Goal: Contribute content: Contribute content

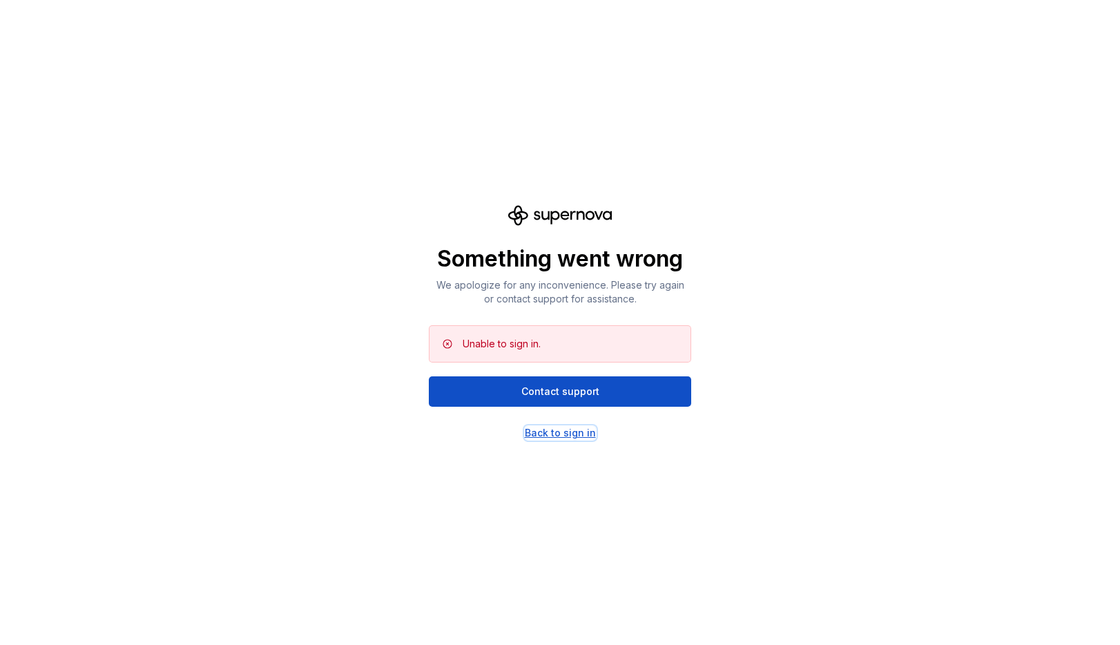
click at [563, 430] on div "Back to sign in" at bounding box center [560, 433] width 71 height 14
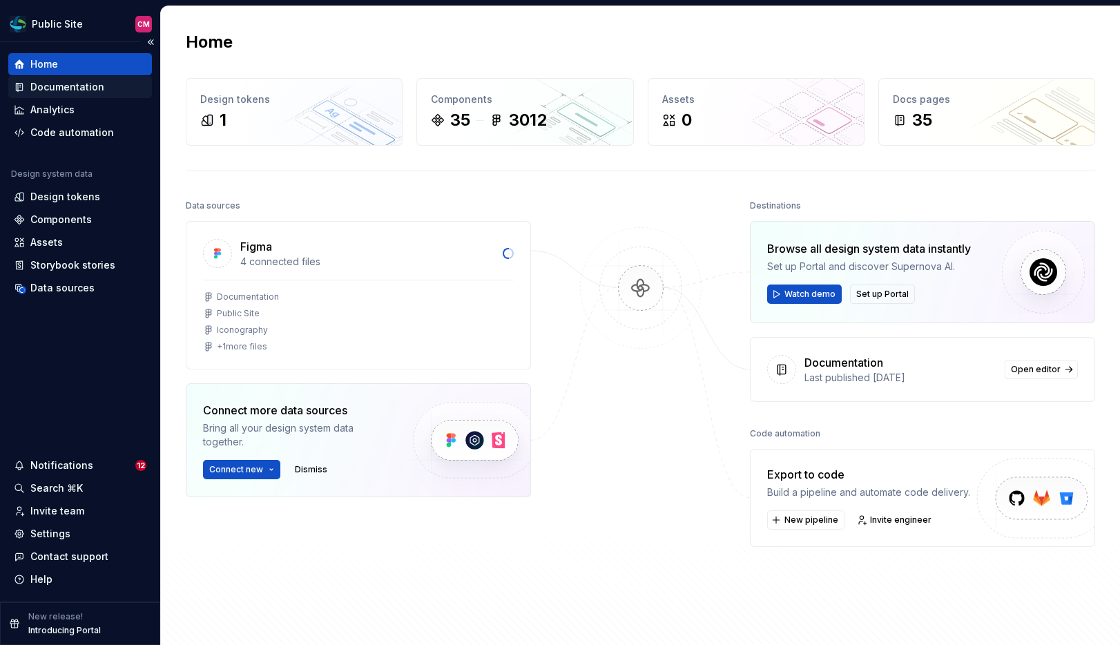
click at [65, 92] on div "Documentation" at bounding box center [67, 87] width 74 height 14
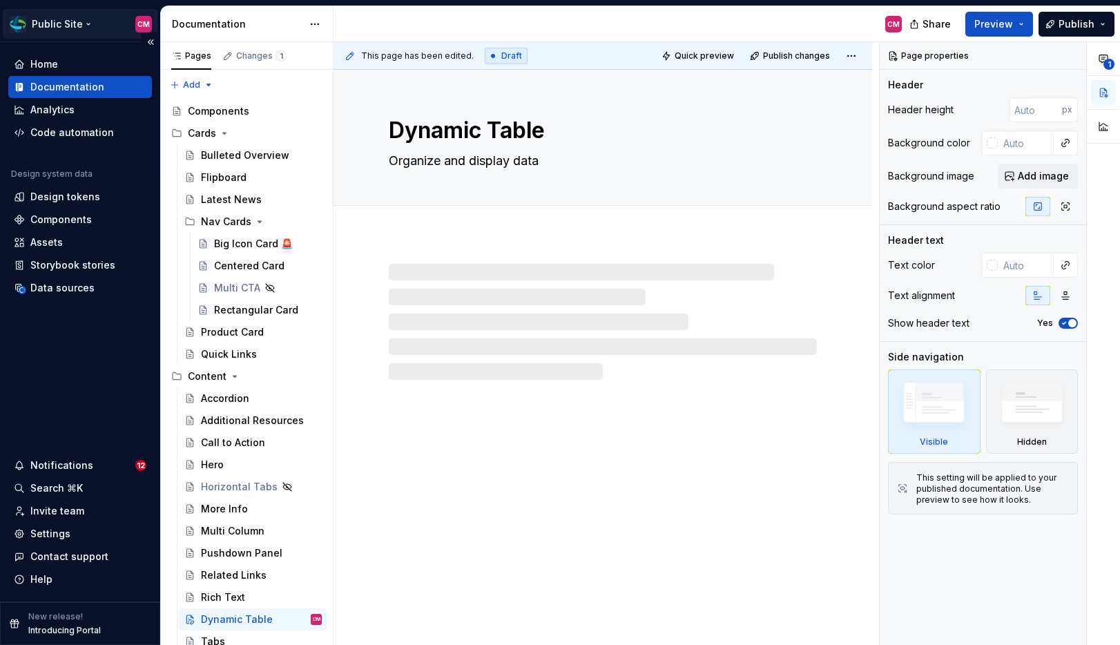
click at [86, 21] on html "Public Site CM Home Documentation Analytics Code automation Design system data …" at bounding box center [560, 322] width 1120 height 645
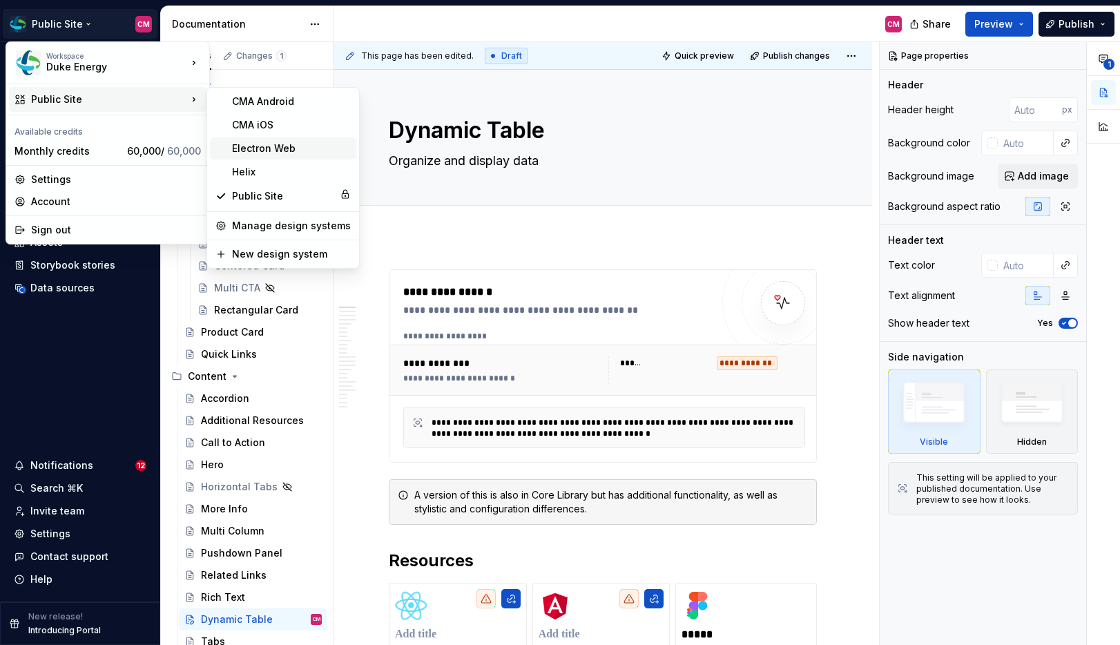
click at [232, 152] on div "Electron Web" at bounding box center [291, 148] width 119 height 14
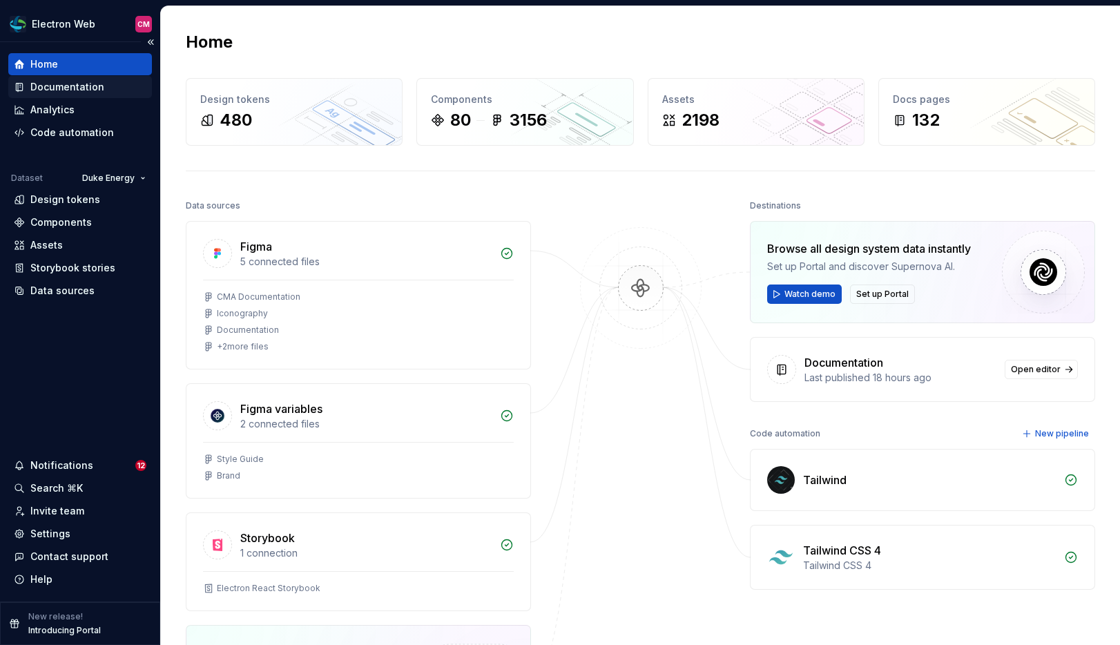
click at [94, 90] on div "Documentation" at bounding box center [67, 87] width 74 height 14
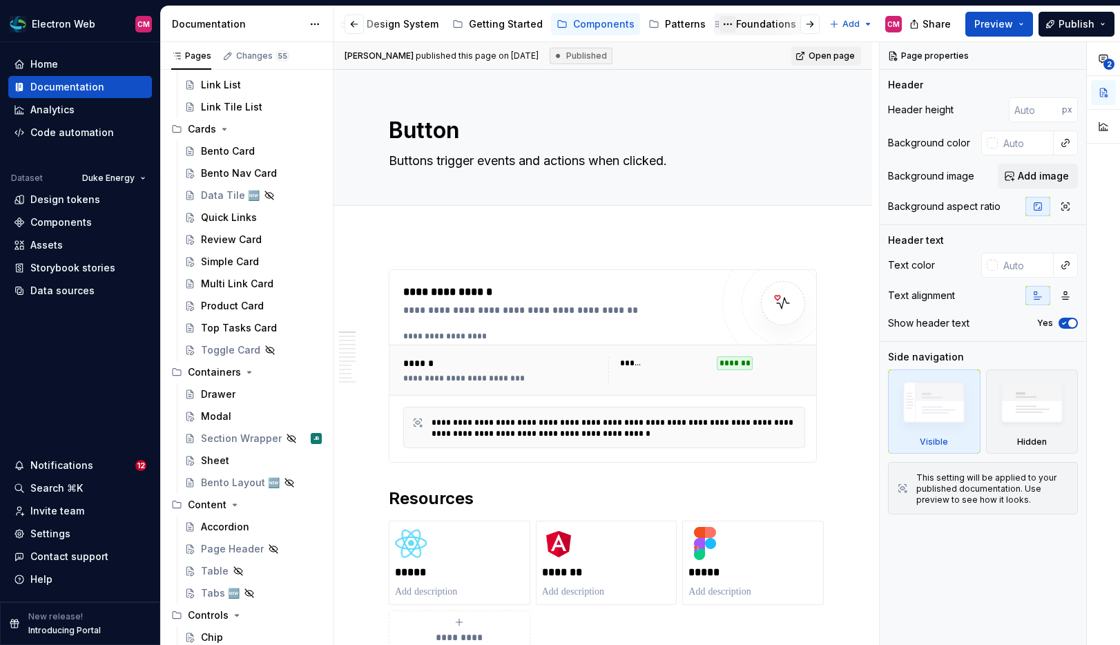
scroll to position [0, 42]
click at [752, 28] on div "Foundations" at bounding box center [763, 24] width 60 height 14
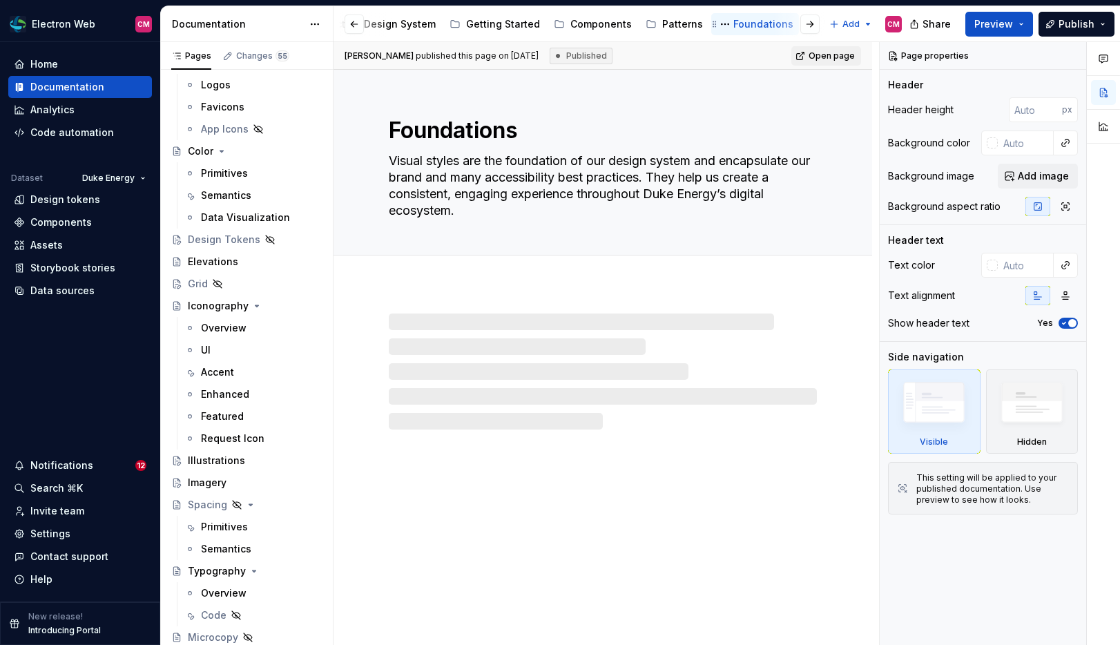
scroll to position [92, 0]
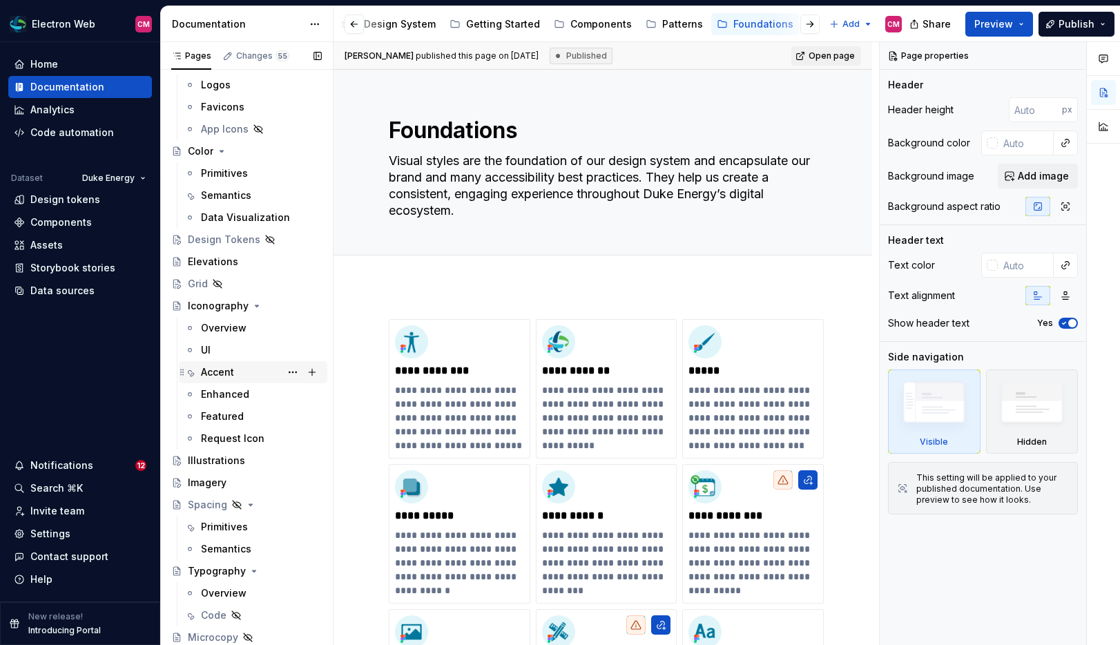
click at [237, 369] on div "Accent" at bounding box center [261, 371] width 121 height 19
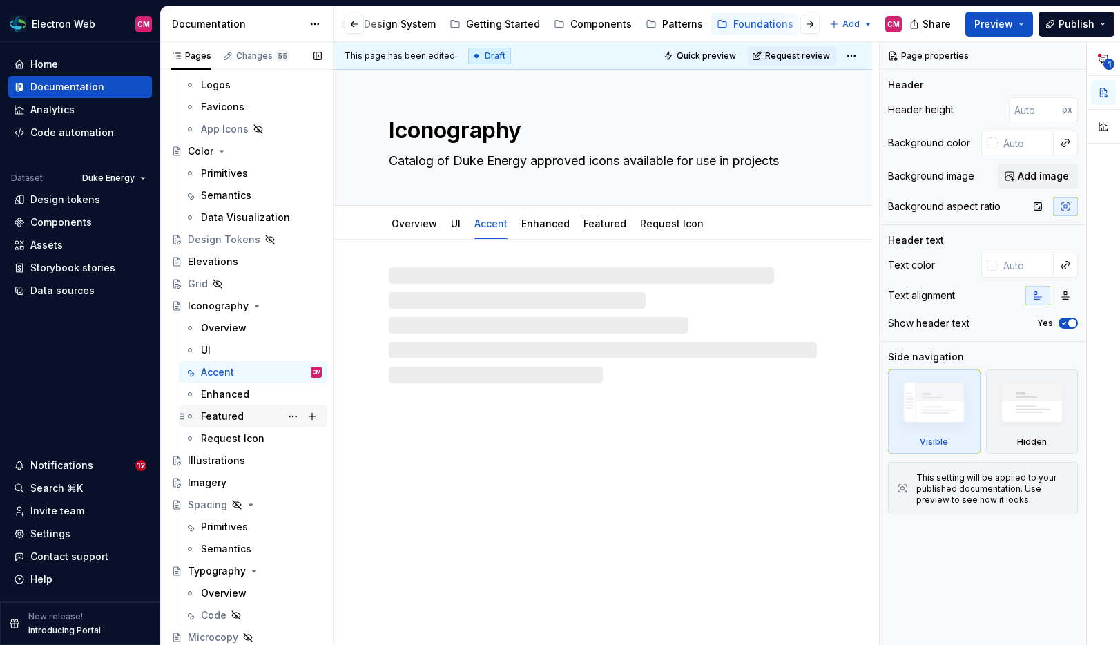
click at [233, 420] on div "Featured" at bounding box center [222, 416] width 43 height 14
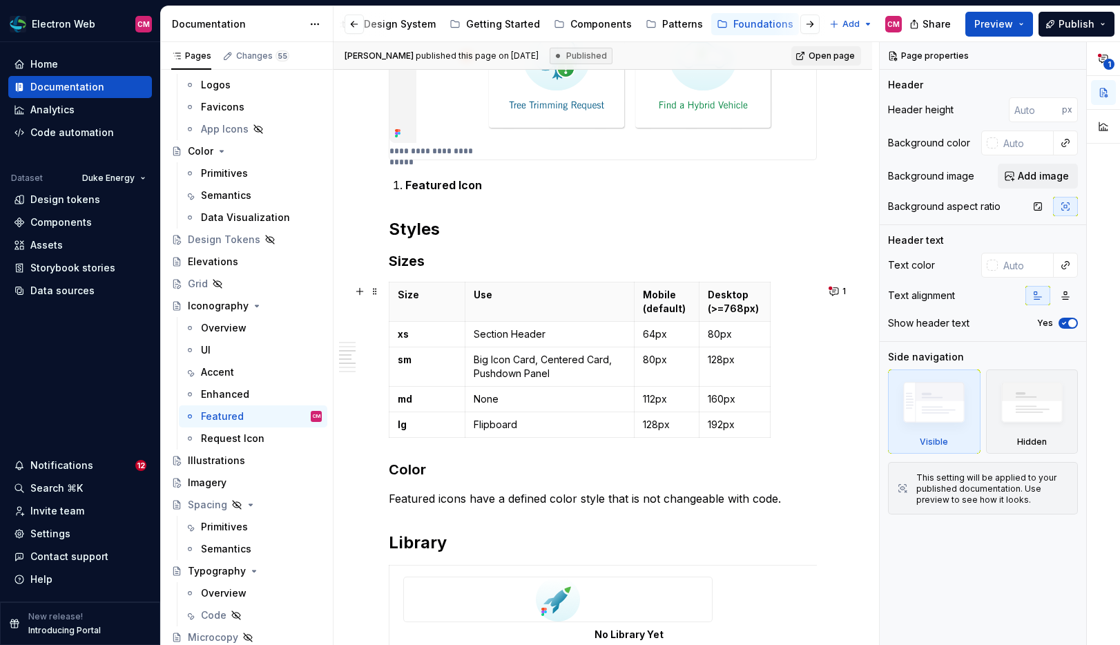
scroll to position [570, 0]
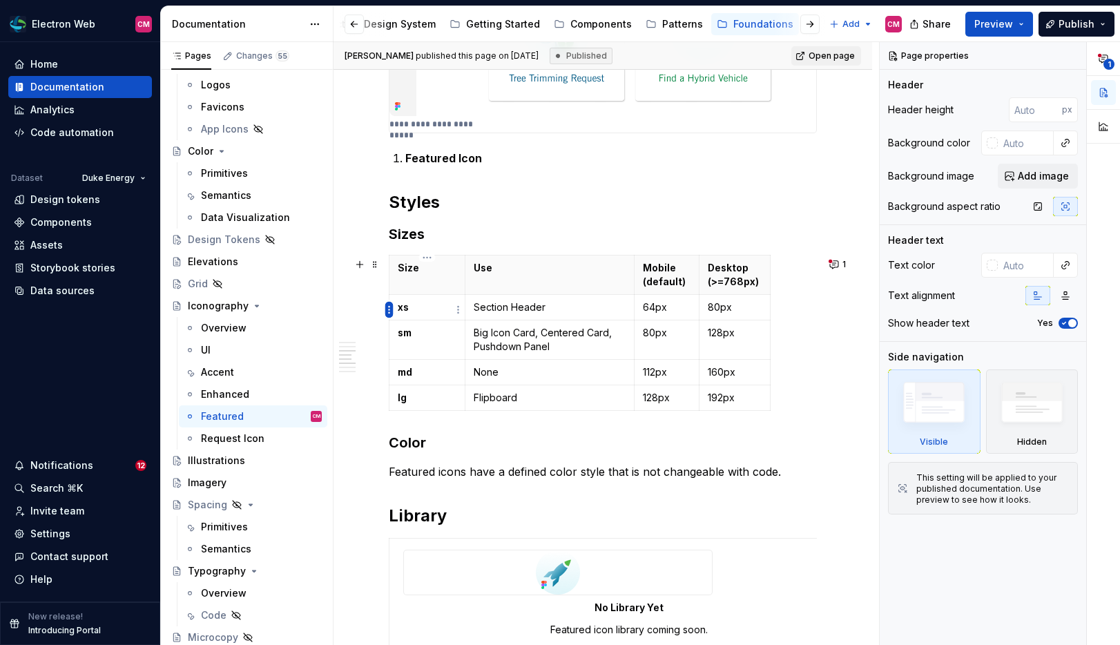
click at [389, 309] on html "Electron Web CM Home Documentation Analytics Code automation Dataset Duke Energ…" at bounding box center [560, 322] width 1120 height 645
type textarea "*"
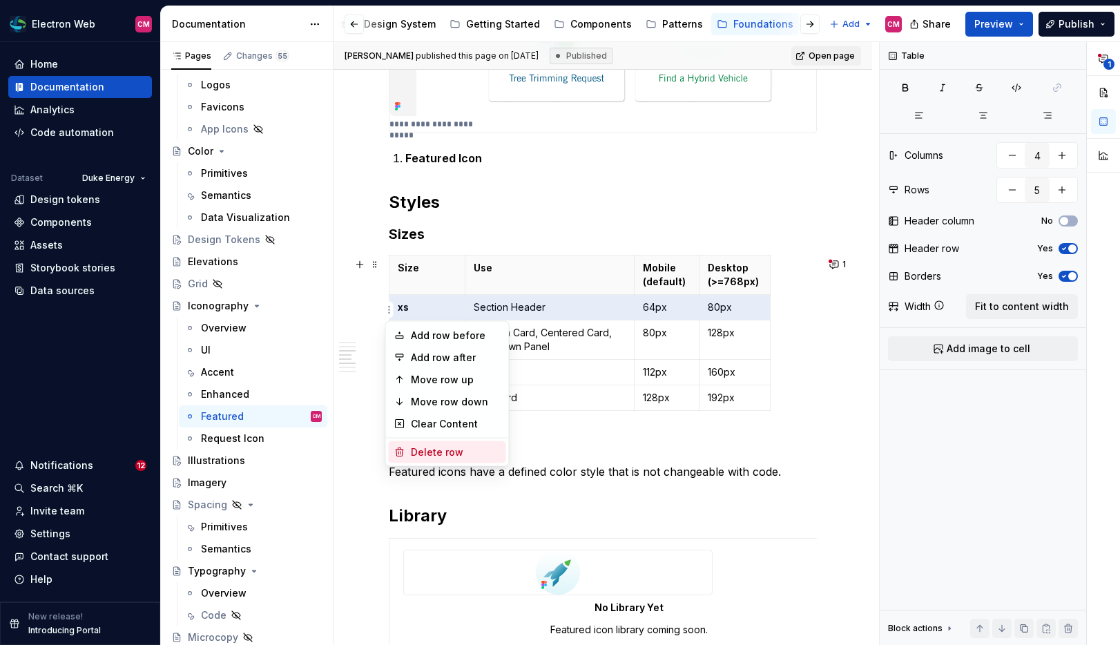
click at [436, 442] on div "Delete row" at bounding box center [447, 452] width 117 height 22
type input "4"
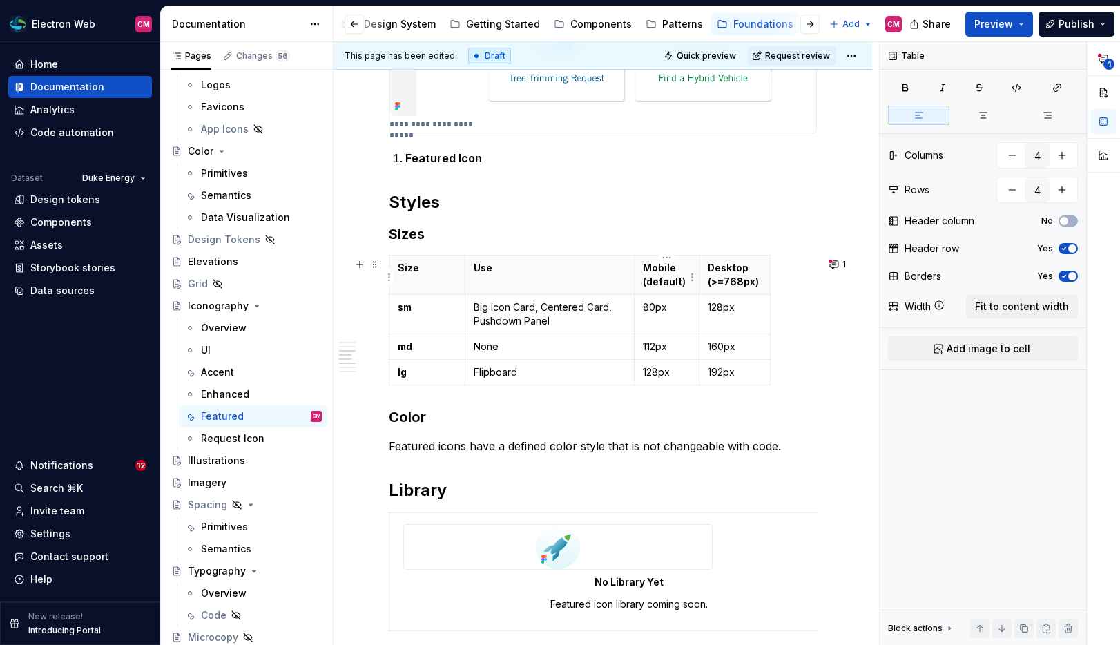
click at [663, 284] on p "Mobile (default)" at bounding box center [667, 275] width 48 height 28
click at [684, 284] on p "Mobile (default)" at bounding box center [667, 275] width 48 height 28
click at [821, 52] on span "Request review" at bounding box center [797, 55] width 65 height 11
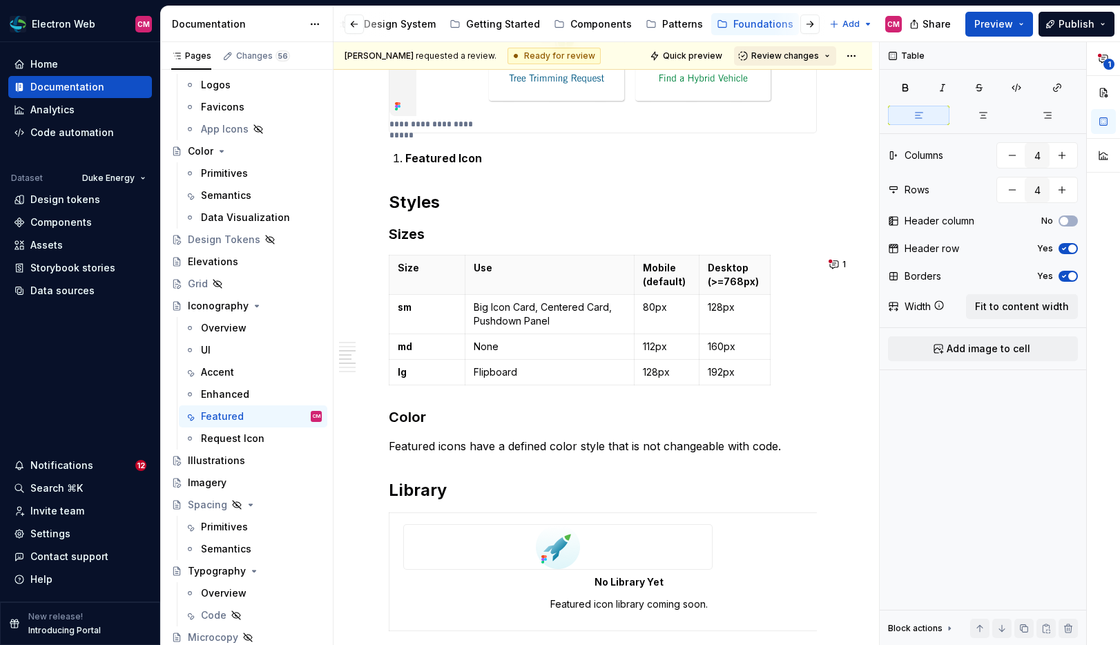
click at [817, 56] on span "Review changes" at bounding box center [785, 55] width 68 height 11
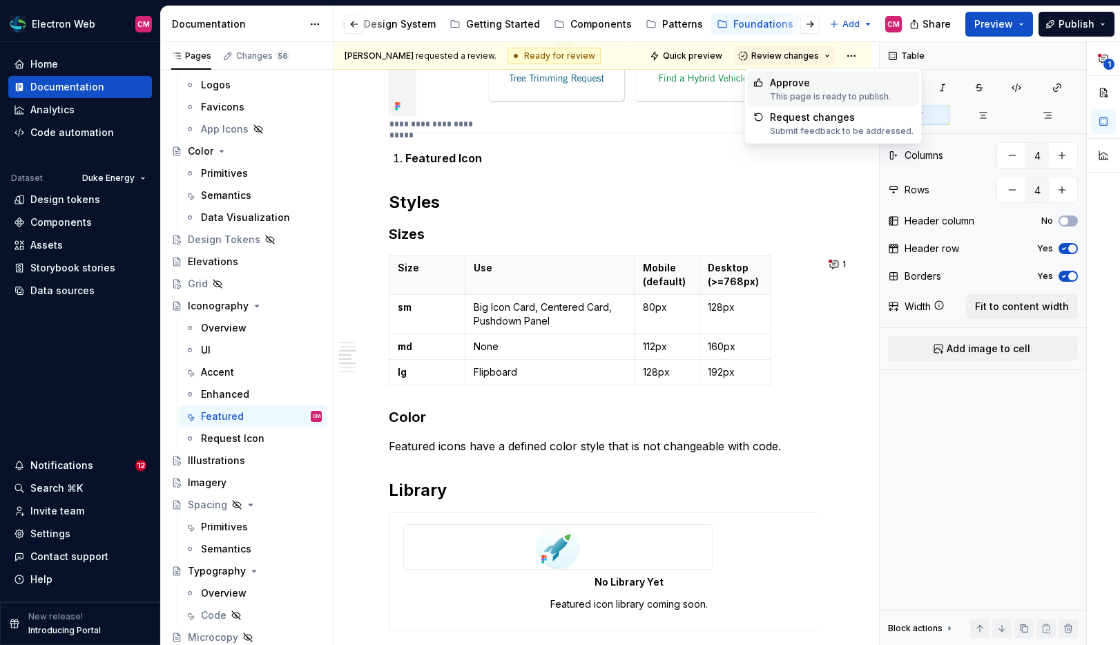
click at [801, 77] on div "Approve" at bounding box center [830, 83] width 121 height 14
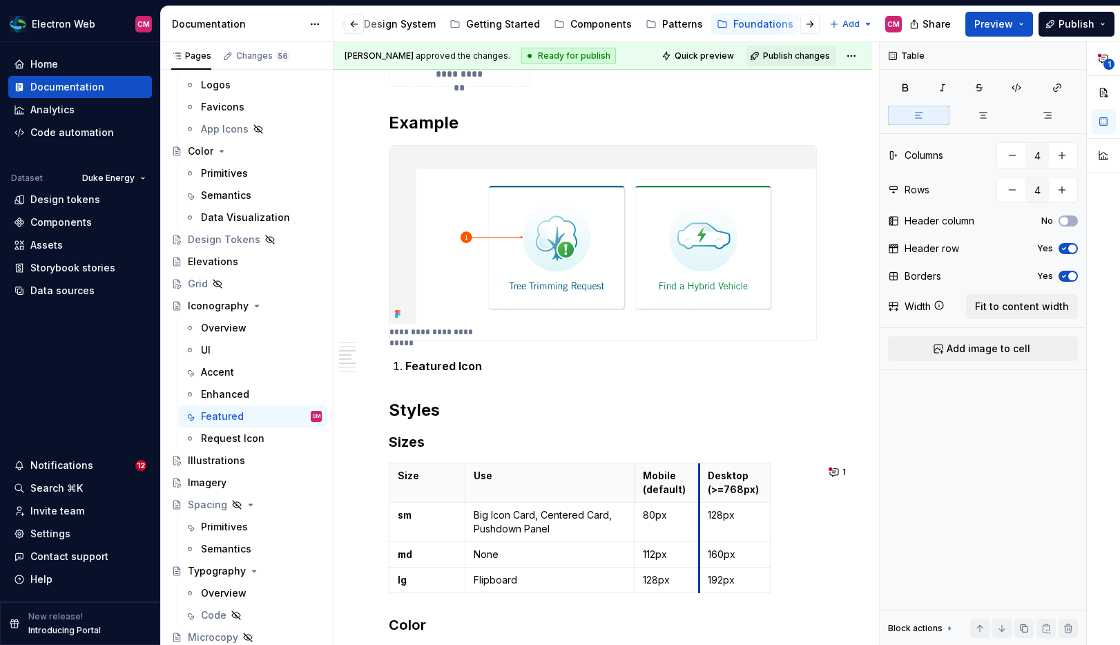
scroll to position [0, 0]
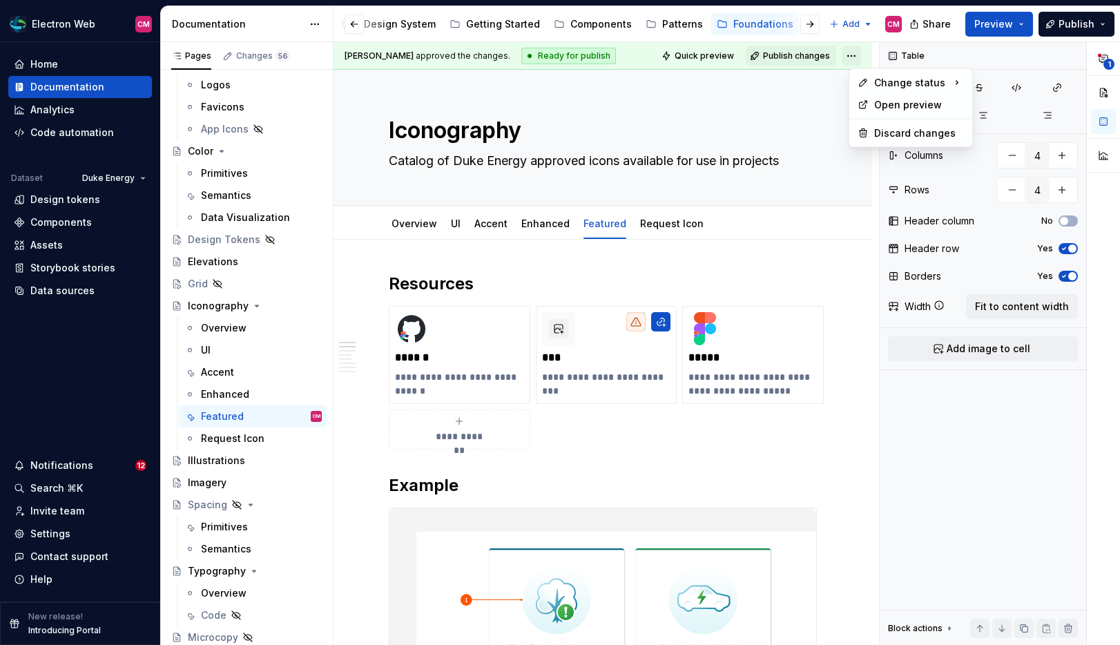
click at [856, 52] on html "Electron Web CM Home Documentation Analytics Code automation Dataset Duke Energ…" at bounding box center [560, 322] width 1120 height 645
click at [810, 63] on html "Electron Web CM Home Documentation Analytics Code automation Dataset Duke Energ…" at bounding box center [560, 322] width 1120 height 645
click at [815, 61] on span "Publish changes" at bounding box center [796, 55] width 67 height 11
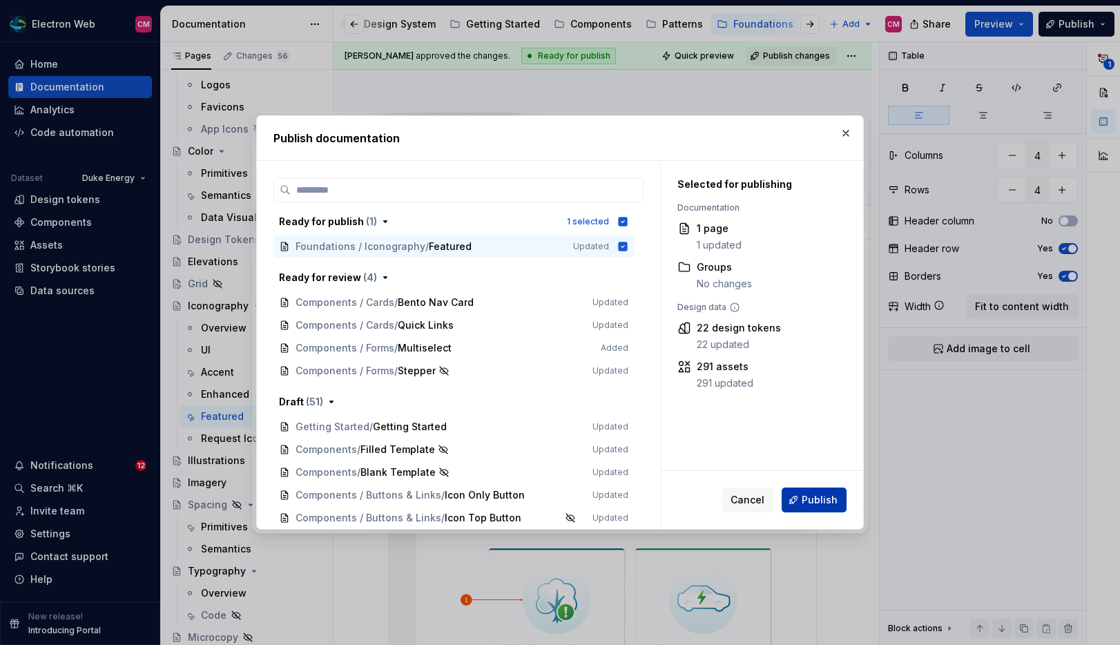
click at [810, 504] on span "Publish" at bounding box center [819, 500] width 36 height 14
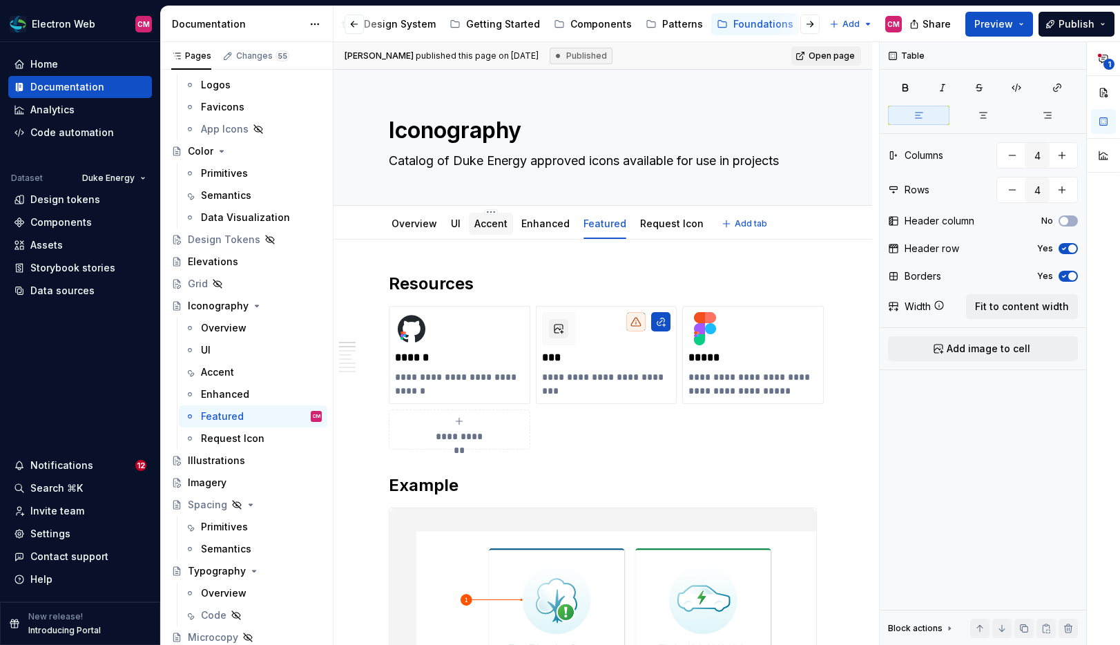
click at [488, 227] on link "Accent" at bounding box center [490, 223] width 33 height 12
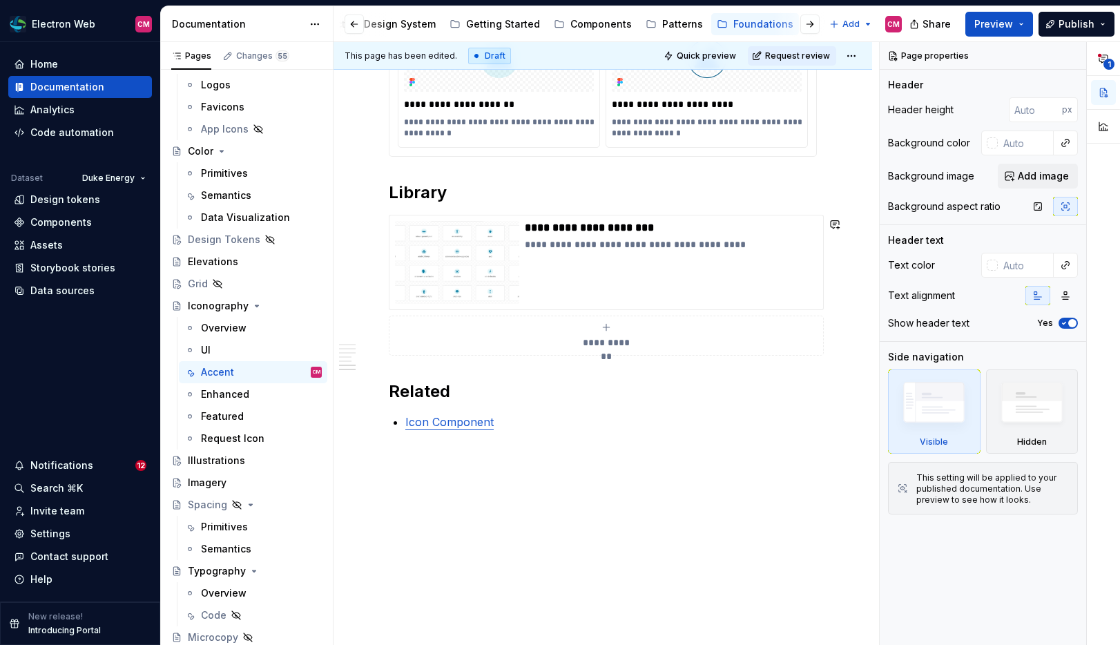
scroll to position [1343, 0]
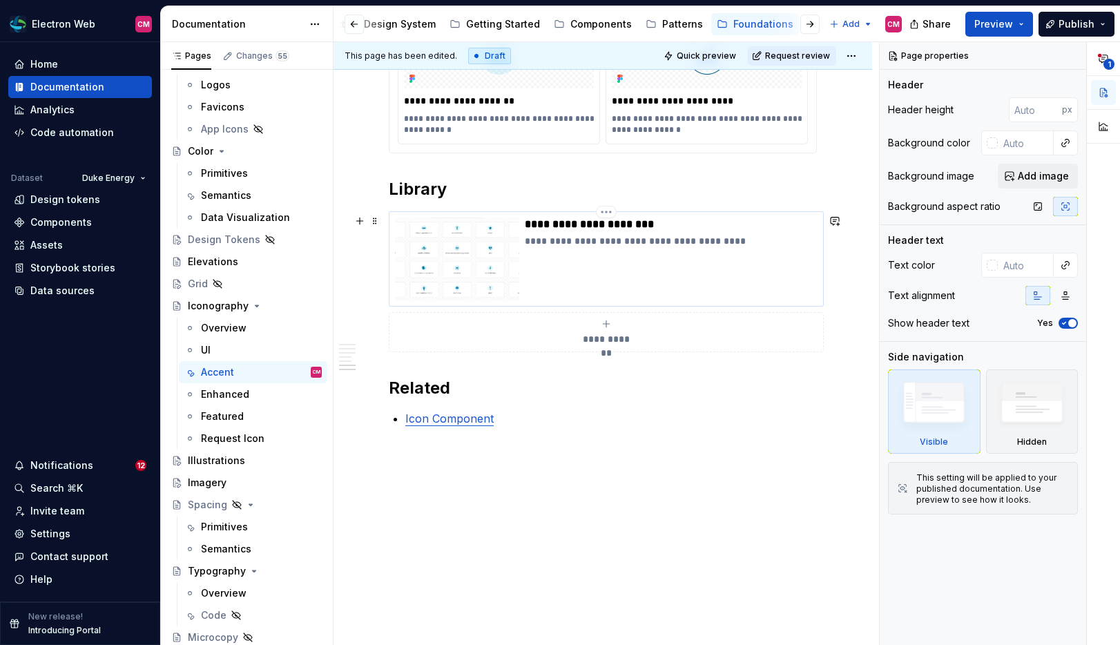
click at [571, 251] on div "**********" at bounding box center [671, 258] width 293 height 83
type textarea "*"
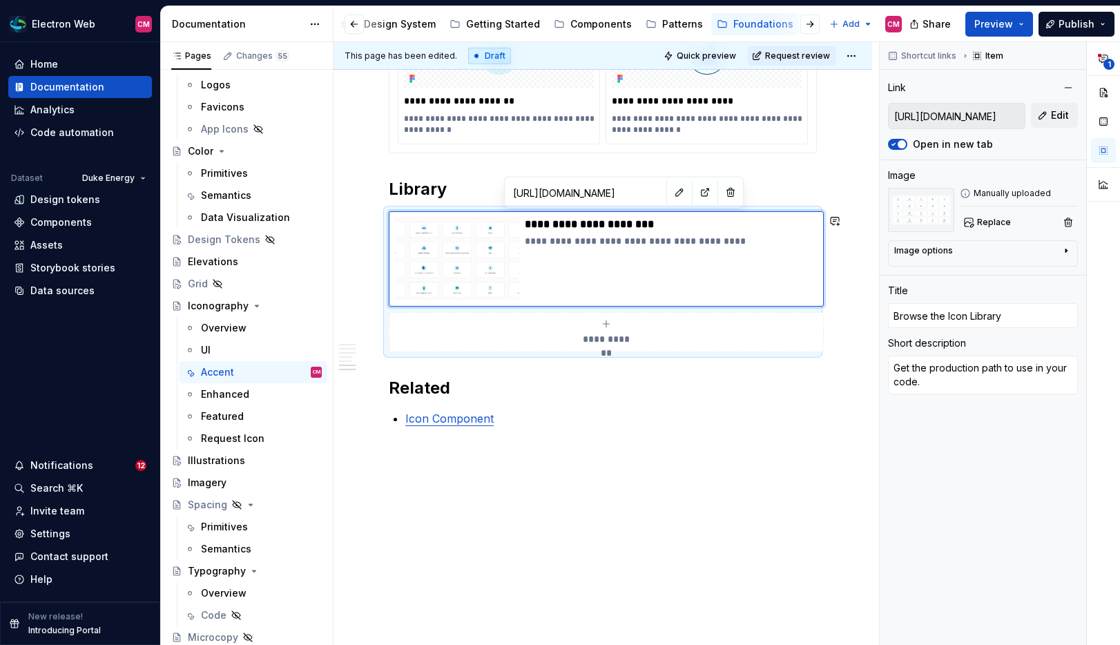
click at [485, 198] on h2 "Library" at bounding box center [603, 189] width 428 height 22
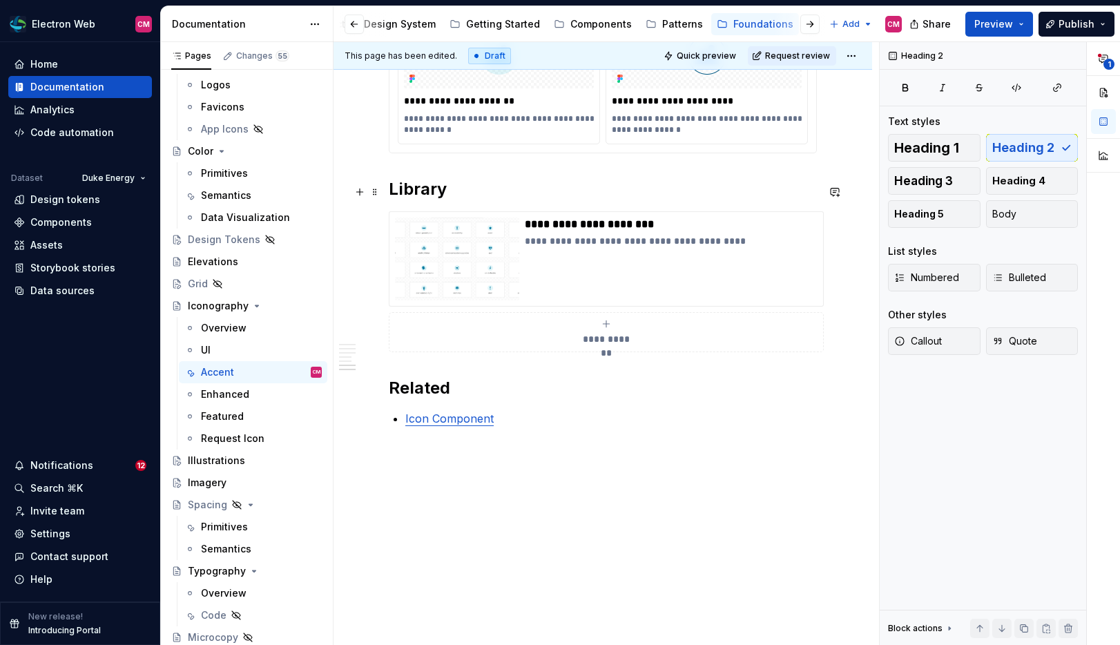
click at [476, 198] on h2 "Library" at bounding box center [603, 189] width 428 height 22
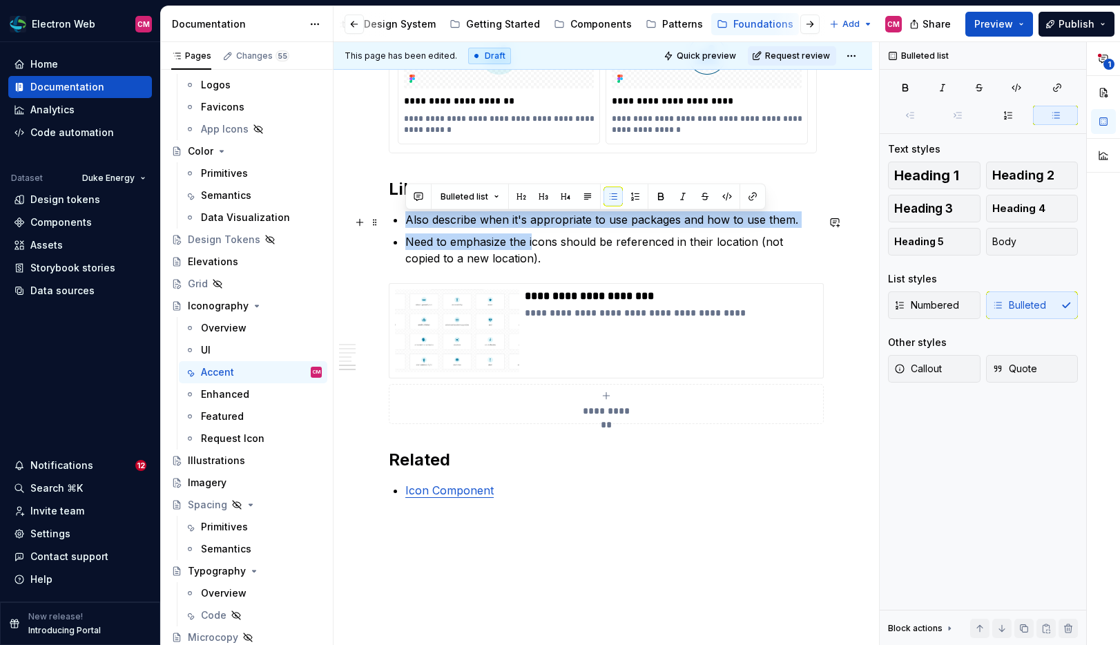
drag, startPoint x: 534, startPoint y: 245, endPoint x: 404, endPoint y: 221, distance: 131.3
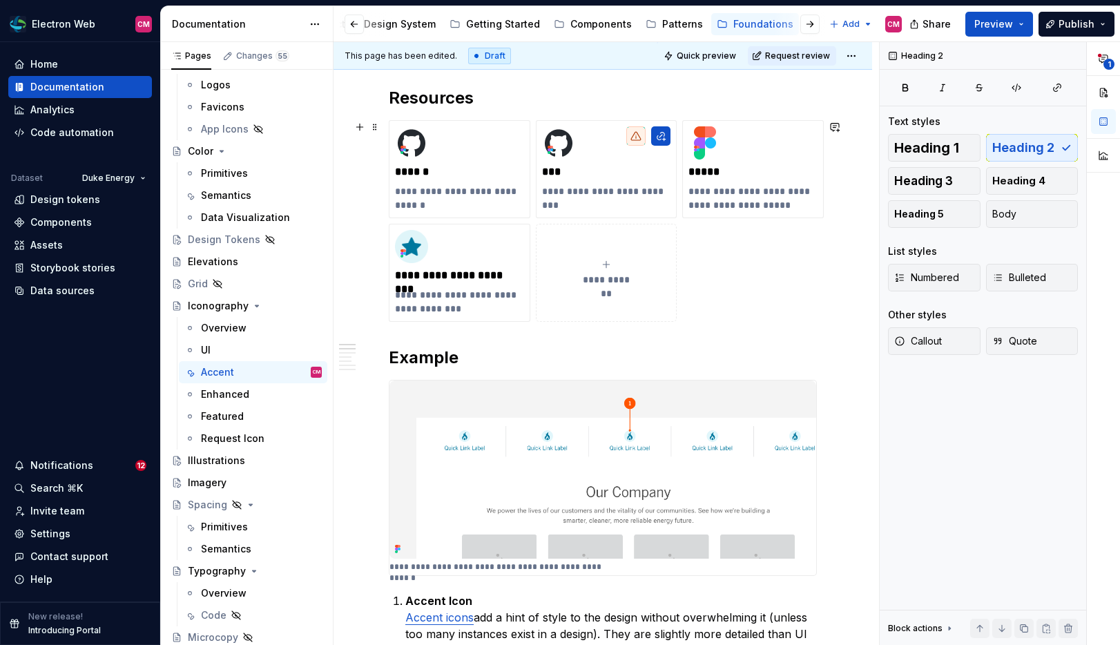
scroll to position [171, 0]
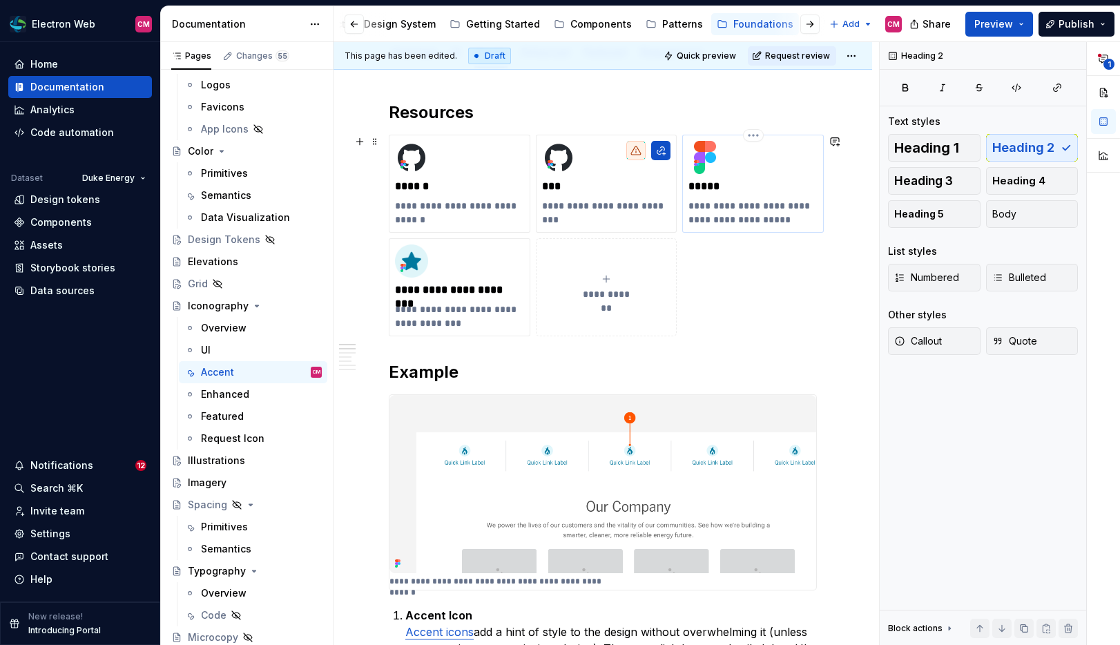
click at [799, 220] on p "**********" at bounding box center [752, 213] width 129 height 28
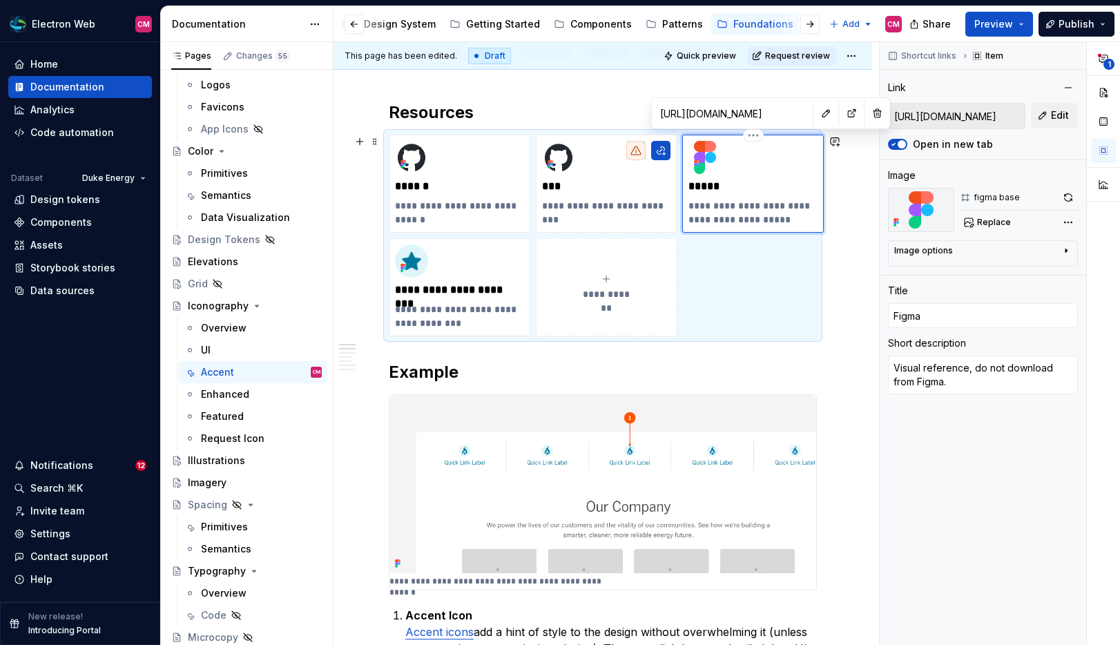
type textarea "*"
type textarea "Visual reference, do not download from Figma"
click at [489, 308] on p "**********" at bounding box center [459, 316] width 129 height 28
type textarea "*"
type input "[URL][DOMAIN_NAME]"
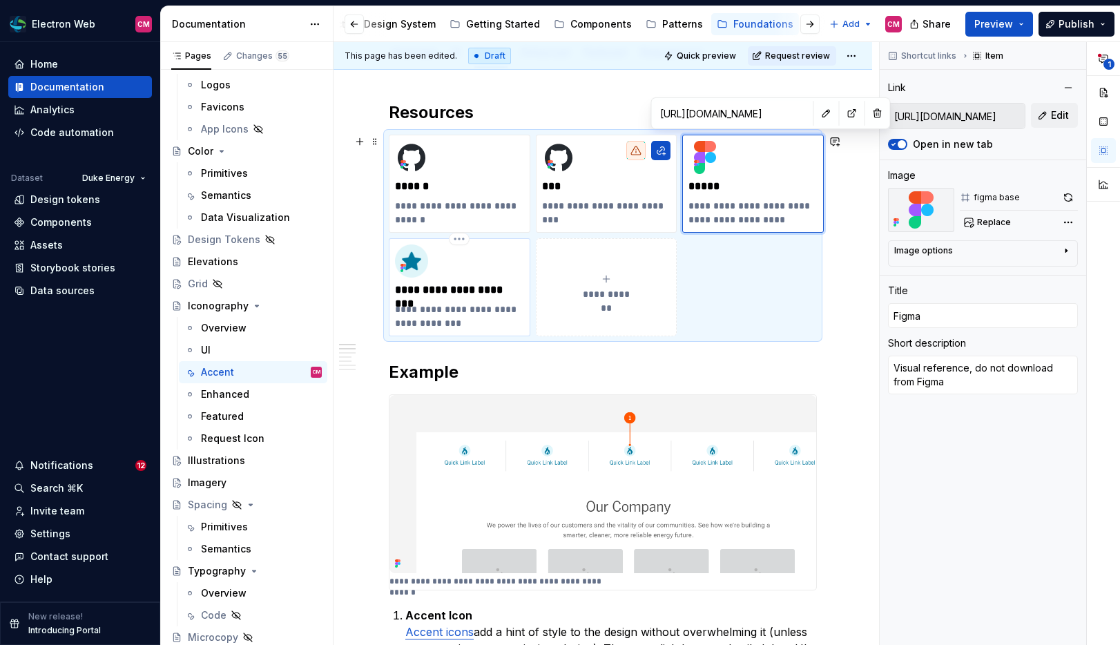
type input "[URL][DOMAIN_NAME]"
type input "Browse the Icon Library"
type textarea "Get the production path to use in code"
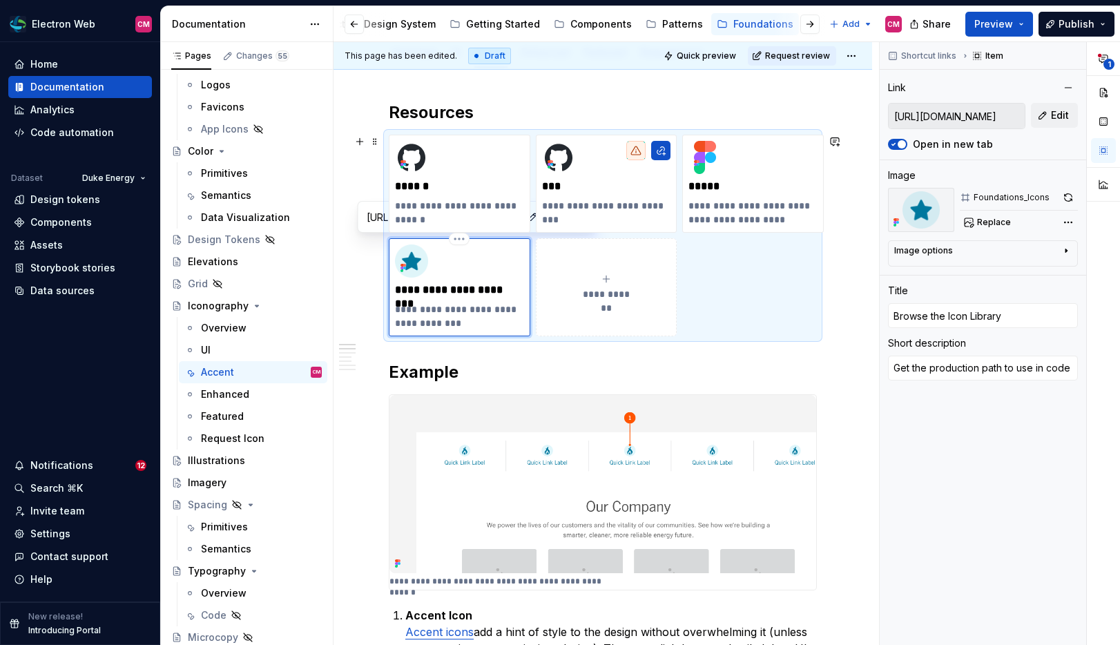
click at [456, 322] on p "**********" at bounding box center [459, 316] width 129 height 28
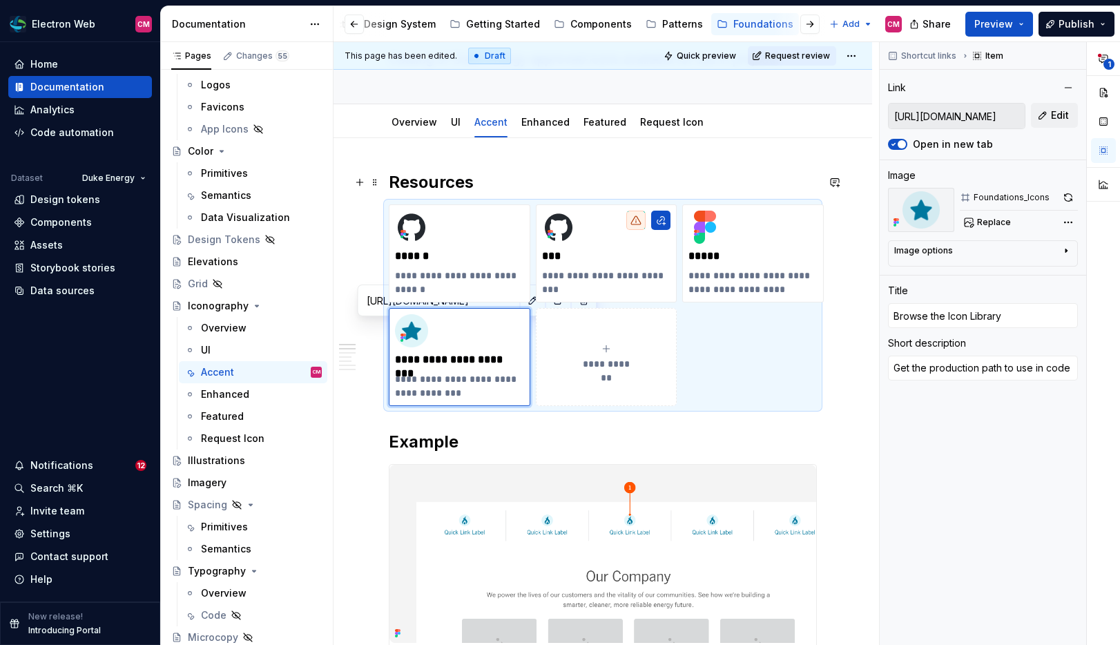
scroll to position [70, 0]
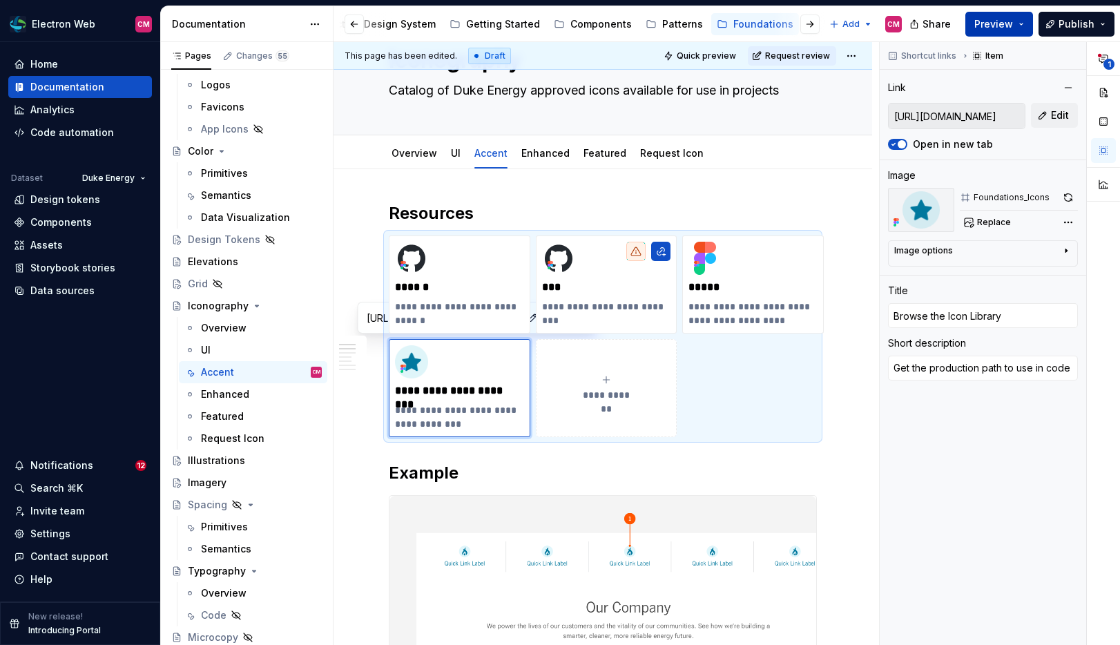
click at [1002, 24] on span "Preview" at bounding box center [993, 24] width 39 height 14
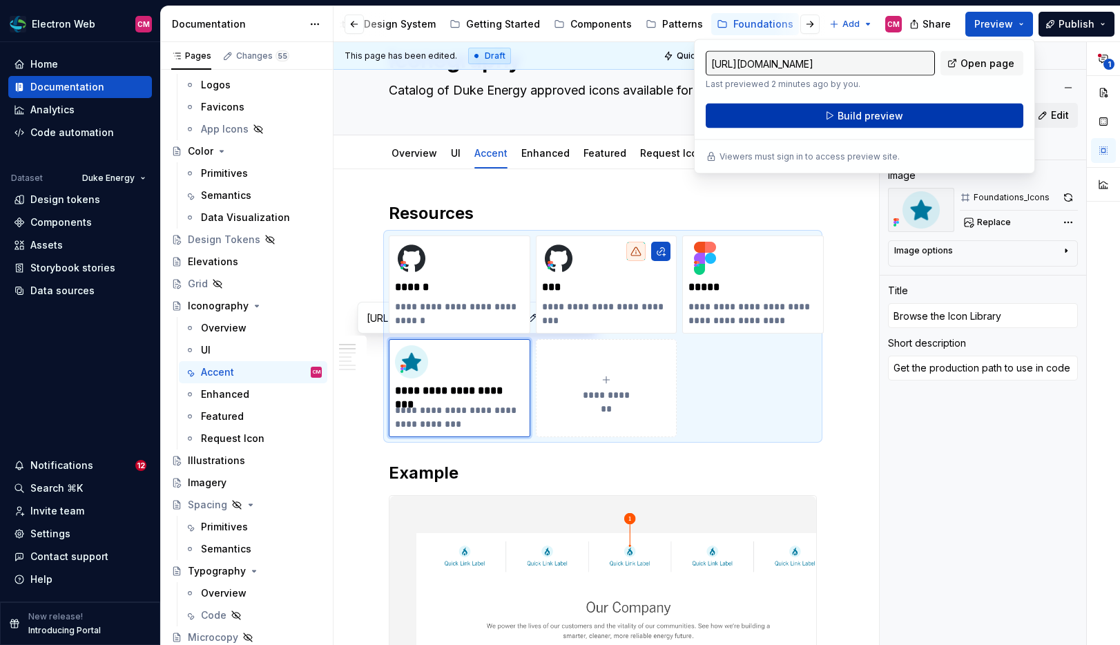
click at [905, 113] on button "Build preview" at bounding box center [864, 116] width 318 height 25
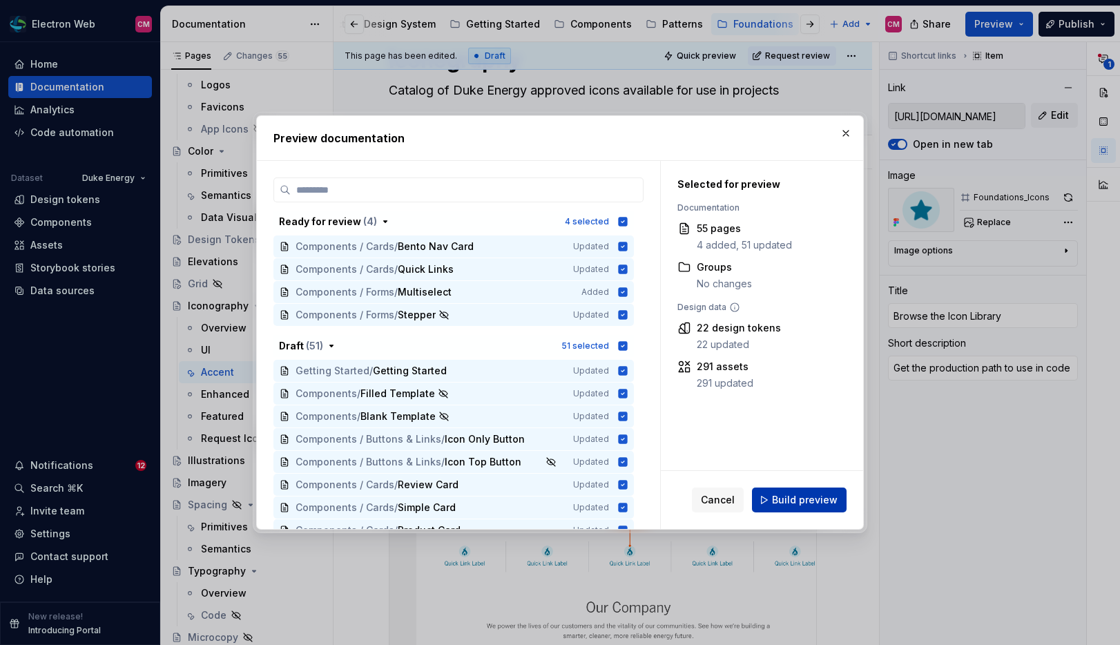
click at [820, 494] on span "Build preview" at bounding box center [805, 500] width 66 height 14
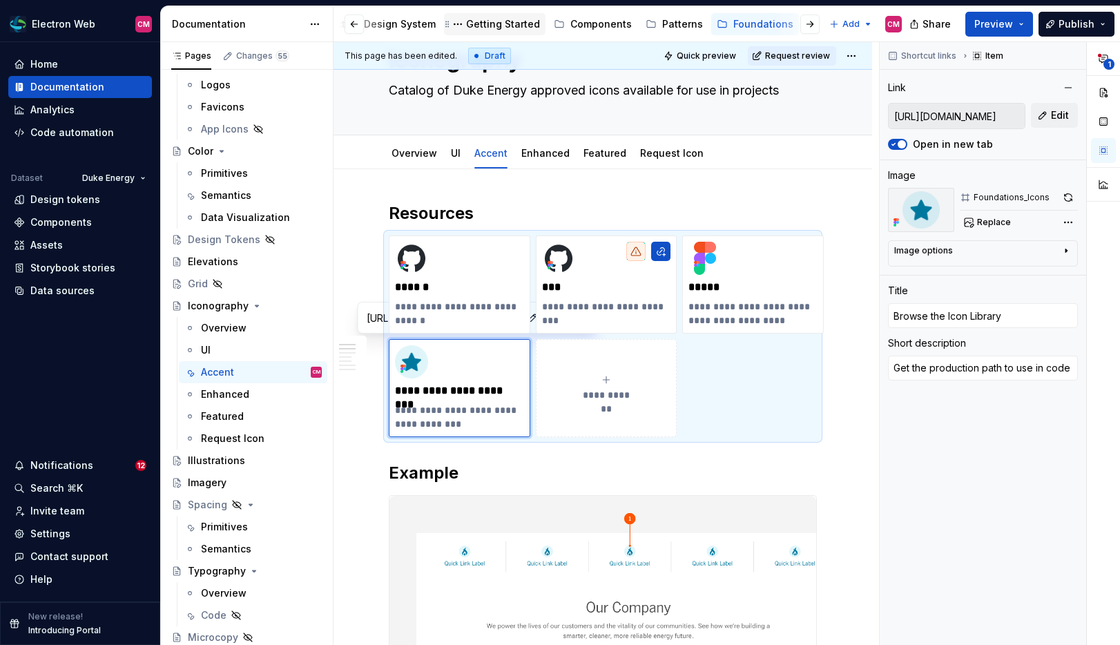
click at [502, 23] on div "Getting Started" at bounding box center [503, 24] width 74 height 14
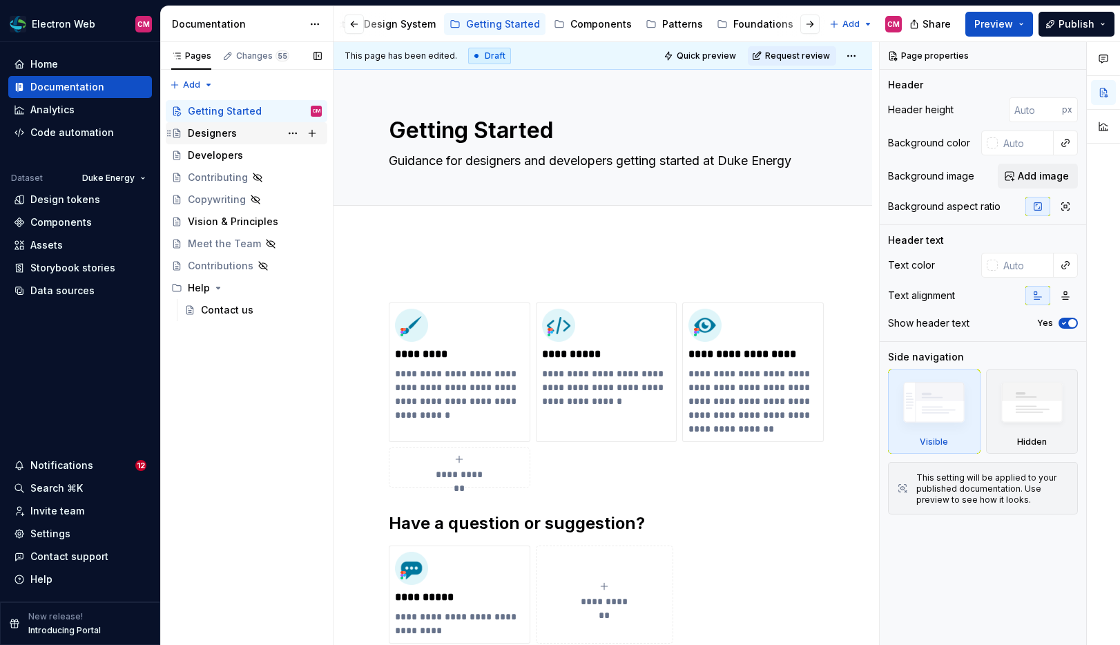
click at [244, 133] on div "Designers" at bounding box center [255, 133] width 134 height 19
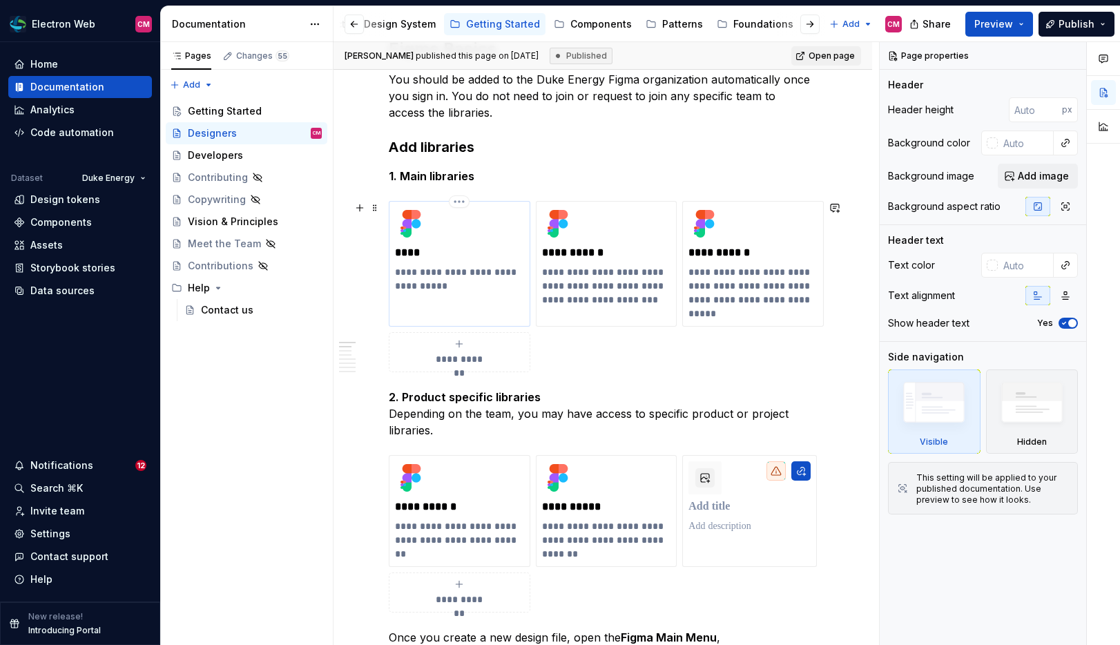
scroll to position [349, 0]
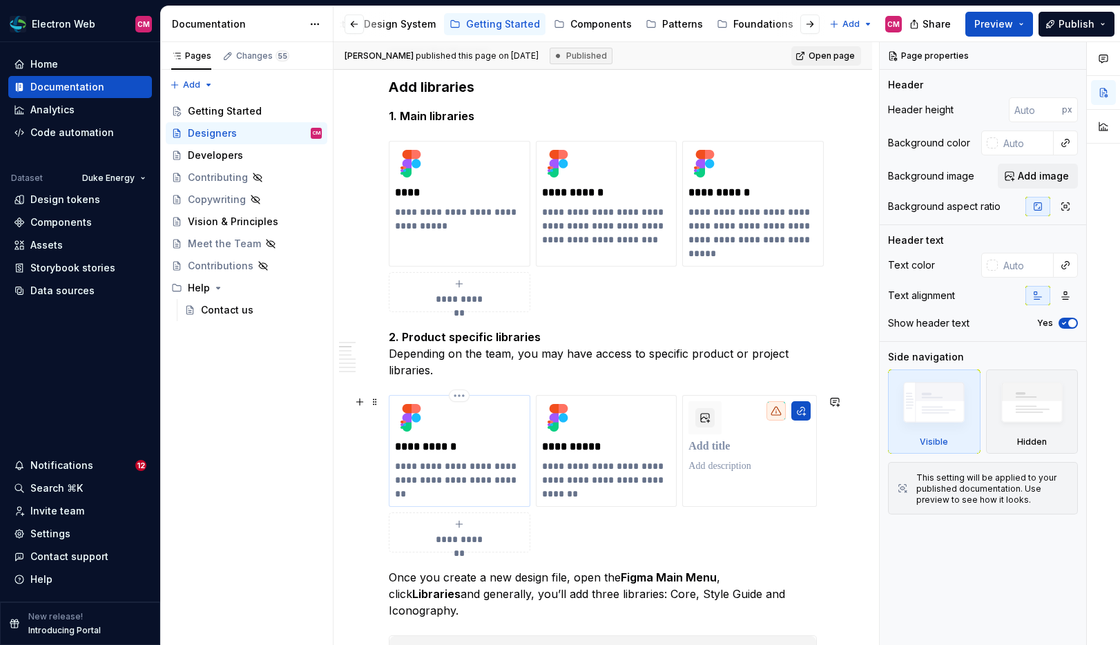
click at [459, 462] on p "**********" at bounding box center [459, 479] width 129 height 41
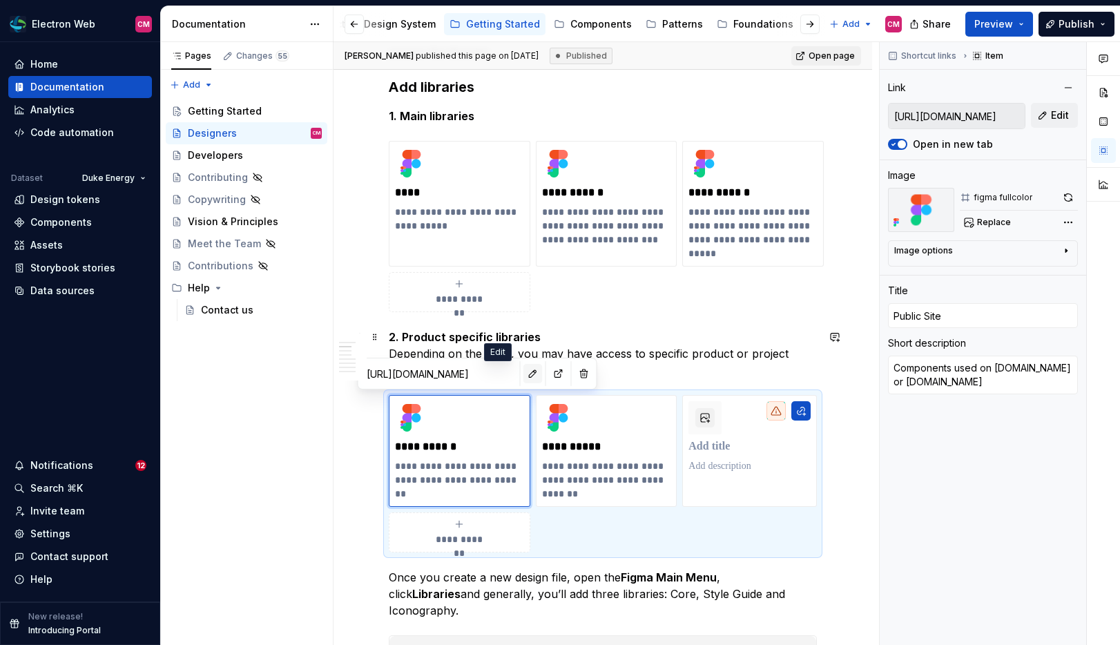
click at [523, 372] on button "button" at bounding box center [532, 373] width 19 height 19
type textarea "*"
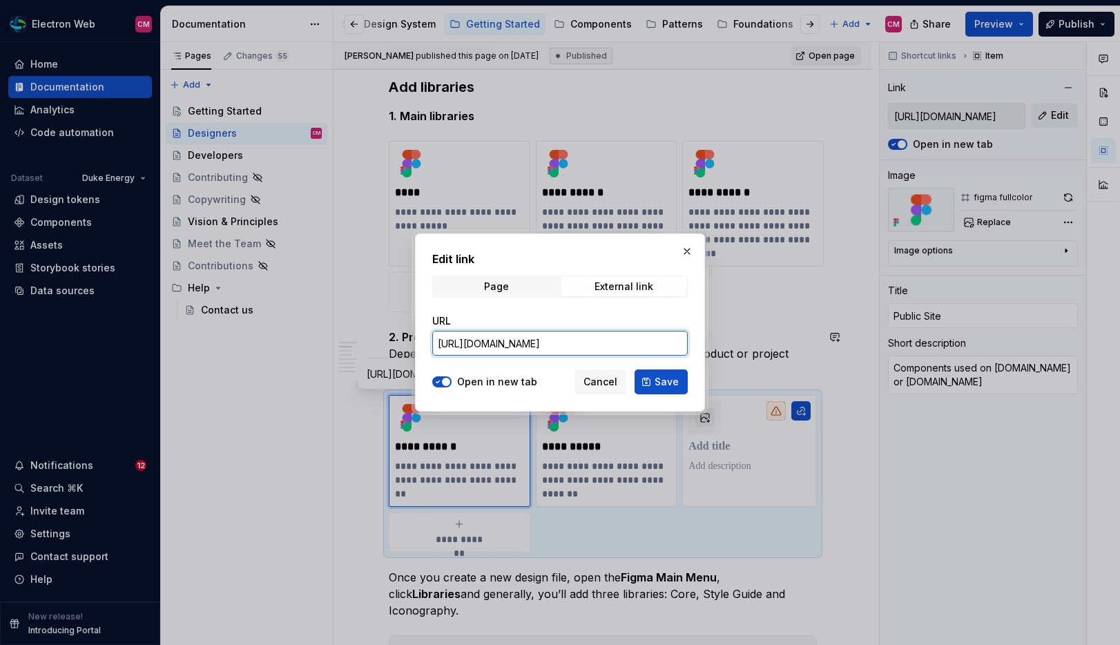
click at [520, 338] on input "[URL][DOMAIN_NAME]" at bounding box center [559, 343] width 255 height 25
paste input "[DOMAIN_NAME][URL]"
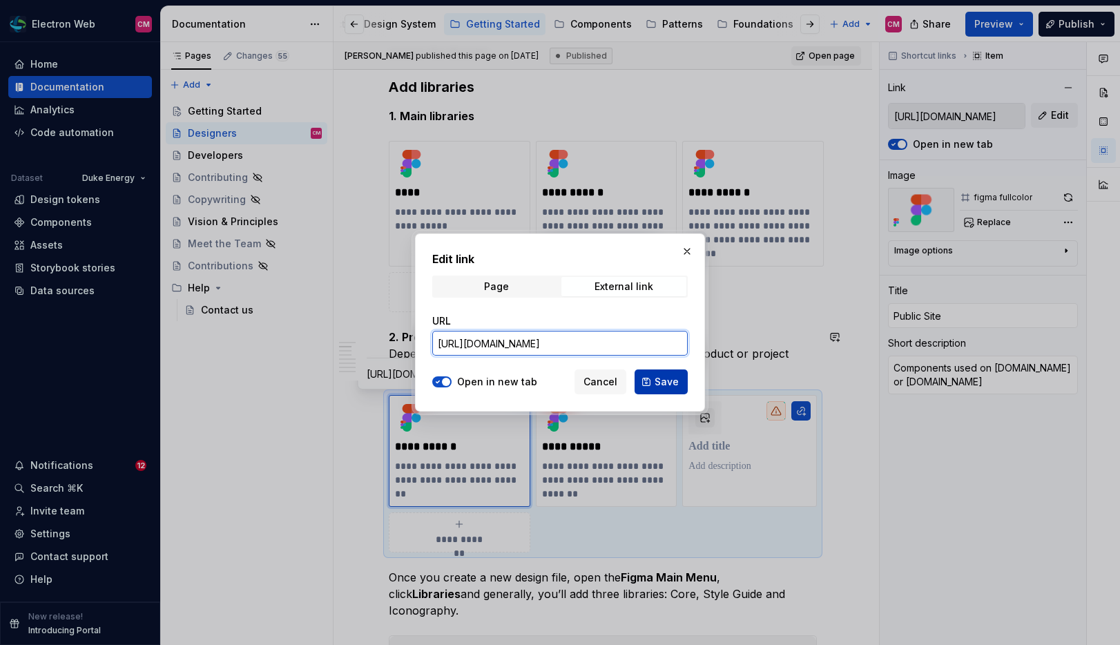
type input "[URL][DOMAIN_NAME]"
click at [655, 380] on button "Save" at bounding box center [660, 381] width 53 height 25
type textarea "*"
type input "[URL][DOMAIN_NAME]"
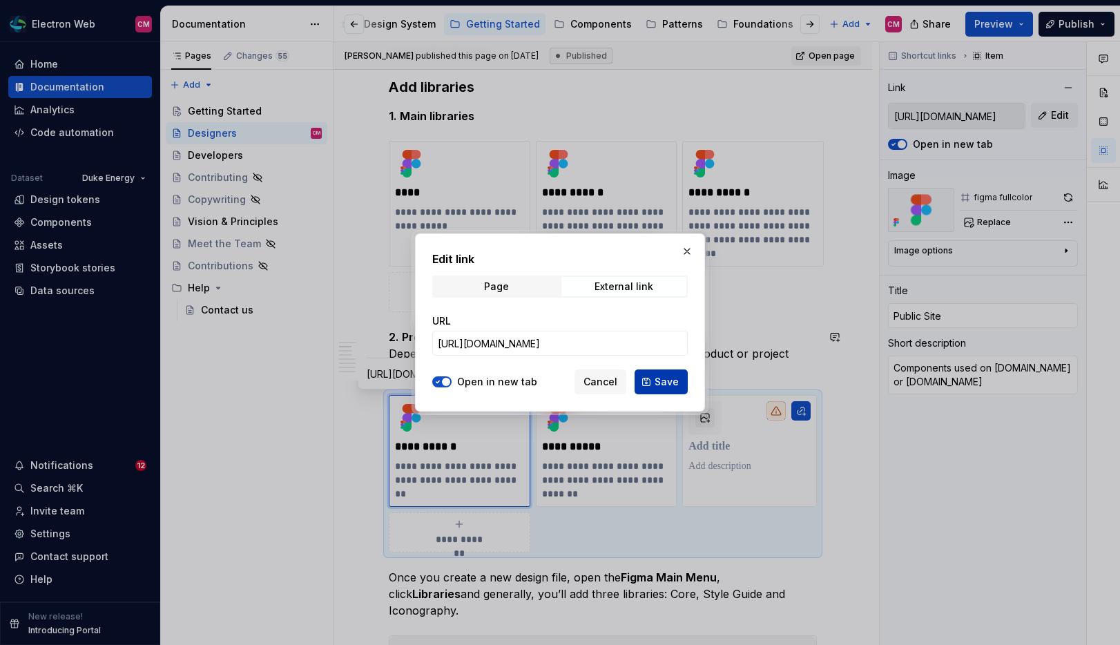
type input "[URL][DOMAIN_NAME]"
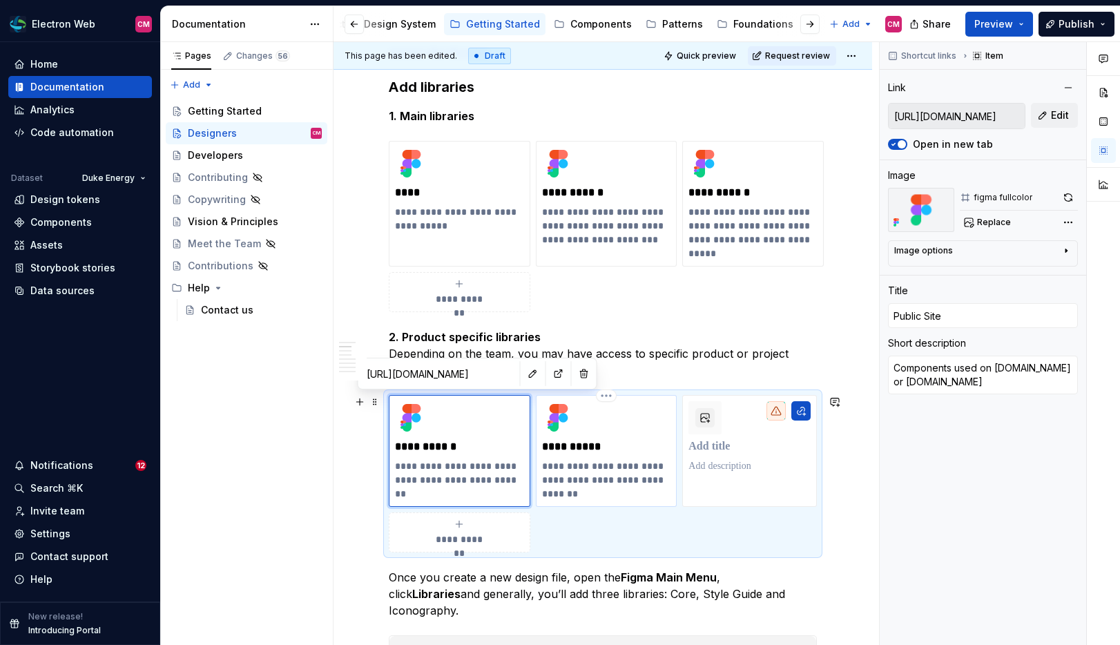
click at [588, 449] on p "**********" at bounding box center [606, 447] width 129 height 14
type textarea "*"
type input "[URL][DOMAIN_NAME]"
type input "My Account"
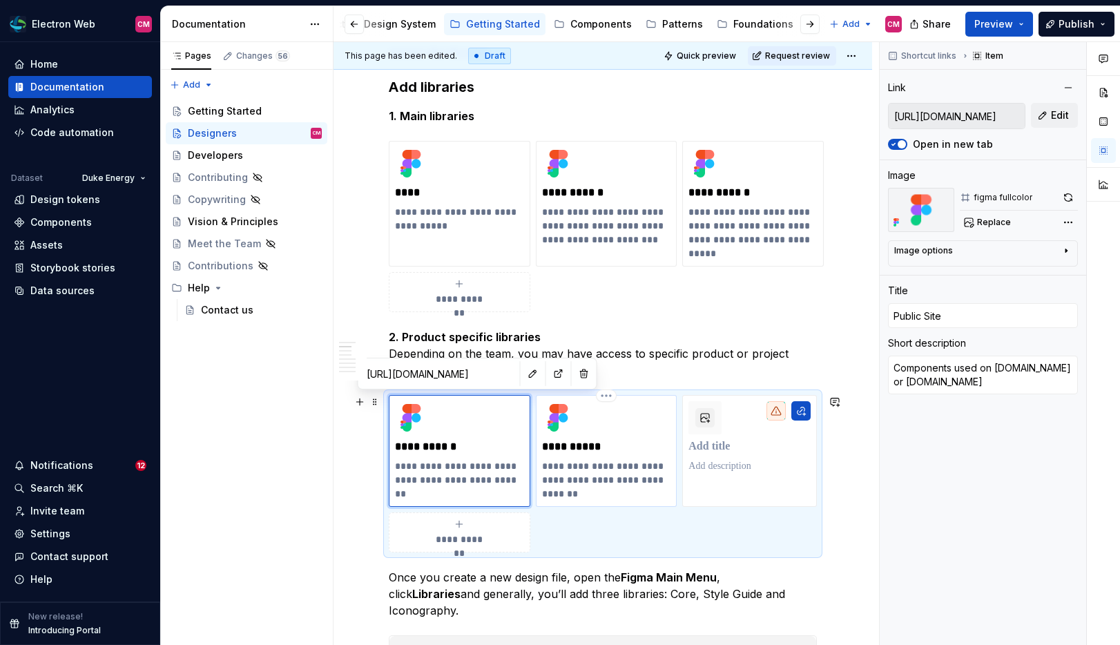
type textarea "Components used specifically in MyAccount or p-auth pages"
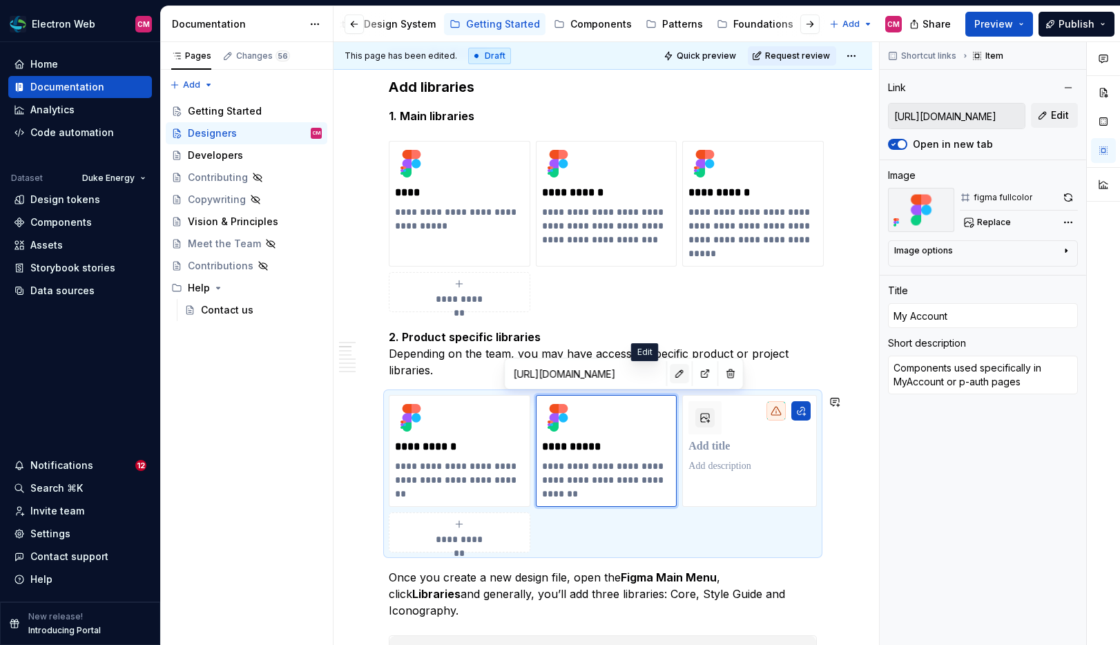
click at [670, 374] on button "button" at bounding box center [679, 373] width 19 height 19
type textarea "*"
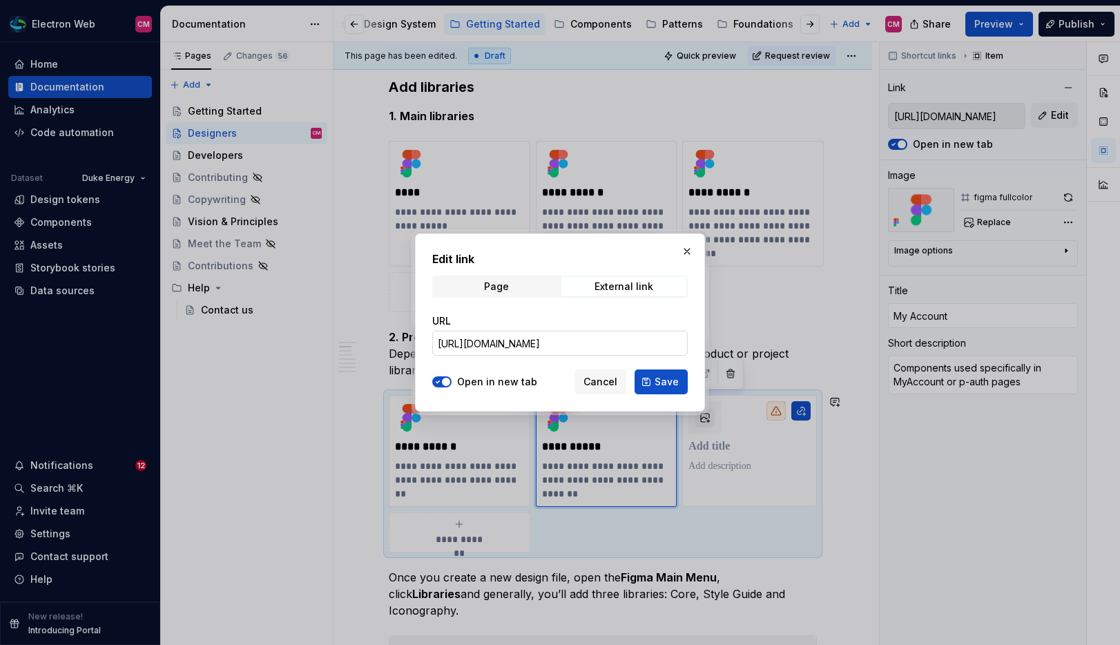
click at [632, 345] on input "[URL][DOMAIN_NAME]" at bounding box center [559, 343] width 255 height 25
paste input "node-id=2123-2869&p=f&t=oqMoSKwyCpaDHxxT-0"
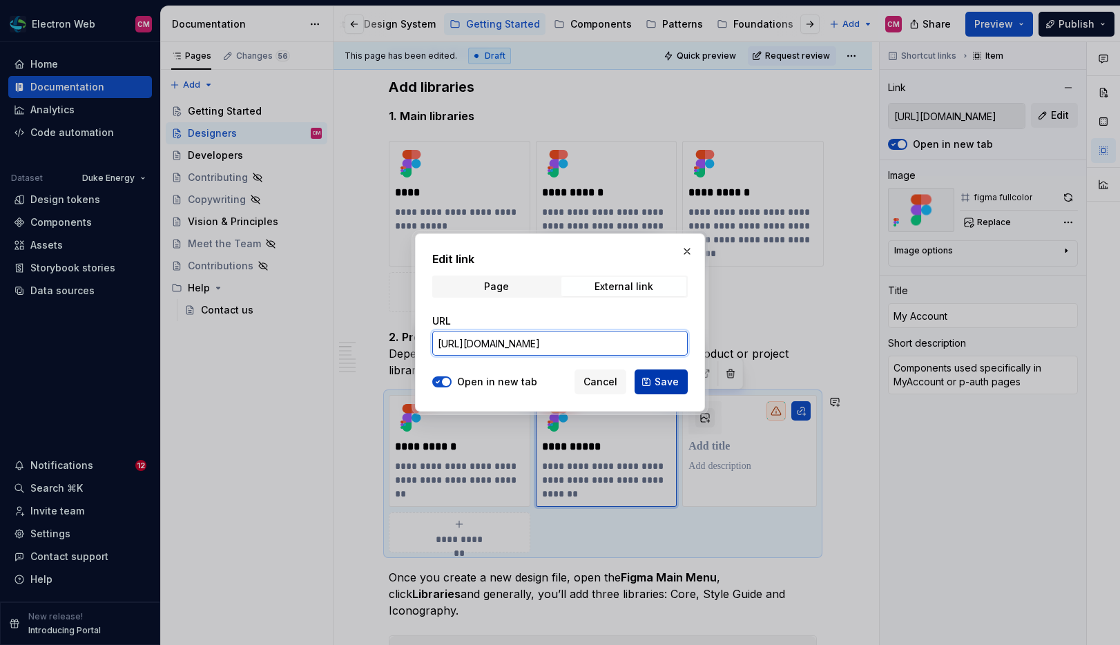
type input "[URL][DOMAIN_NAME]"
click at [674, 384] on span "Save" at bounding box center [666, 382] width 24 height 14
type textarea "*"
type input "[URL][DOMAIN_NAME]"
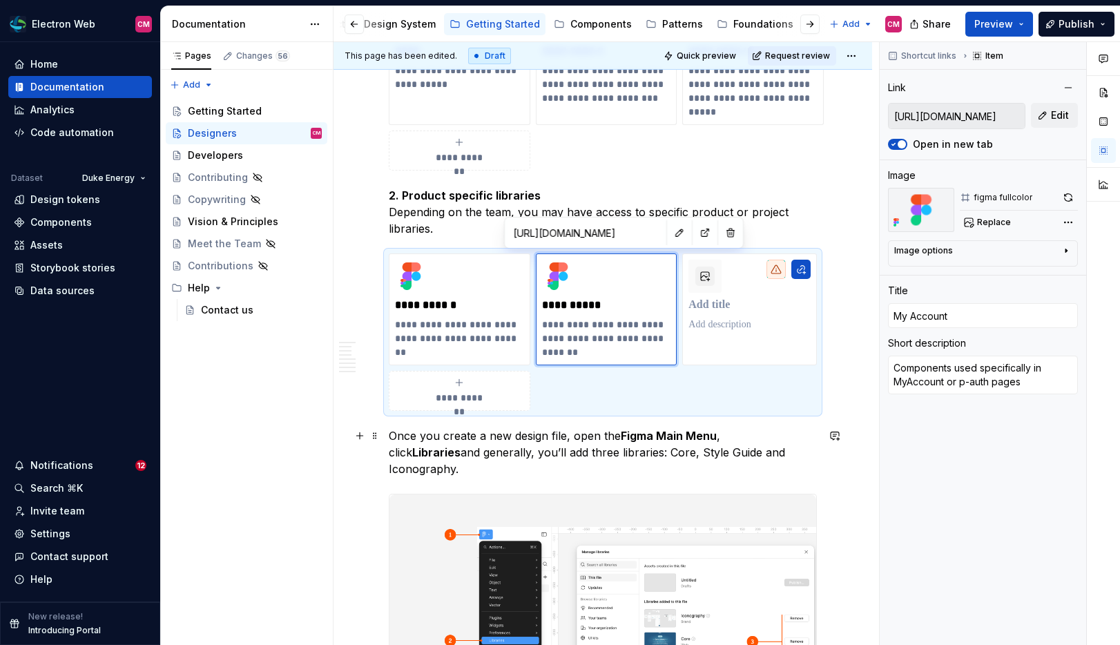
scroll to position [490, 0]
click at [389, 438] on p "Once you create a new design file, open the Figma Main Menu , click Libraries a…" at bounding box center [603, 453] width 428 height 50
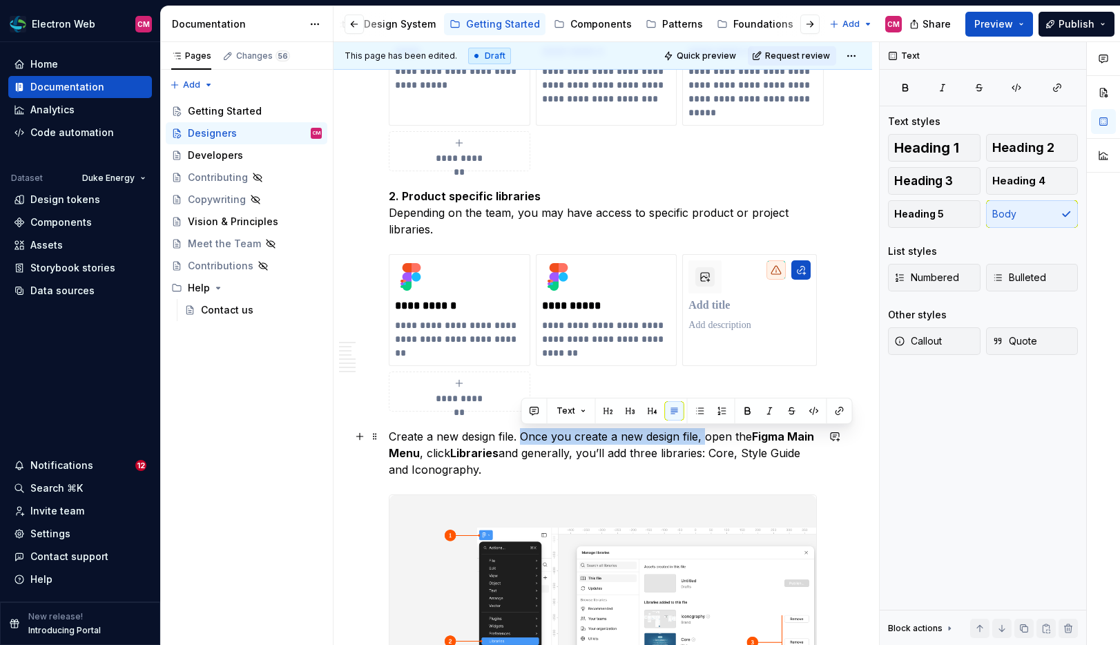
drag, startPoint x: 707, startPoint y: 439, endPoint x: 521, endPoint y: 441, distance: 185.7
click at [521, 441] on p "Create a new design file. Once you create a new design file, open the Figma Mai…" at bounding box center [603, 453] width 428 height 50
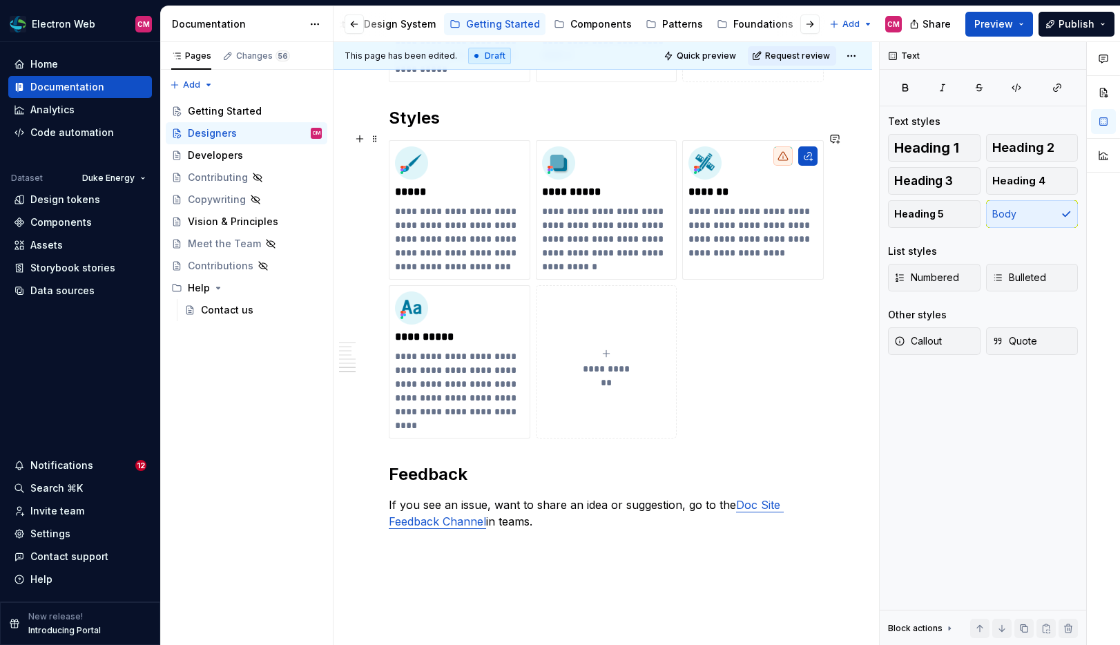
scroll to position [2234, 0]
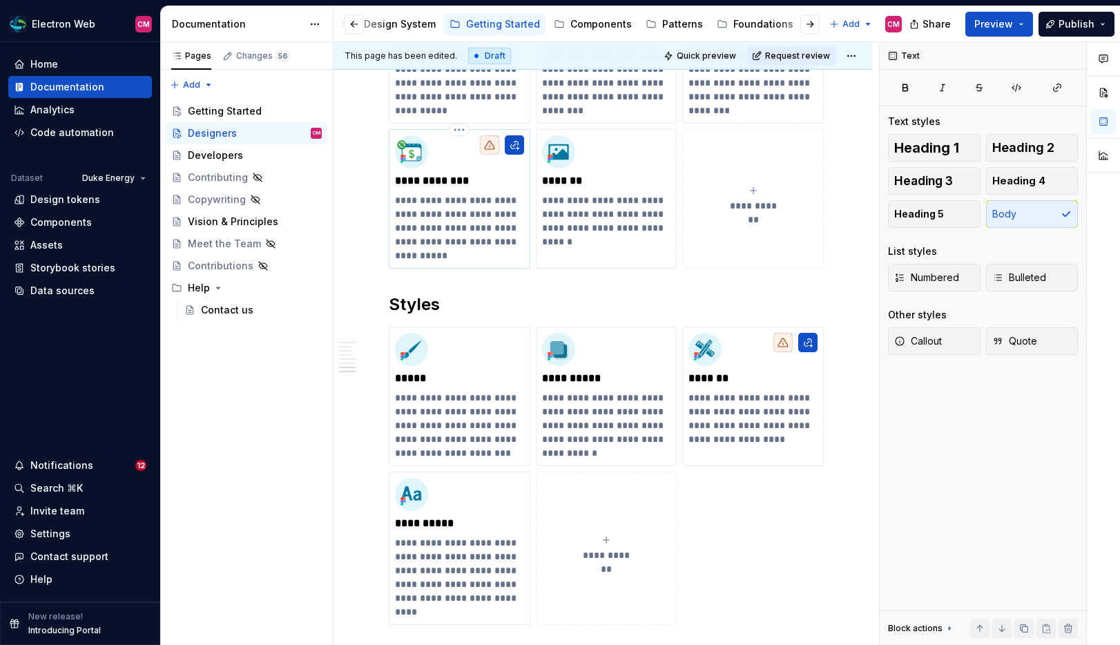
click at [476, 226] on p "**********" at bounding box center [459, 227] width 129 height 69
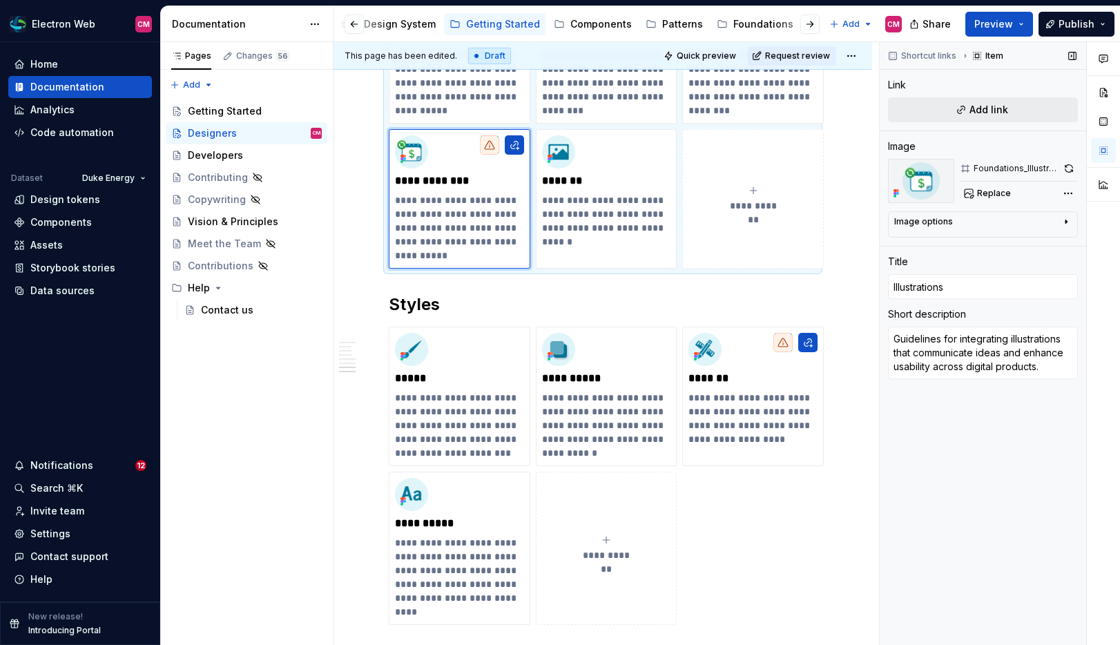
click at [993, 119] on button "Add link" at bounding box center [983, 109] width 190 height 25
type textarea "*"
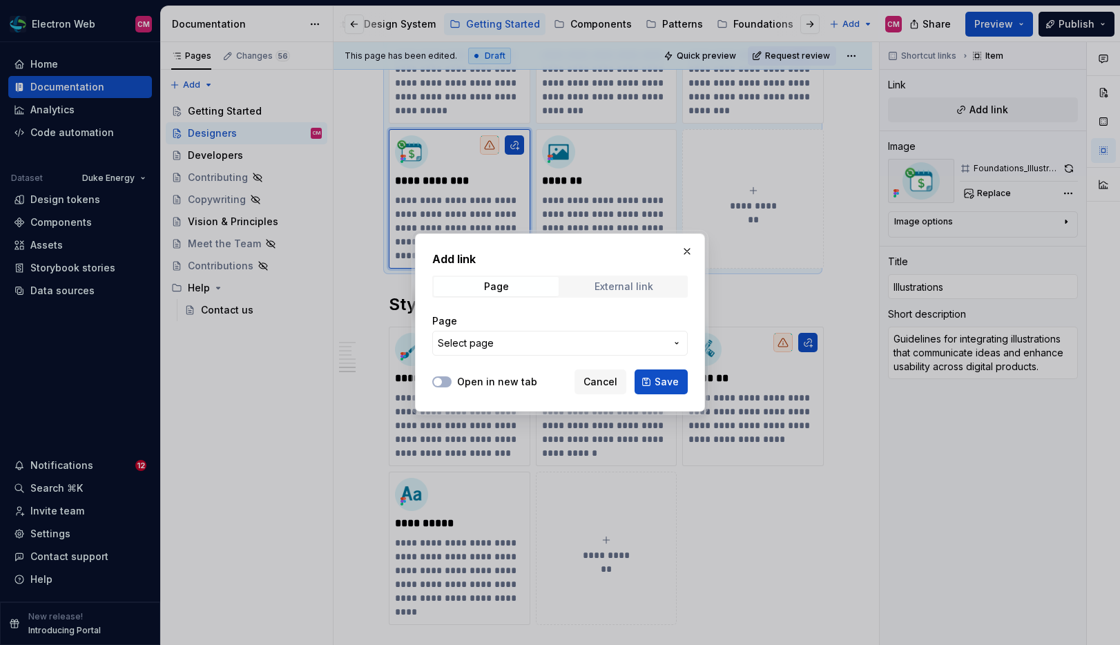
click at [665, 287] on span "External link" at bounding box center [623, 286] width 125 height 19
click at [534, 293] on span "Page" at bounding box center [495, 286] width 125 height 19
click at [534, 343] on span "Select page" at bounding box center [552, 343] width 228 height 14
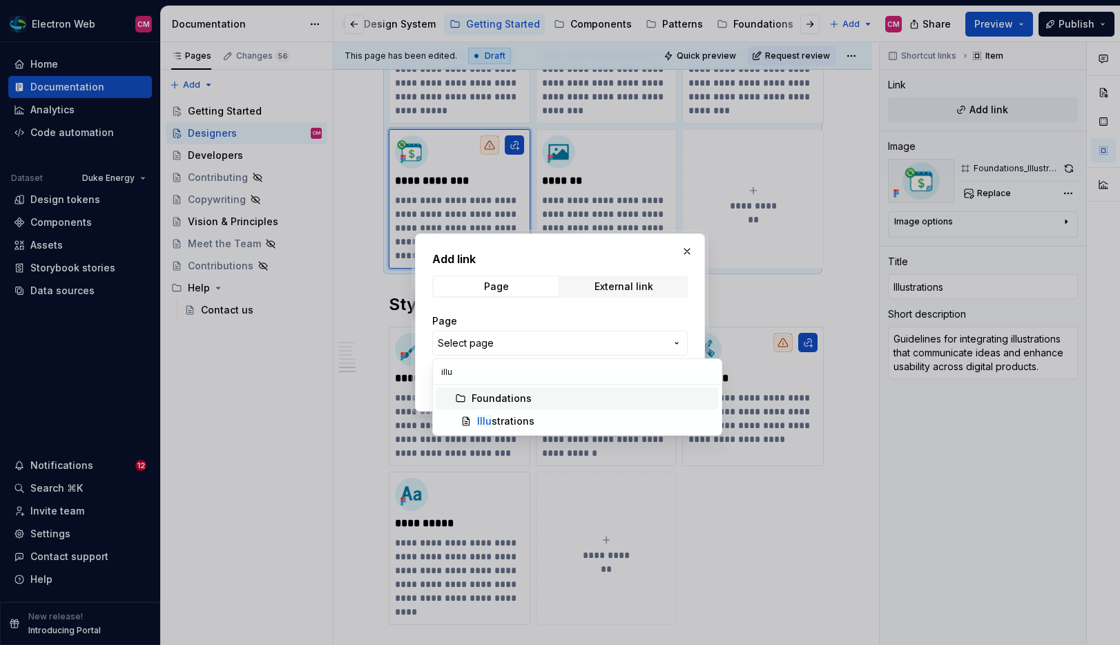
type input "illu"
click at [538, 420] on div "Illu strations" at bounding box center [595, 421] width 236 height 14
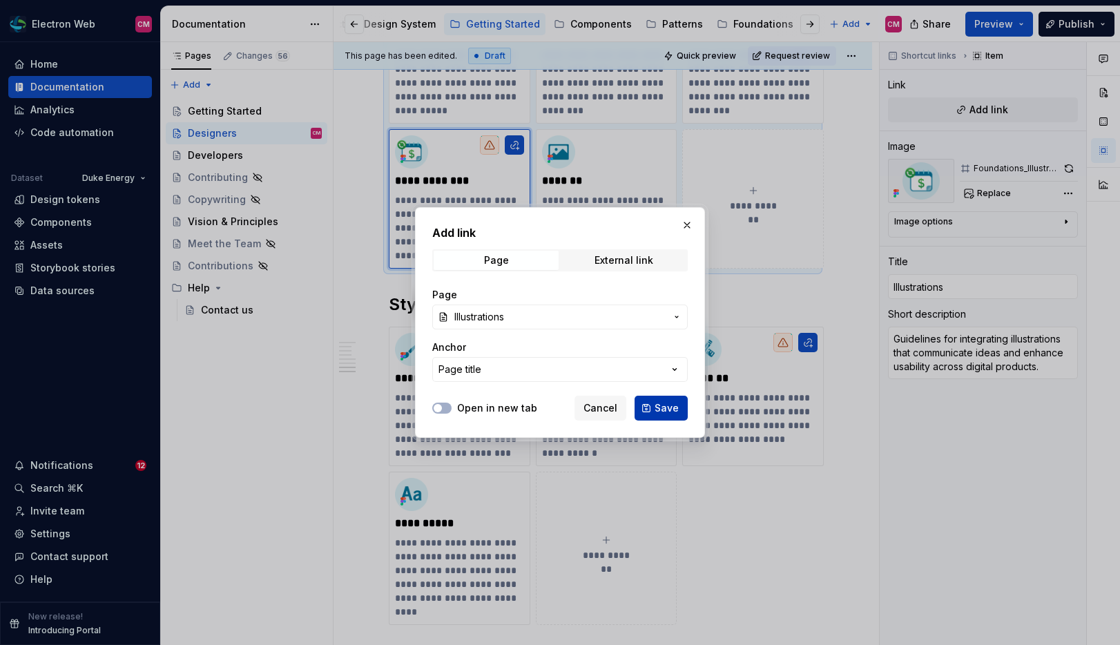
click at [671, 406] on span "Save" at bounding box center [666, 408] width 24 height 14
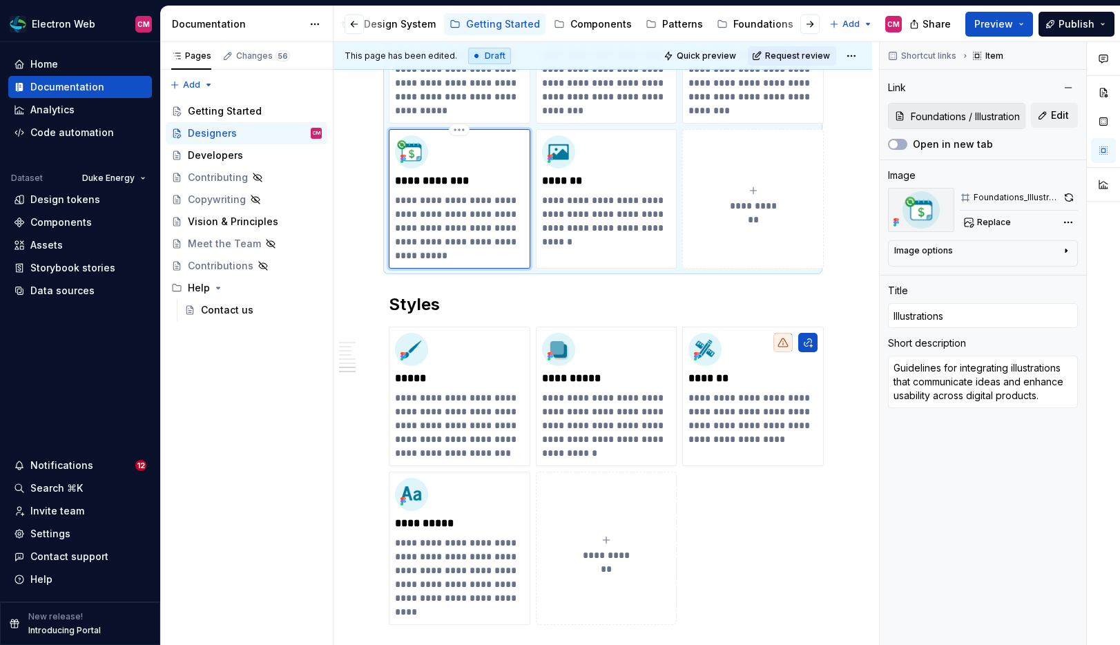
click at [465, 213] on p "**********" at bounding box center [459, 227] width 129 height 69
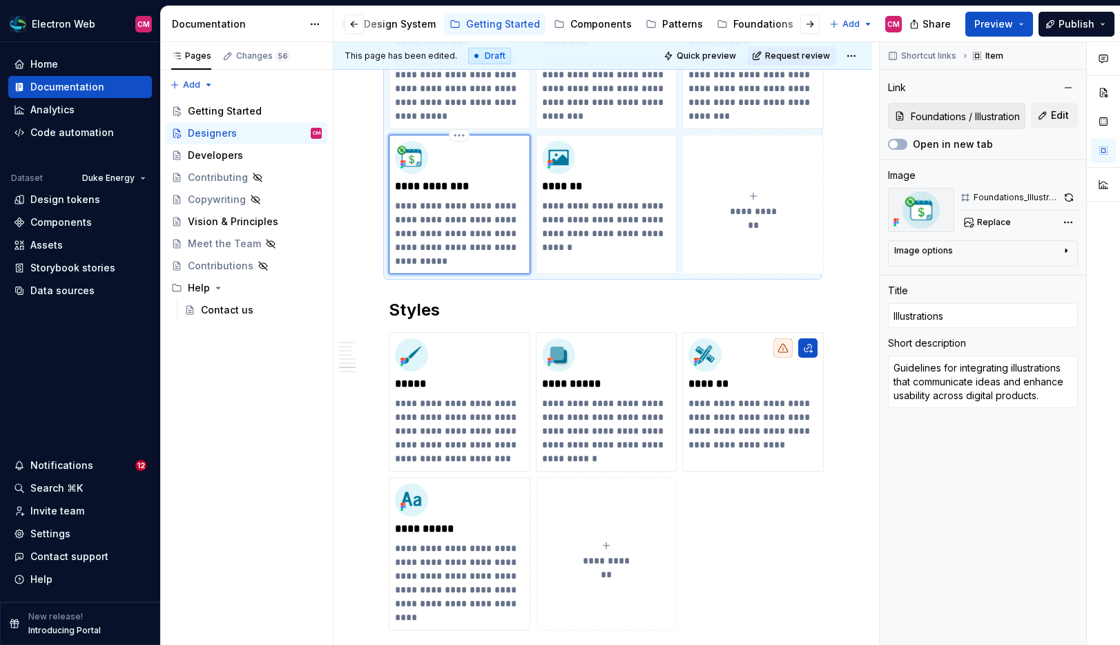
scroll to position [2227, 0]
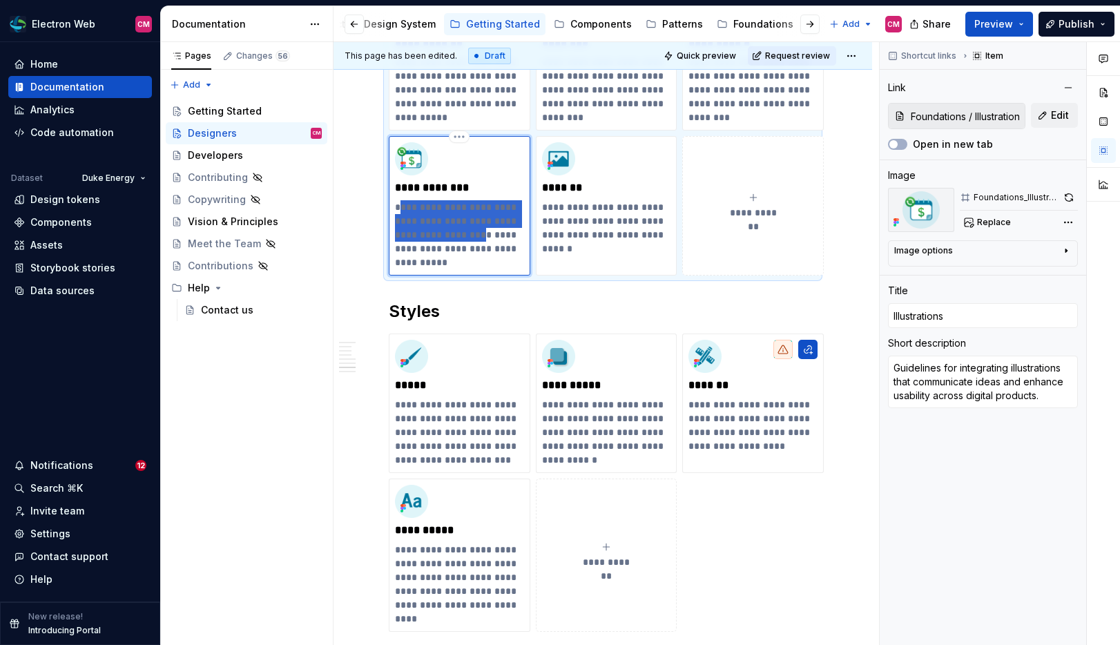
drag, startPoint x: 505, startPoint y: 228, endPoint x: 402, endPoint y: 199, distance: 106.9
click at [402, 200] on p "**********" at bounding box center [459, 234] width 129 height 69
type textarea "*"
type textarea "G\enhance usability across digital products."
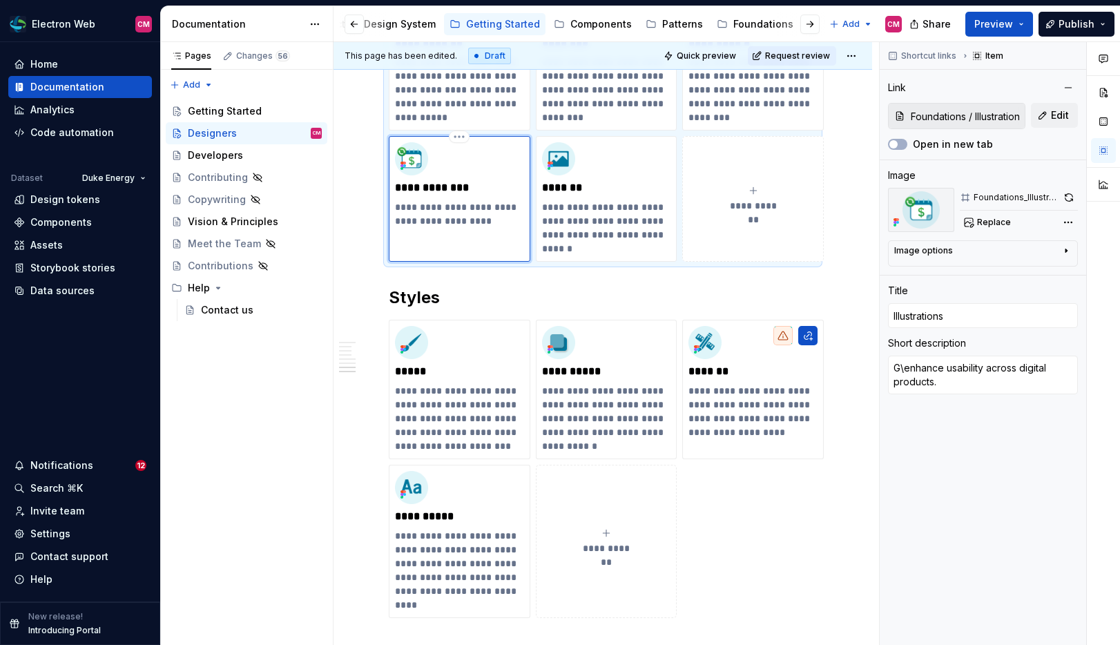
type textarea "*"
type textarea "Genhance usability across digital products."
type textarea "*"
type textarea "enhance usability across digital products."
type textarea "*"
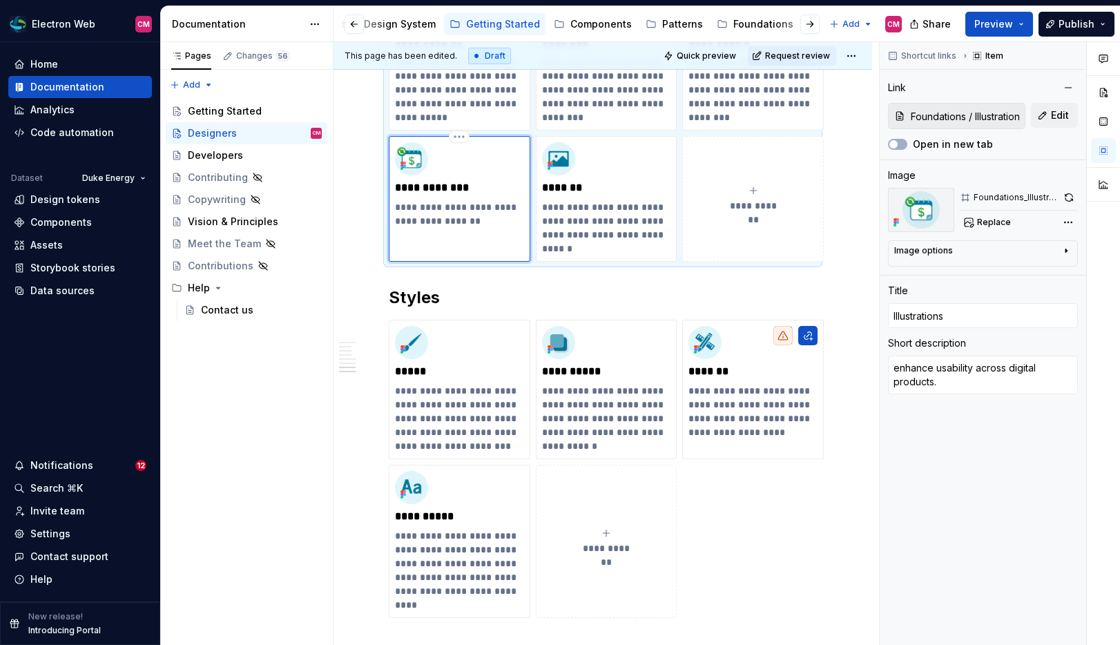
type textarea "Henhance usability across digital products."
type textarea "*"
type textarea "Hoenhance usability across digital products."
type textarea "*"
type textarea "Howenhance usability across digital products."
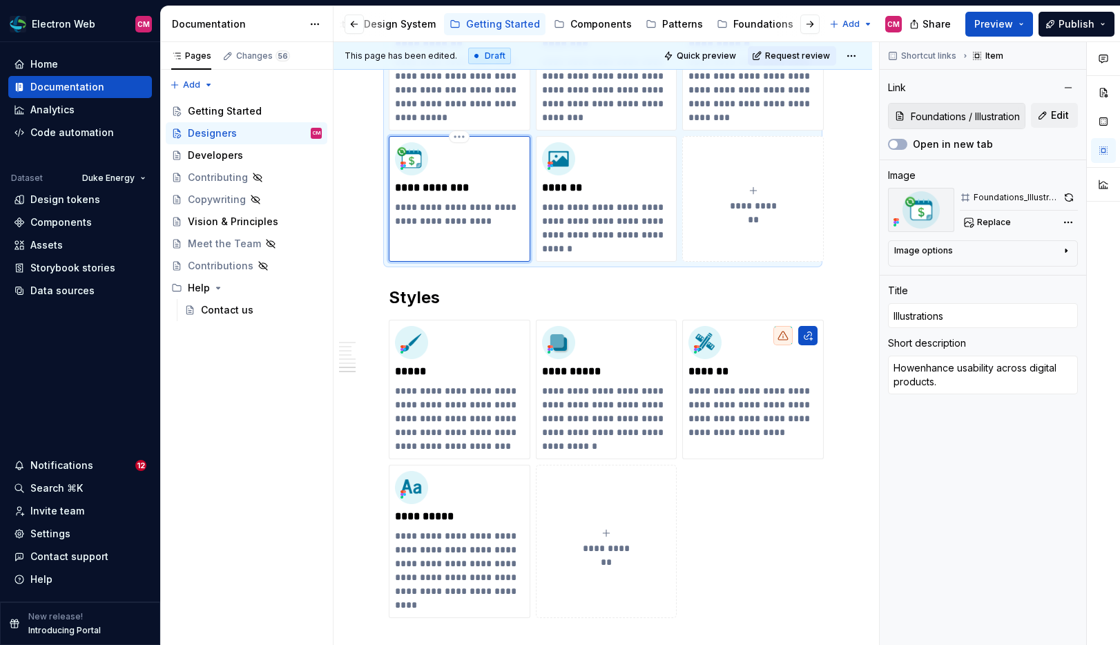
type textarea "*"
type textarea "How enhance usability across digital products."
type textarea "*"
type textarea "How wenhance usability across digital products."
type textarea "*"
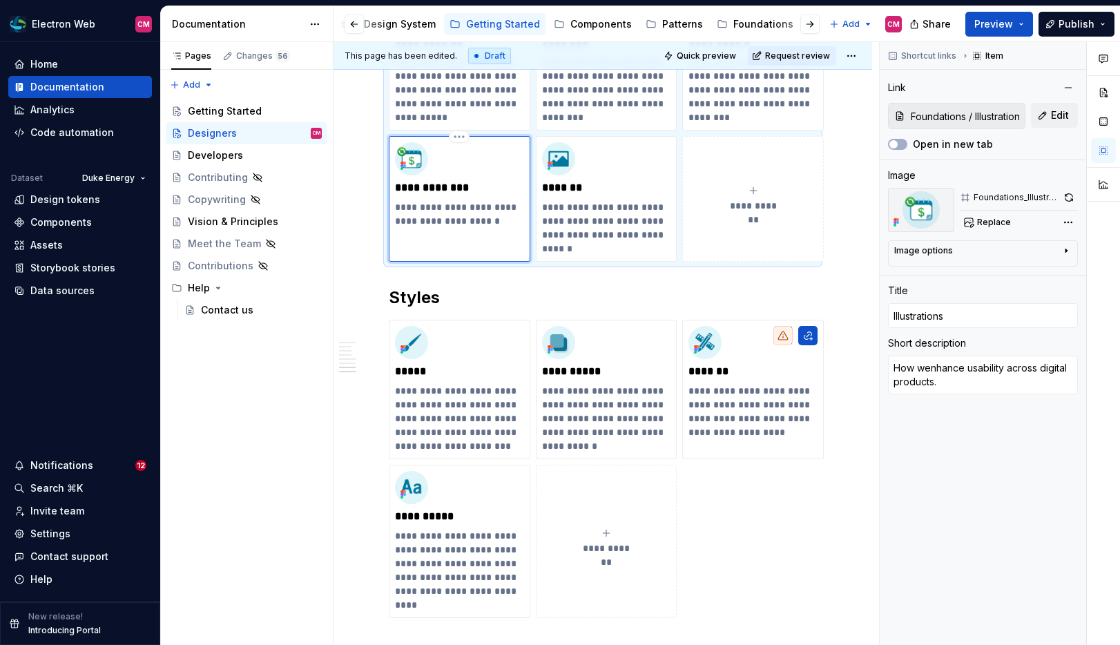
type textarea "How weenhance usability across digital products."
type textarea "*"
type textarea "How we enhance usability across digital products."
type textarea "*"
type textarea "How we cenhance usability across digital products."
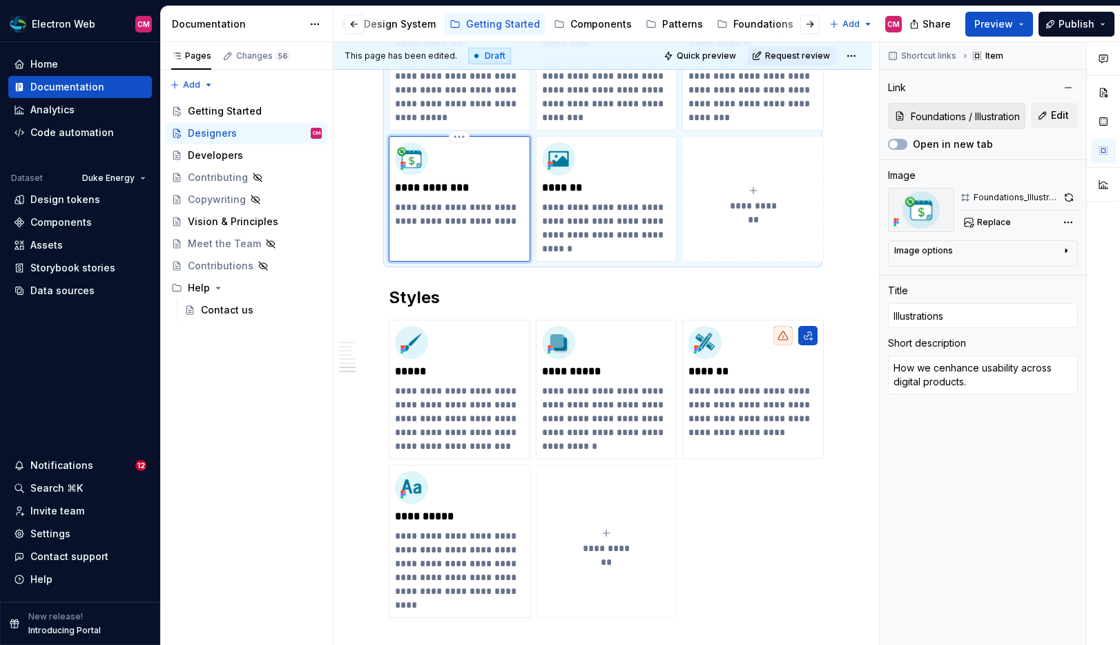
type textarea "*"
type textarea "How we coenhance usability across digital products."
type textarea "*"
type textarea "How we comenhance usability across digital products."
type textarea "*"
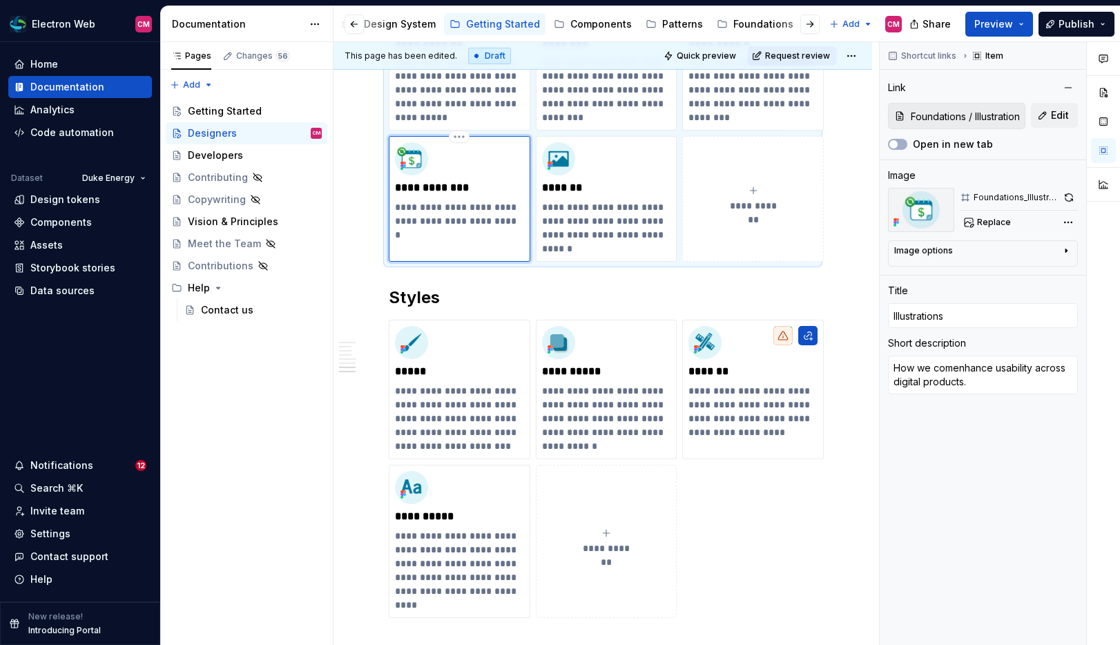
type textarea "How we commenhance usability across digital products."
type textarea "*"
type textarea "How we commuenhance usability across digital products."
type textarea "*"
type textarea "How we communenhance usability across digital products."
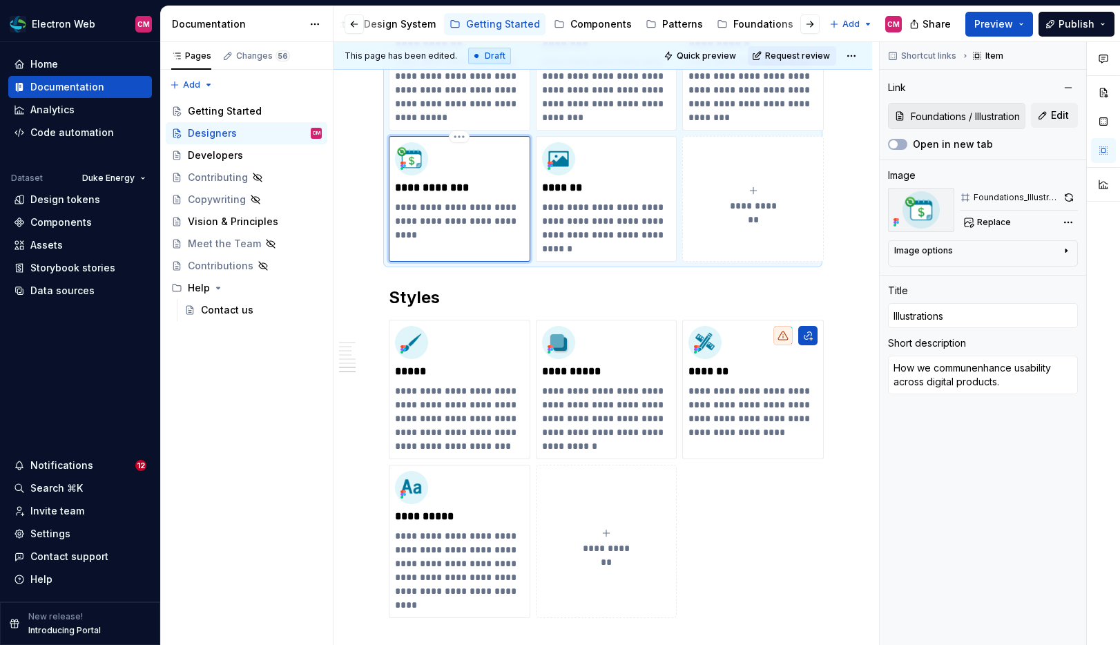
type textarea "*"
type textarea "How we communienhance usability across digital products."
type textarea "*"
type textarea "How we communicenhance usability across digital products."
type textarea "*"
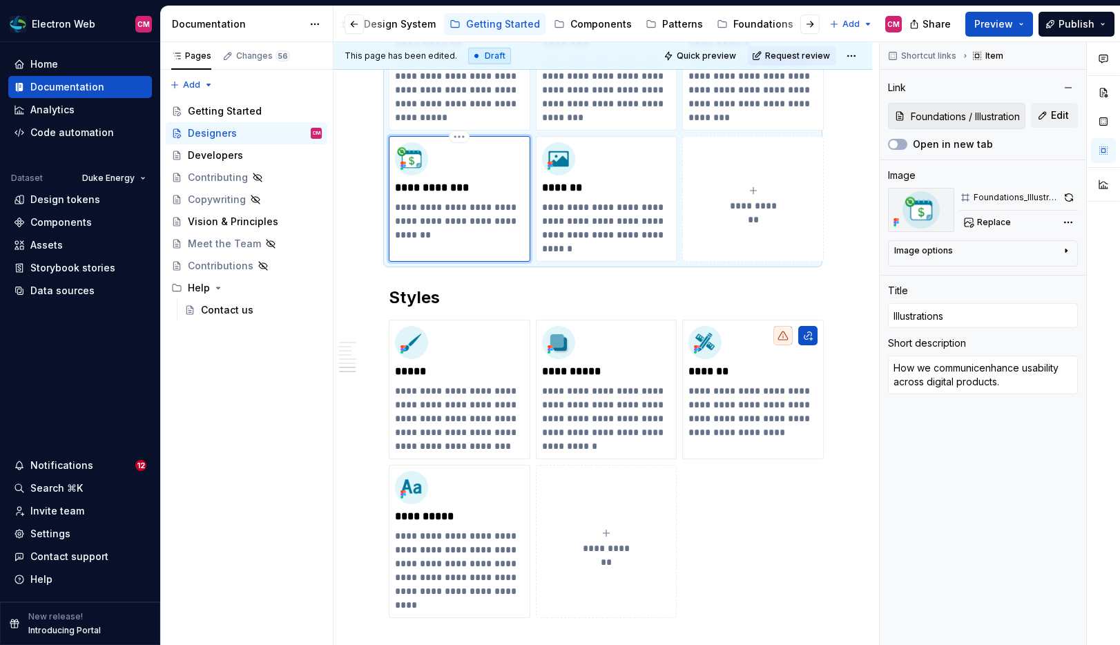
type textarea "How we communicaenhance usability across digital products."
type textarea "*"
type textarea "How we communicatenhance usability across digital products."
type textarea "*"
type textarea "How we communicateenhance usability across digital products."
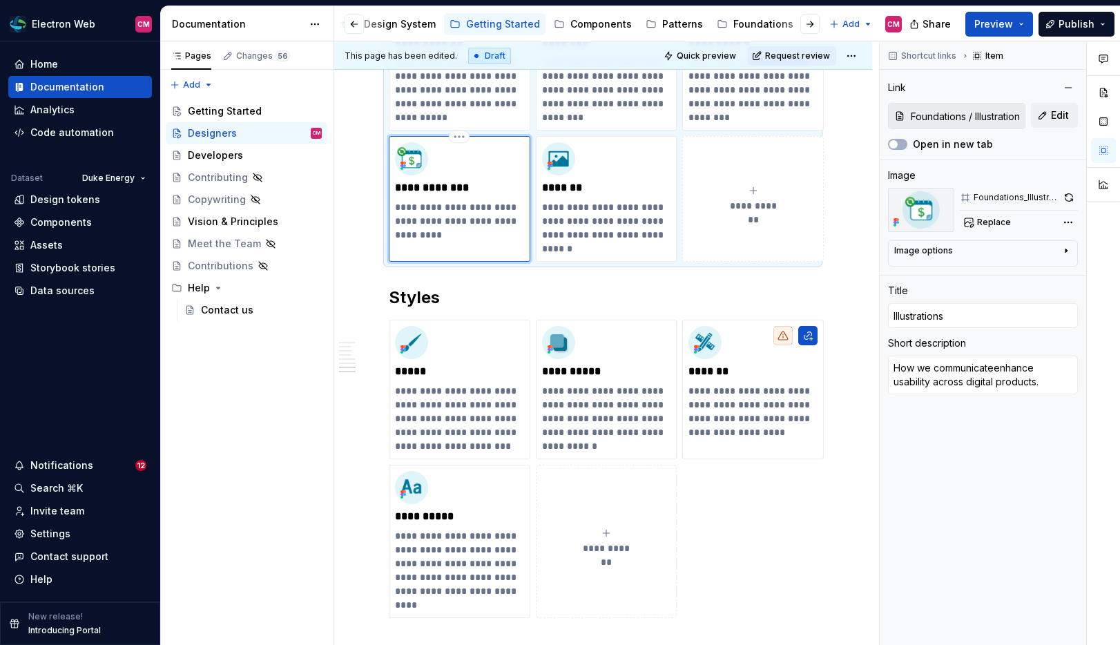
type textarea "*"
type textarea "How we communicate enhance usability across digital products."
type textarea "*"
type textarea "How we communicate penhance usability across digital products."
type textarea "*"
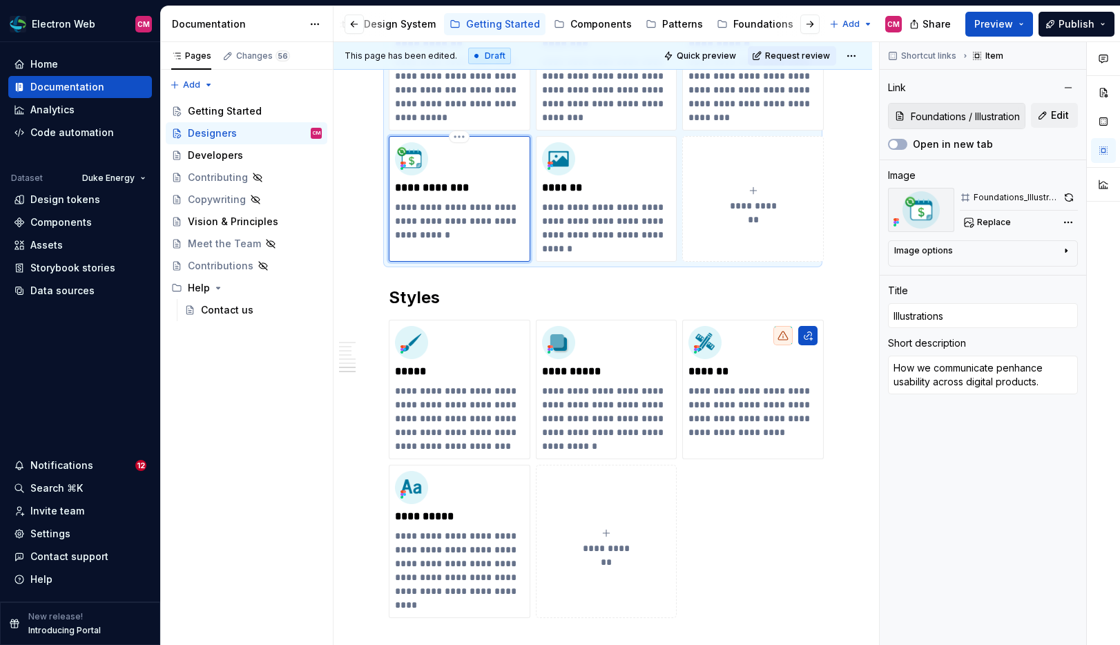
type textarea "How we communicate prenhance usability across digital products."
type textarea "*"
type textarea "How we communicate proenhance usability across digital products."
type textarea "*"
type textarea "How we communicate prodenhance usability across digital products."
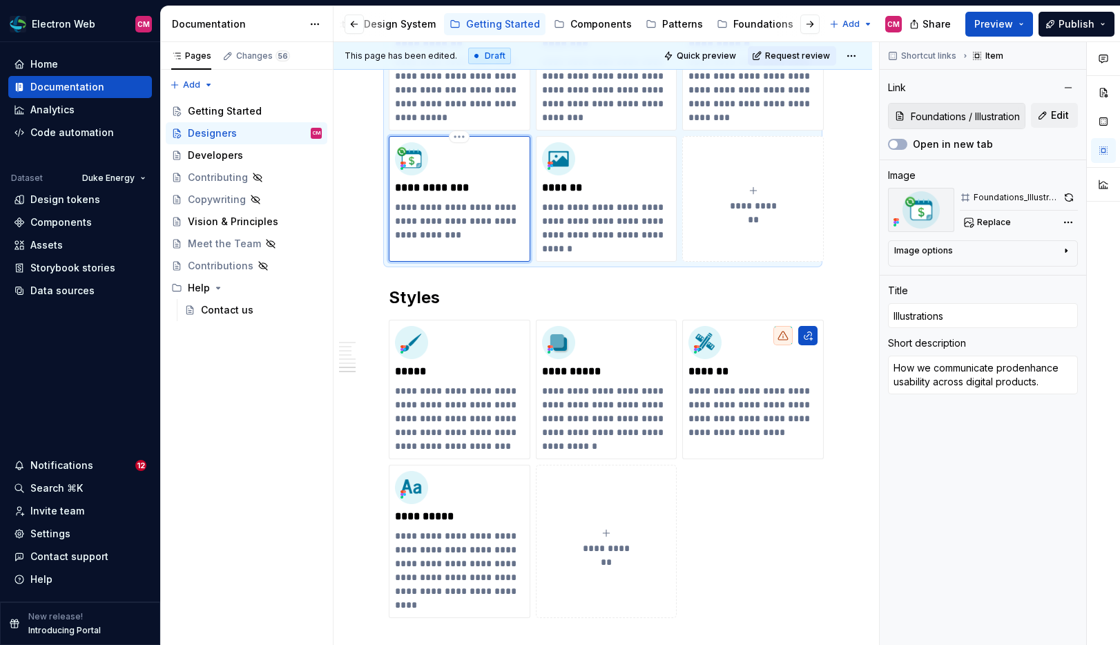
type textarea "*"
type textarea "How we communicate produenhance usability across digital products."
type textarea "*"
type textarea "How we communicate producenhance usability across digital products."
type textarea "*"
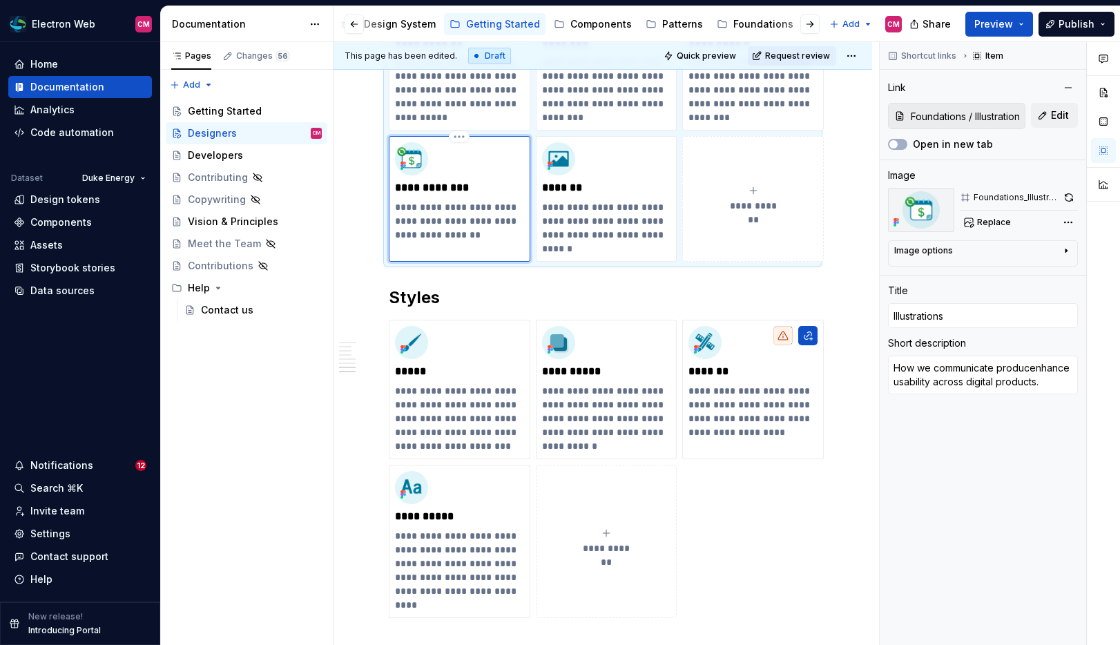
type textarea "How we communicate productenhance usability across digital products."
type textarea "*"
type textarea "How we communicate productsenhance usability across digital products."
type textarea "*"
type textarea "How we communicate products enhance usability across digital products."
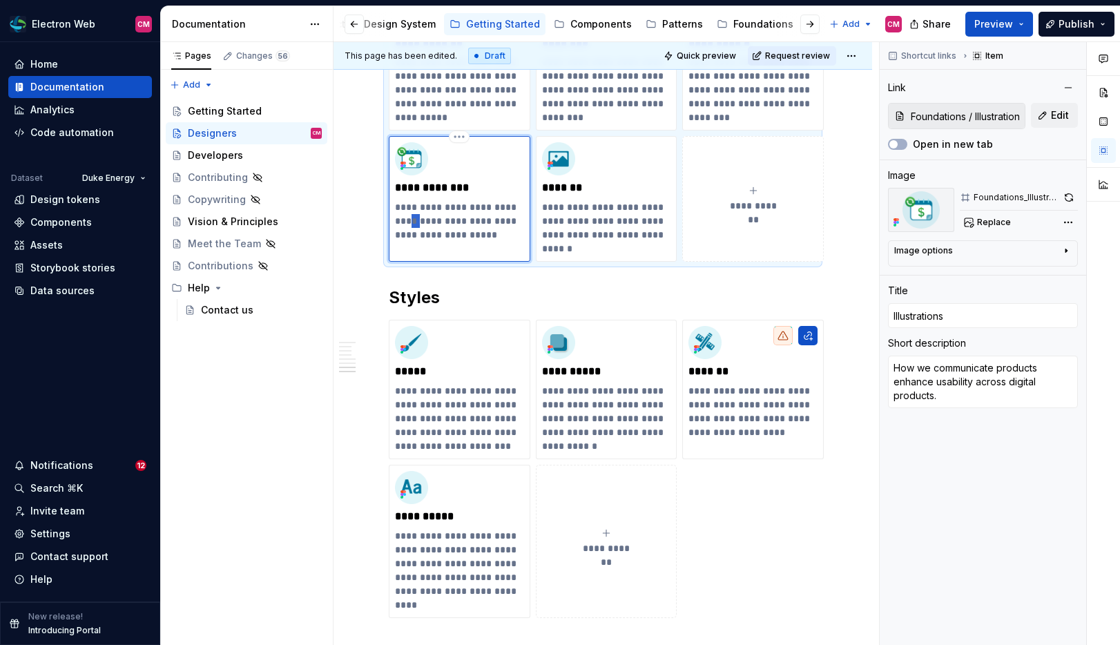
click at [445, 213] on p "**********" at bounding box center [459, 220] width 129 height 41
drag, startPoint x: 440, startPoint y: 213, endPoint x: 517, endPoint y: 213, distance: 76.6
click at [517, 213] on p "**********" at bounding box center [459, 220] width 129 height 41
type textarea "*"
type textarea "How we communicate products across digital products."
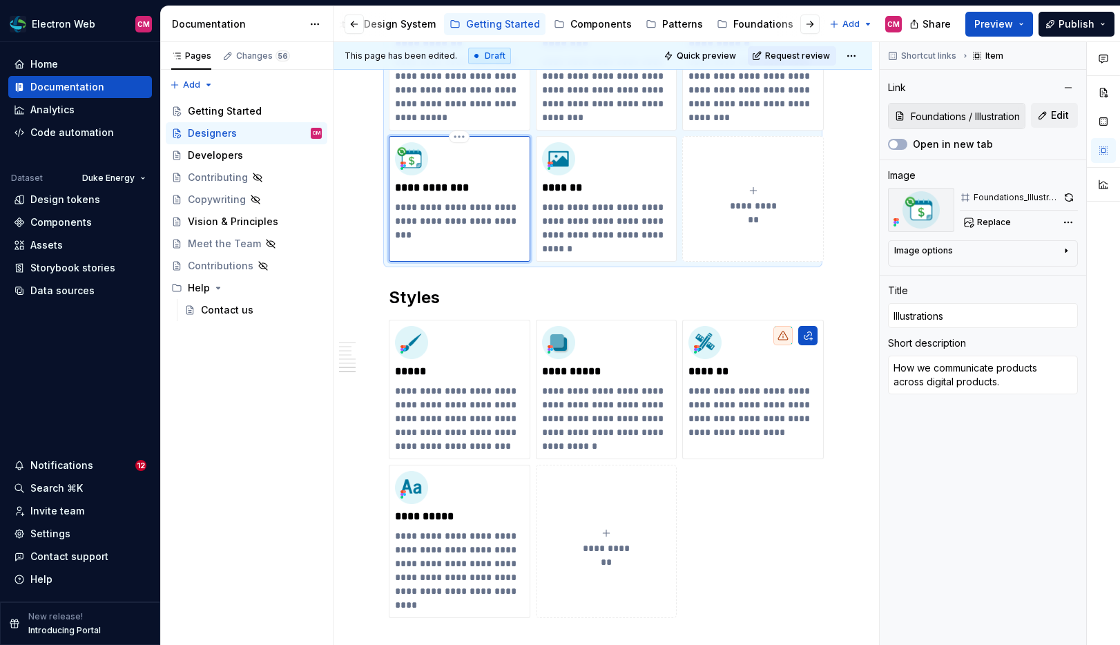
type textarea "*"
type textarea "How we communicate products across digital products."
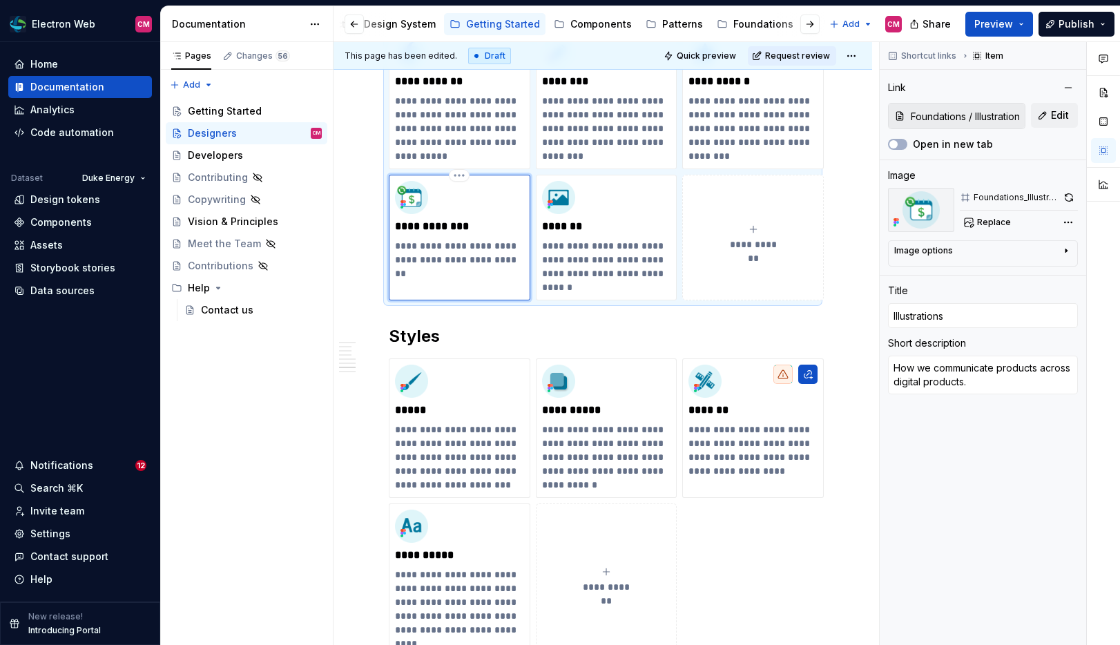
scroll to position [2185, 0]
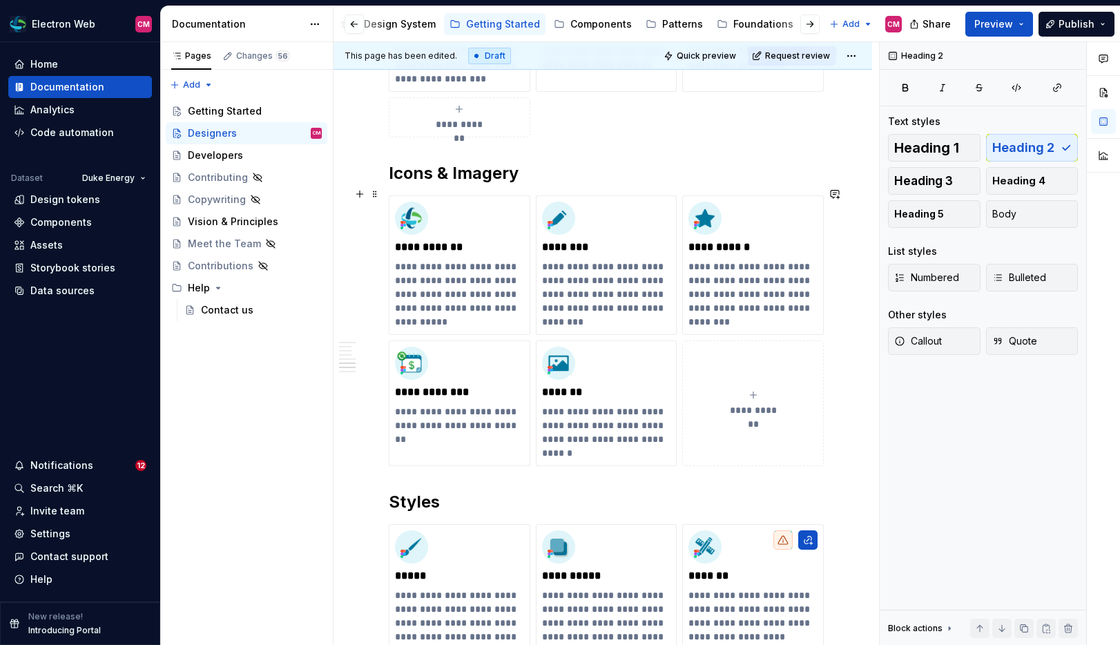
scroll to position [2008, 0]
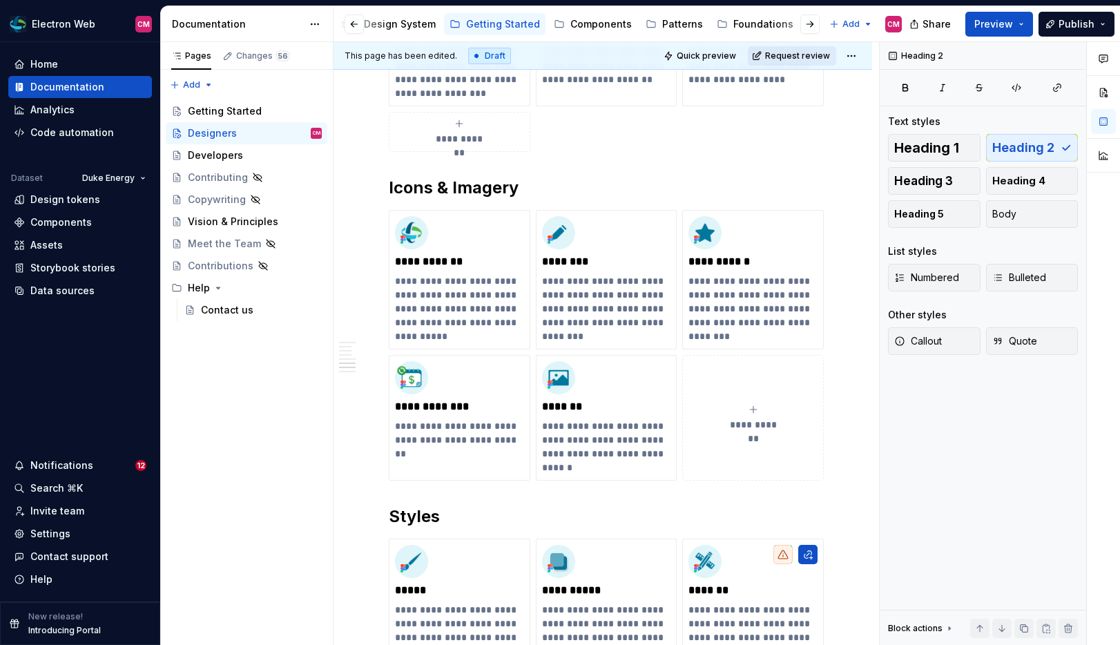
click at [813, 52] on span "Request review" at bounding box center [797, 55] width 65 height 11
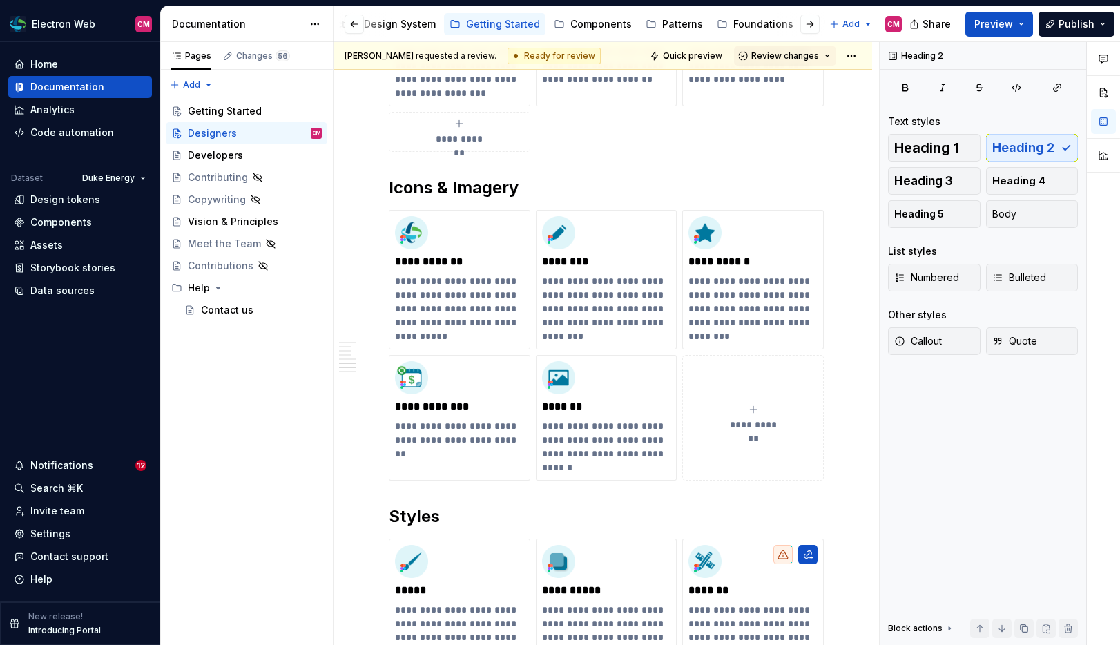
click at [813, 52] on span "Review changes" at bounding box center [785, 55] width 68 height 11
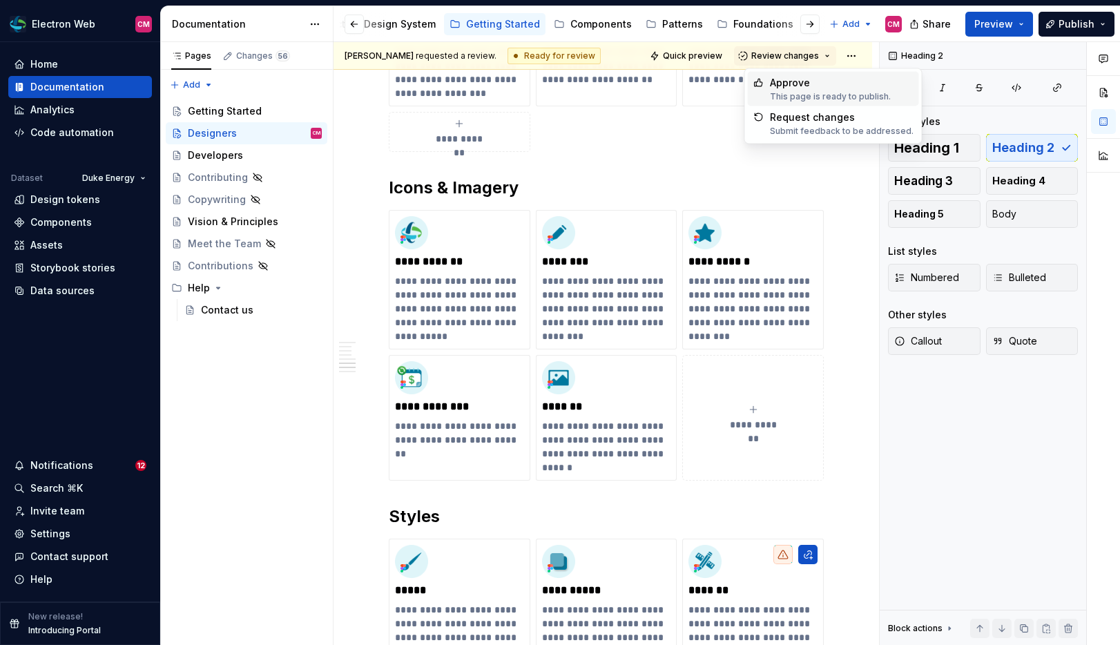
click at [803, 78] on div "Approve" at bounding box center [830, 83] width 121 height 14
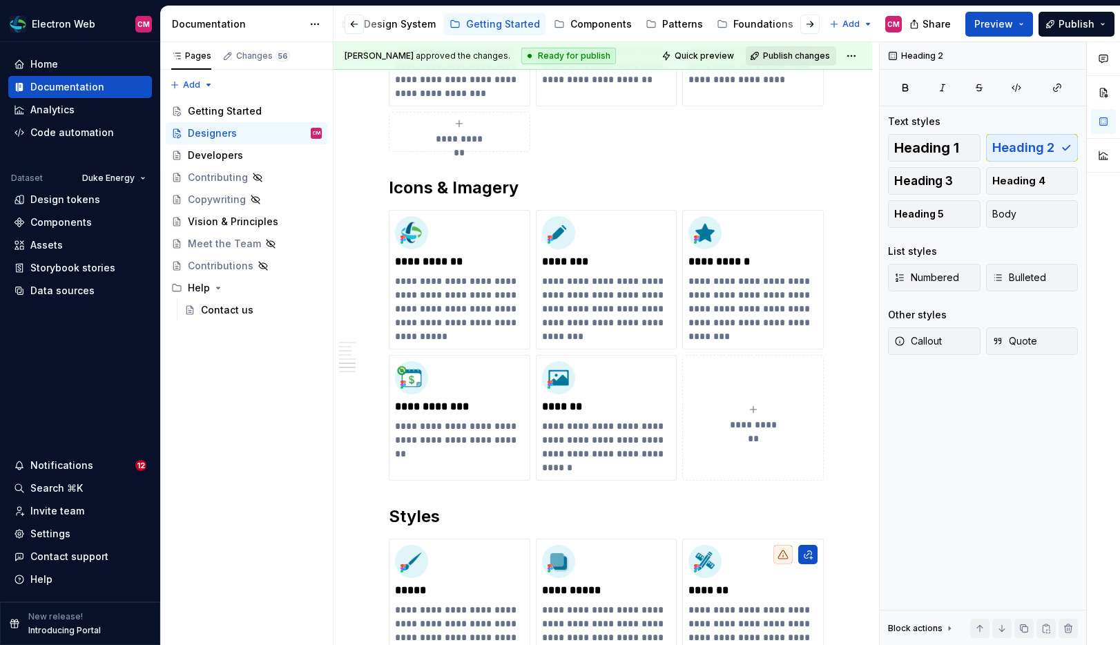
click at [804, 59] on span "Publish changes" at bounding box center [796, 55] width 67 height 11
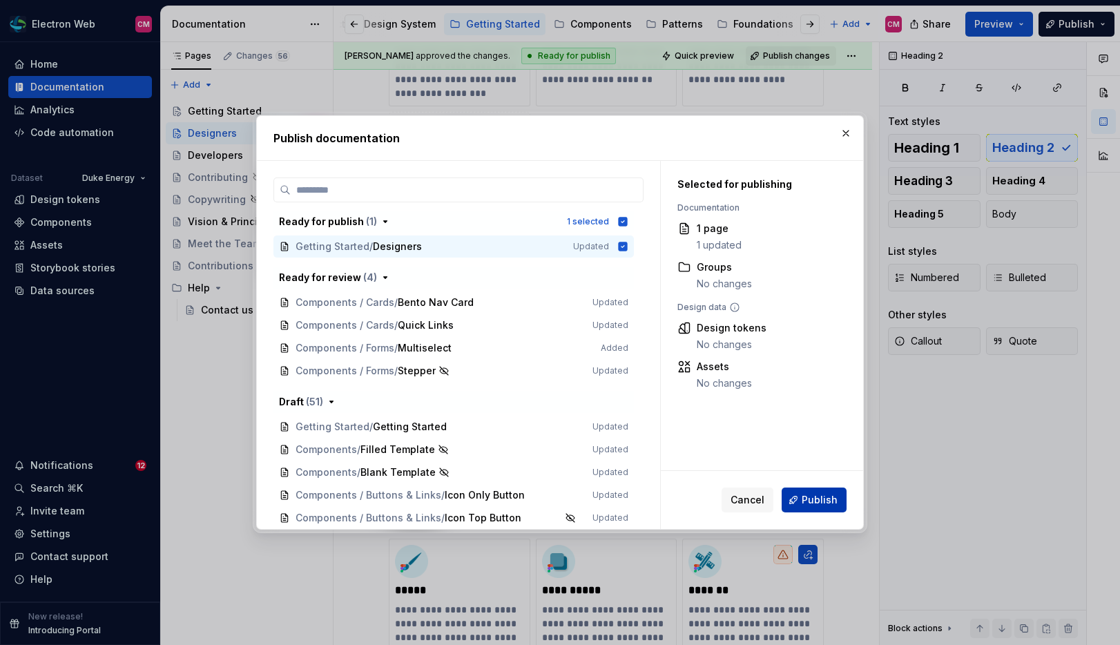
click at [830, 494] on span "Publish" at bounding box center [819, 500] width 36 height 14
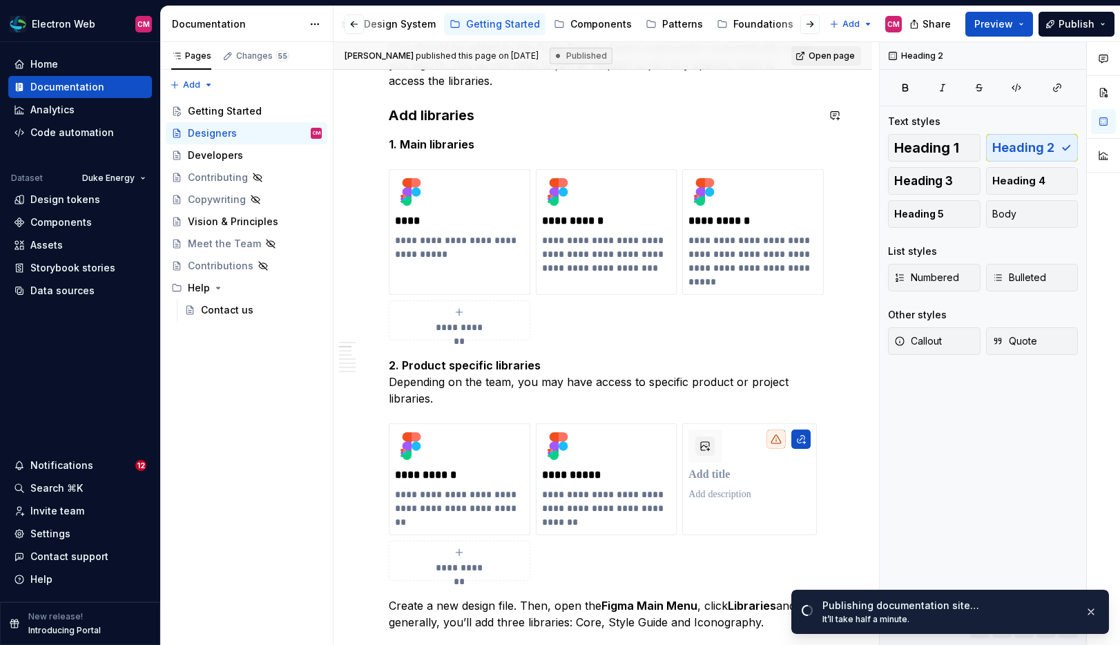
scroll to position [0, 0]
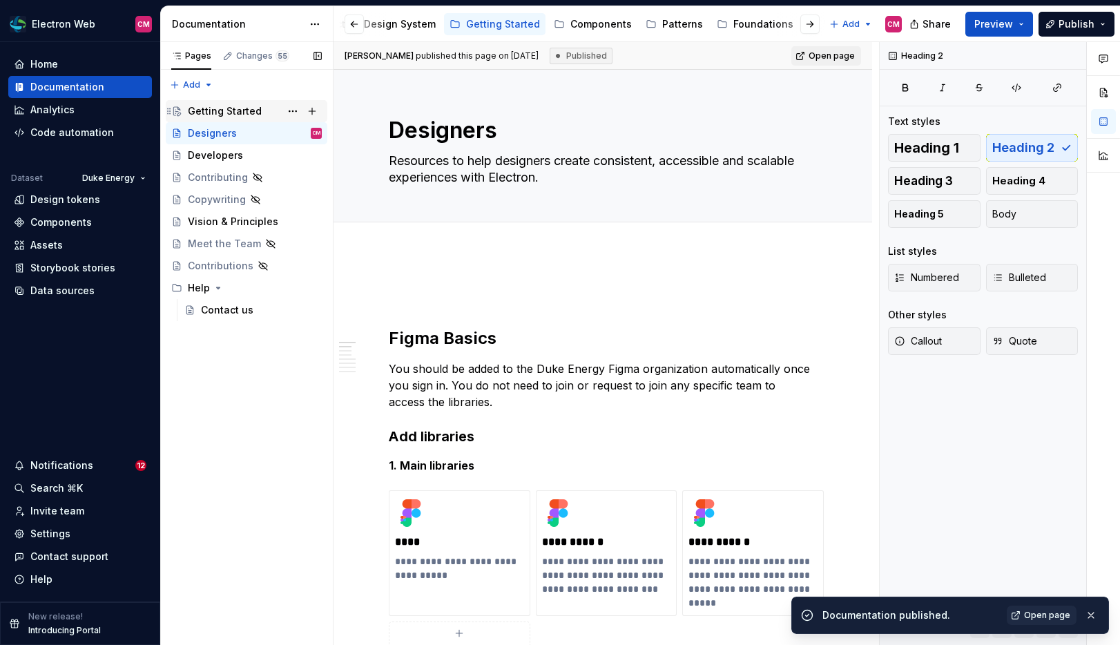
click at [251, 115] on div "Getting Started" at bounding box center [225, 111] width 74 height 14
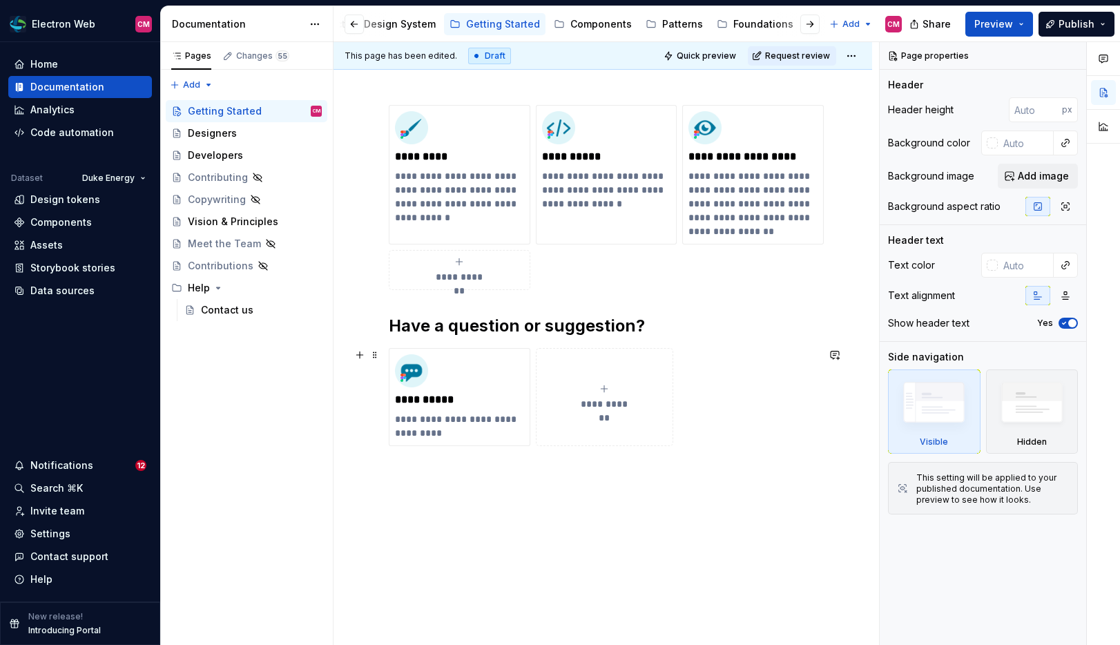
scroll to position [241, 0]
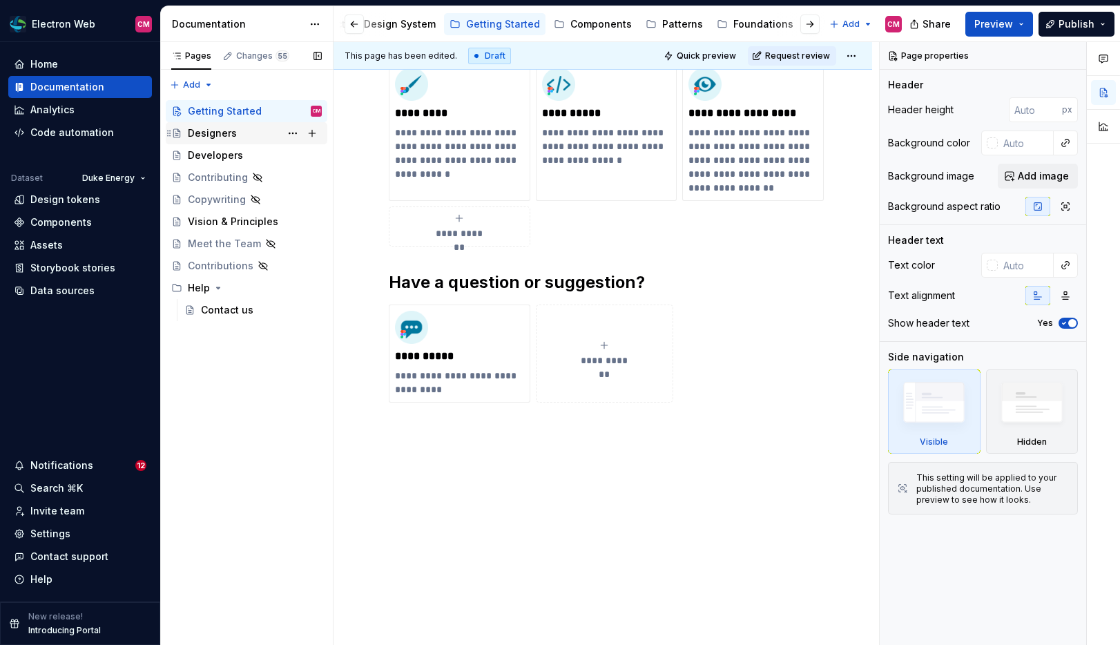
click at [233, 139] on div "Designers" at bounding box center [212, 133] width 49 height 14
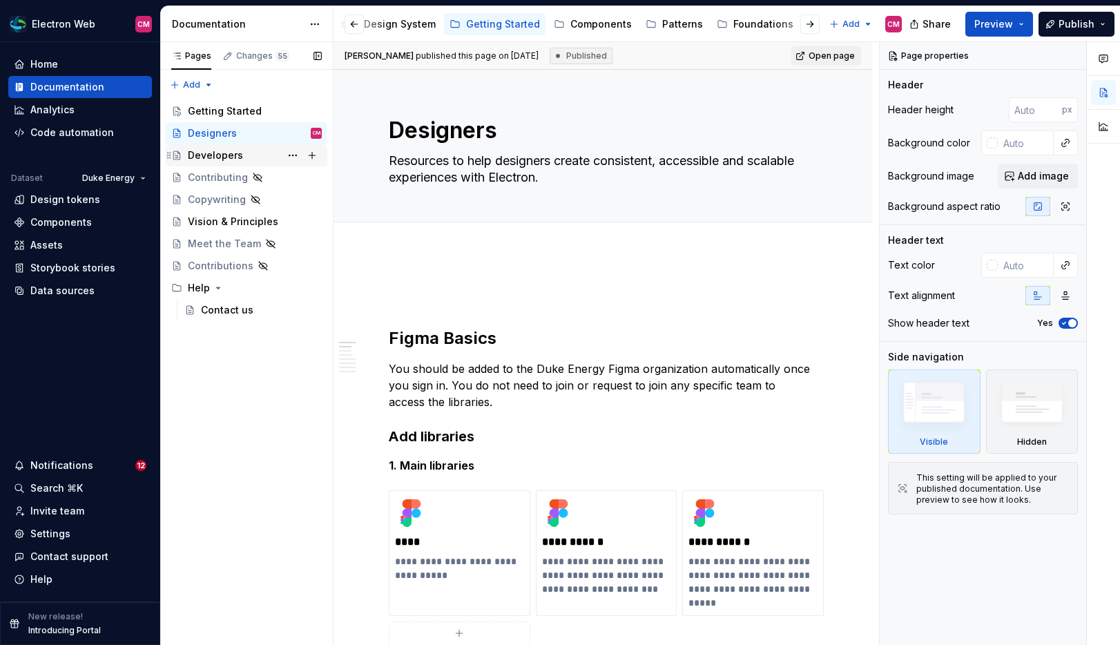
click at [231, 153] on div "Developers" at bounding box center [215, 155] width 55 height 14
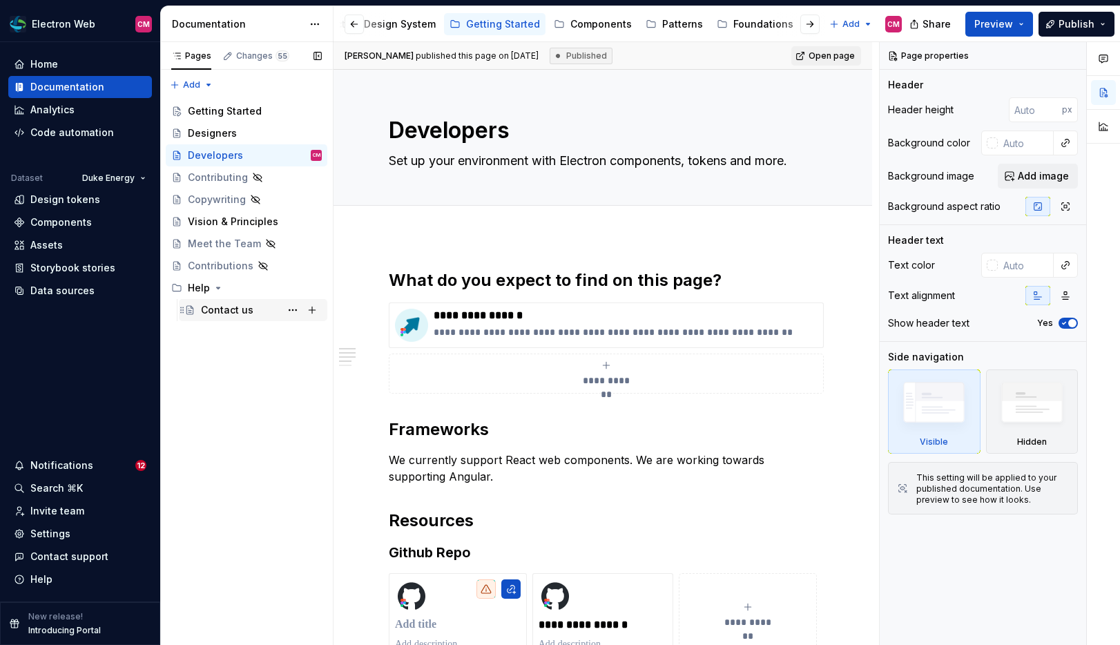
click at [247, 312] on div "Contact us" at bounding box center [227, 310] width 52 height 14
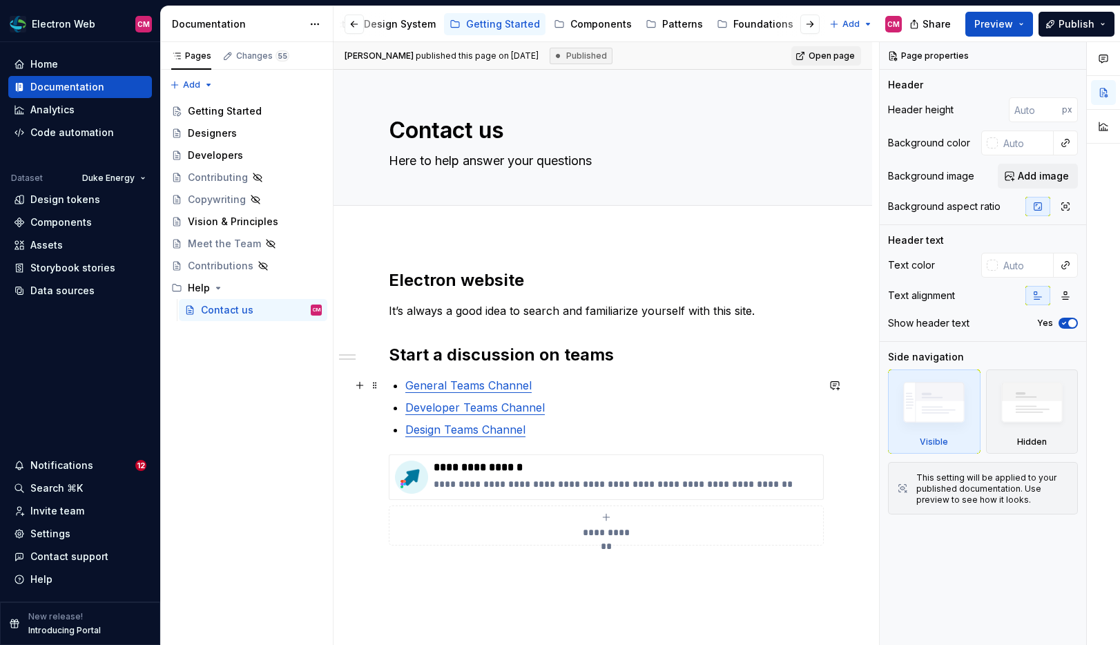
type textarea "*"
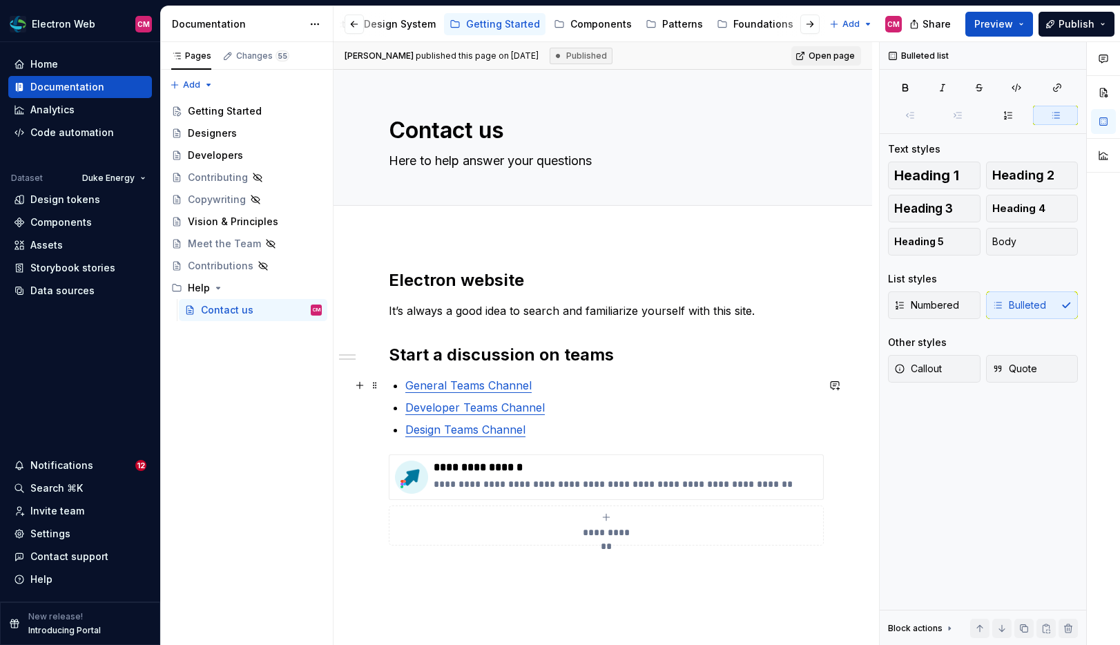
click at [546, 387] on p "General Teams Channel" at bounding box center [610, 385] width 411 height 17
click at [505, 384] on link "General Teams Channel" at bounding box center [468, 385] width 126 height 17
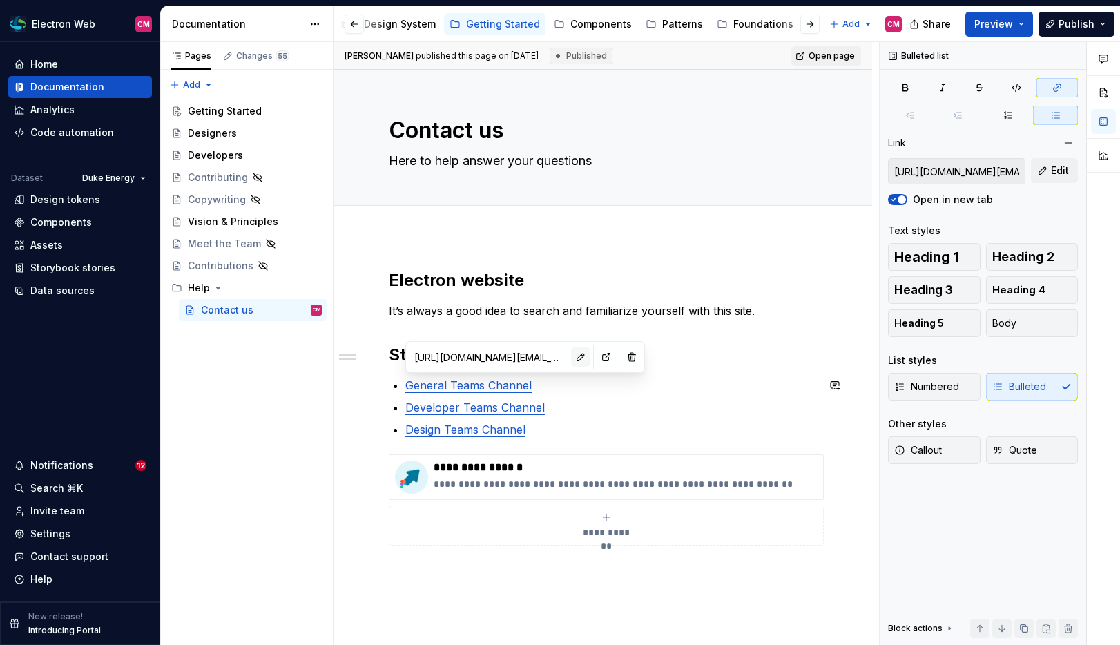
click at [571, 362] on button "button" at bounding box center [580, 356] width 19 height 19
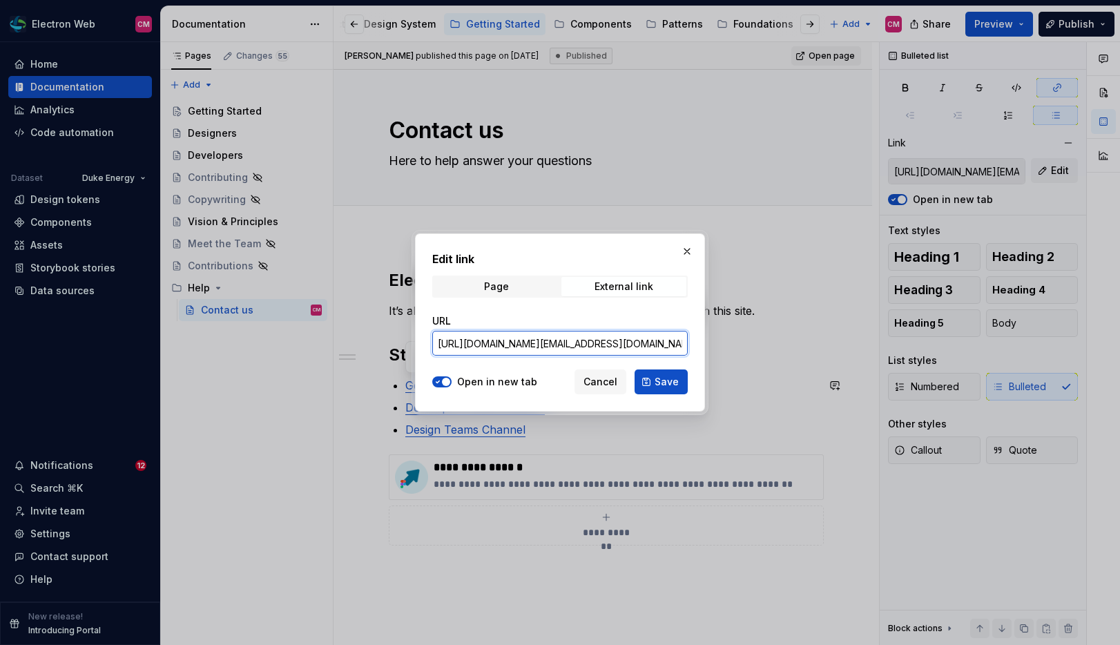
click at [583, 342] on input "[URL][DOMAIN_NAME][EMAIL_ADDRESS][DOMAIN_NAME]" at bounding box center [559, 343] width 255 height 25
paste input "/l/channel/19%3A[EMAIL_ADDRESS][DOMAIN_NAME]/General?groupId=49ee11c3-feea-44eb…"
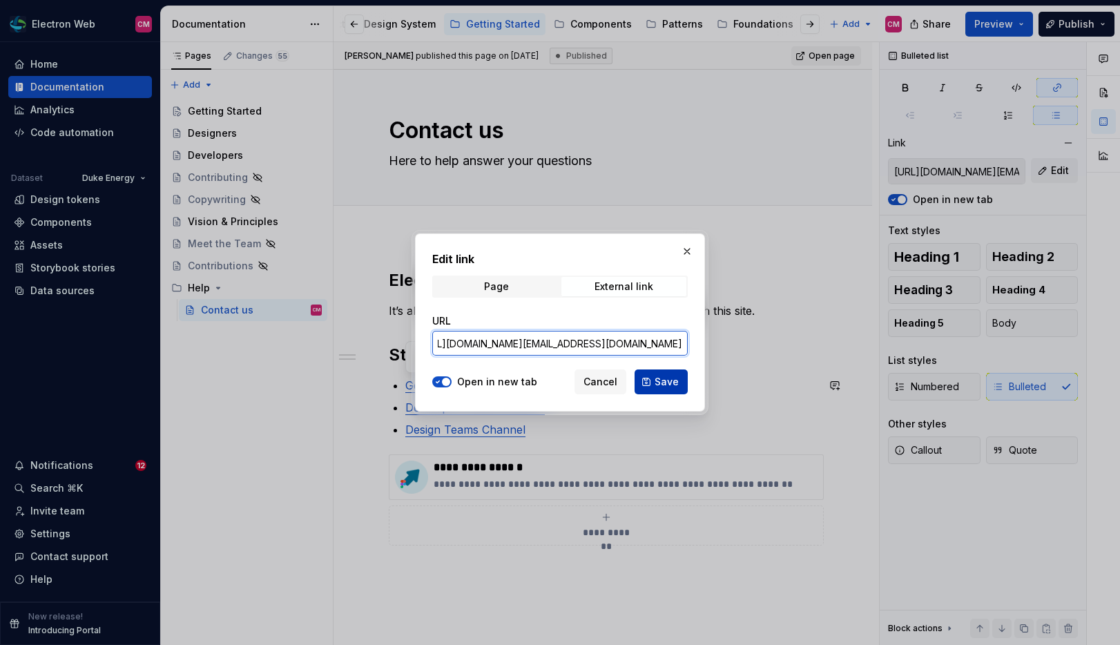
type input "[URL][DOMAIN_NAME][EMAIL_ADDRESS][DOMAIN_NAME]"
click at [671, 380] on span "Save" at bounding box center [666, 382] width 24 height 14
type input "[URL][DOMAIN_NAME][EMAIL_ADDRESS][DOMAIN_NAME]"
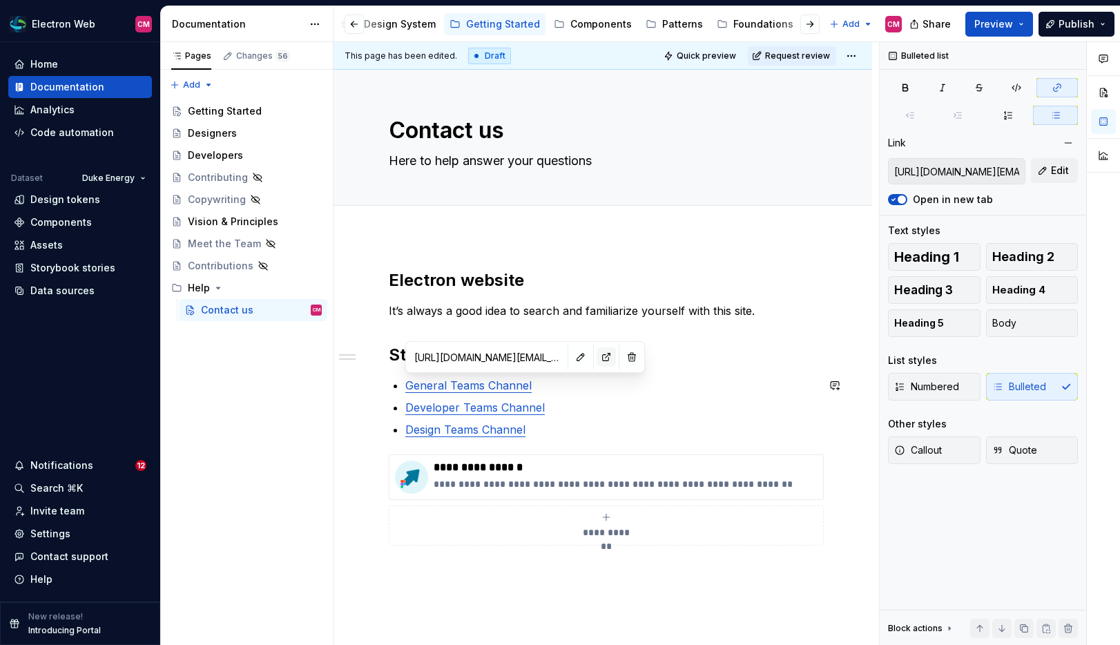
click at [596, 355] on button "button" at bounding box center [605, 356] width 19 height 19
type textarea "*"
type input "[URL][DOMAIN_NAME][EMAIL_ADDRESS][DOMAIN_NAME]"
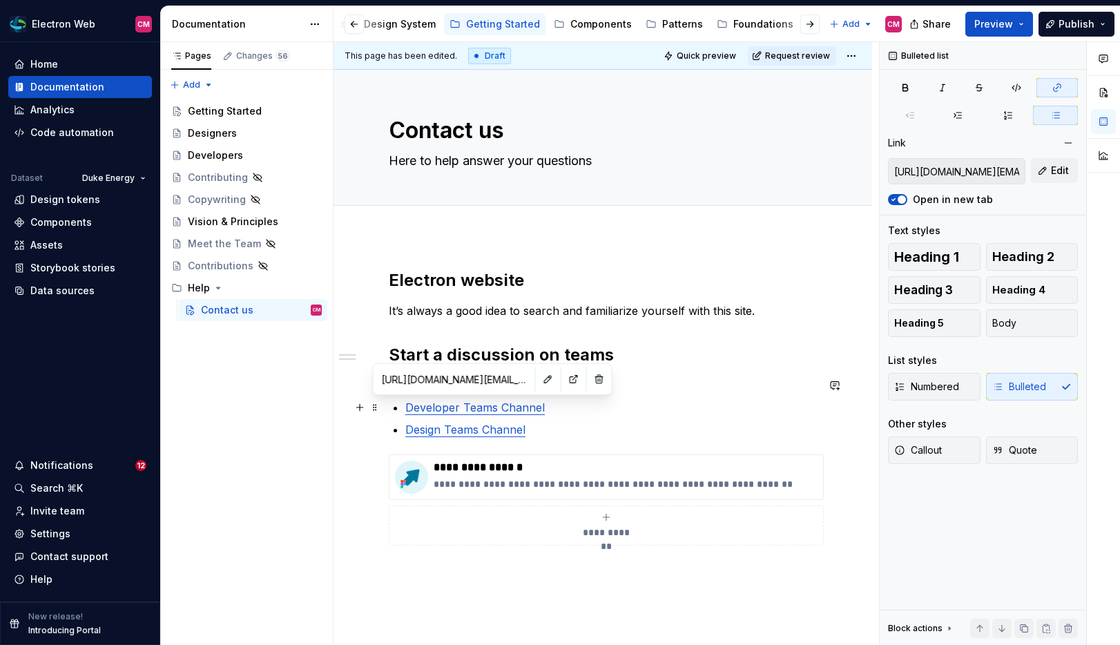
click at [474, 411] on link "Developer Teams Channel" at bounding box center [474, 407] width 139 height 17
click at [538, 380] on button "button" at bounding box center [547, 378] width 19 height 19
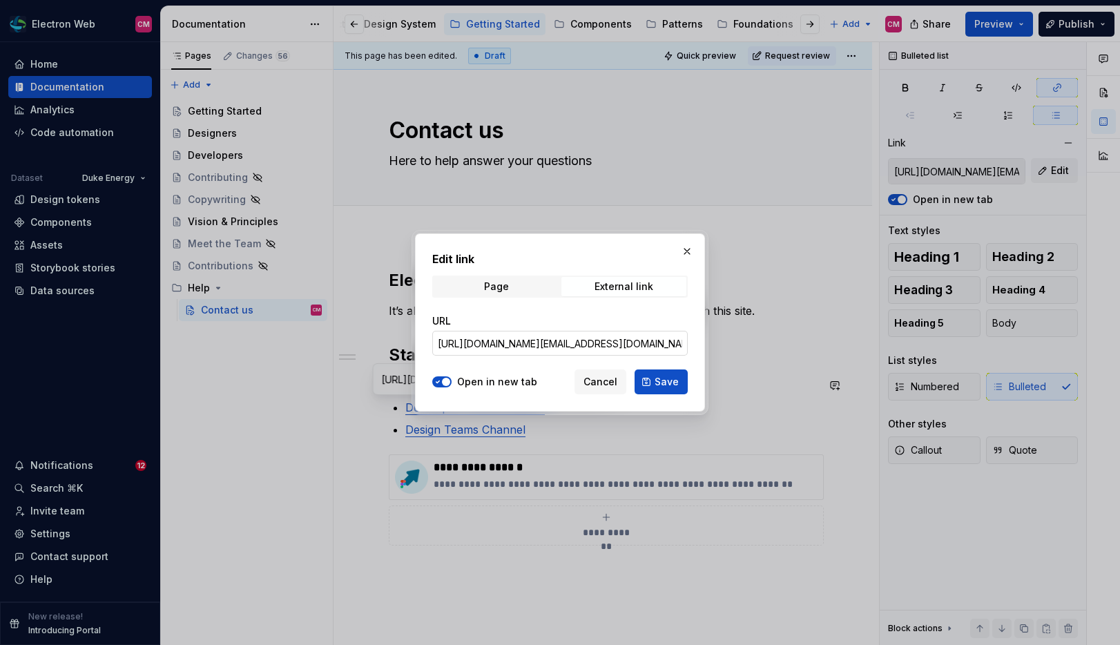
click at [508, 340] on input "[URL][DOMAIN_NAME][EMAIL_ADDRESS][DOMAIN_NAME]" at bounding box center [559, 343] width 255 height 25
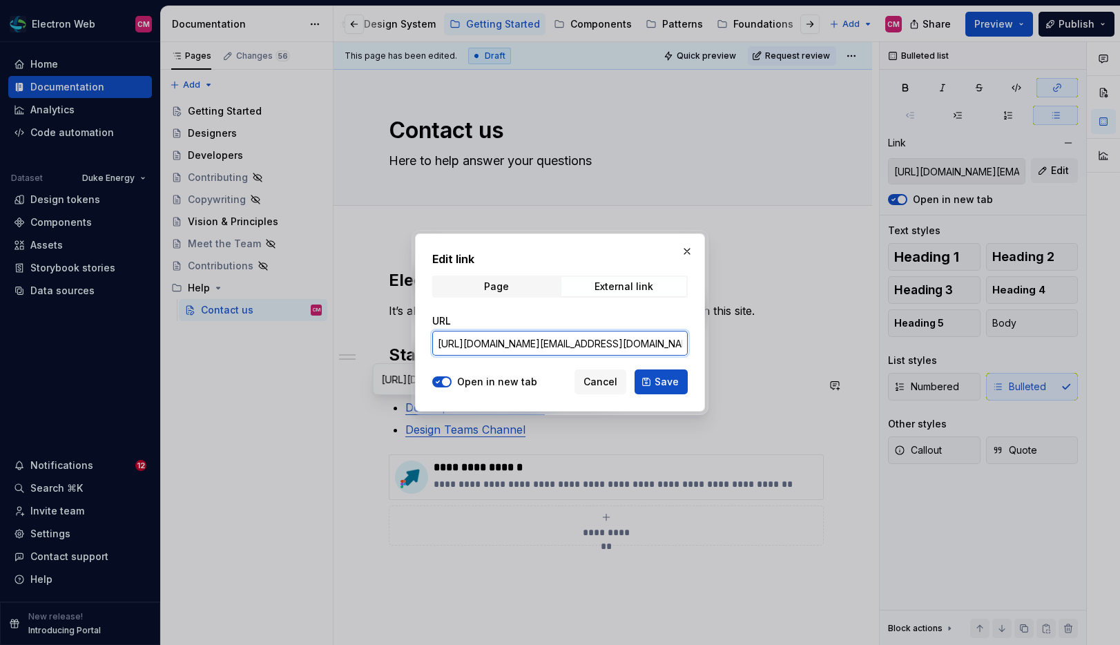
paste input "/l/channel/19%3A[EMAIL_ADDRESS][DOMAIN_NAME]/Web%20Development?groupId=49ee11c3…"
type input "[URL][DOMAIN_NAME][EMAIL_ADDRESS][DOMAIN_NAME]"
click at [657, 382] on span "Save" at bounding box center [666, 382] width 24 height 14
type input "[URL][DOMAIN_NAME][EMAIL_ADDRESS][DOMAIN_NAME]"
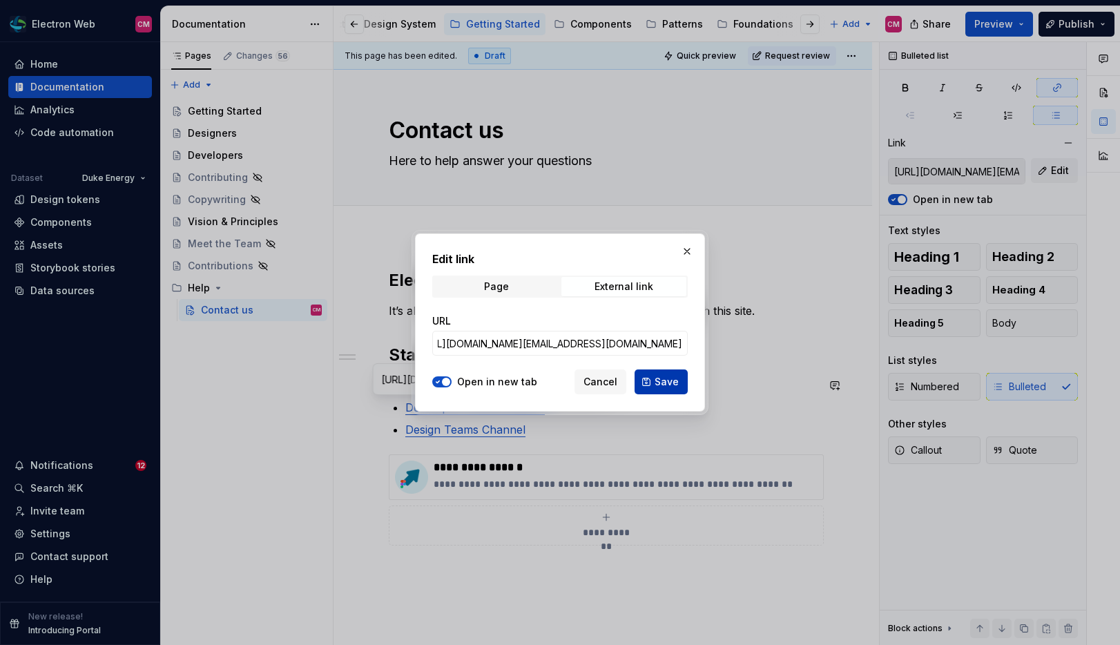
type input "[URL][DOMAIN_NAME][EMAIL_ADDRESS][DOMAIN_NAME]"
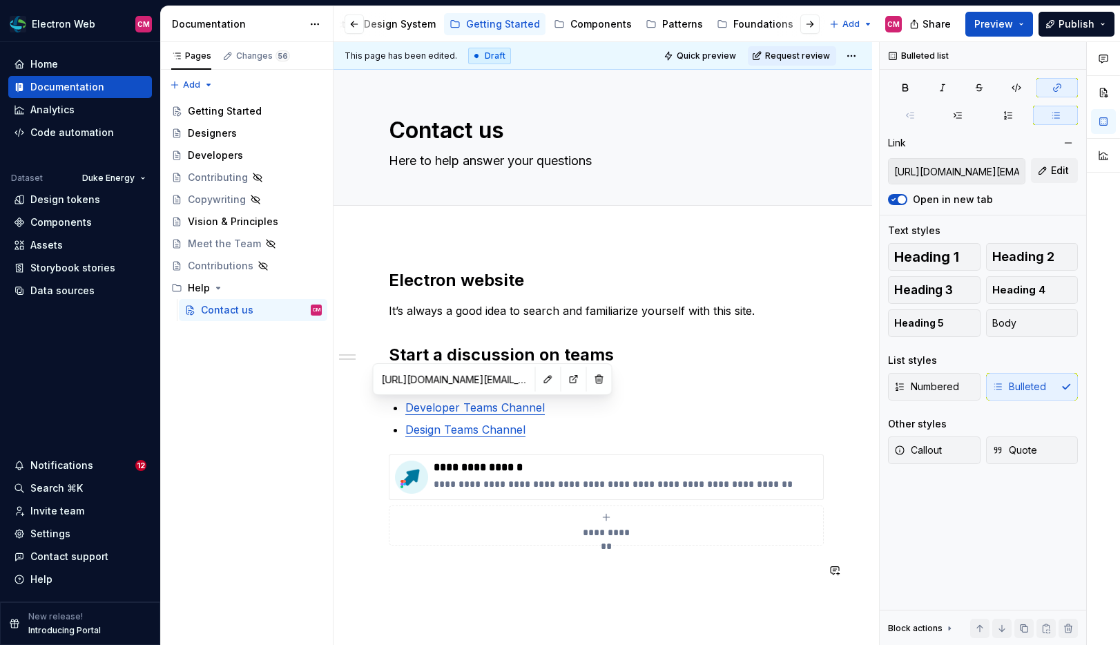
type input "[URL][DOMAIN_NAME][EMAIL_ADDRESS][DOMAIN_NAME]"
click at [492, 433] on link "Design Teams Channel" at bounding box center [465, 429] width 120 height 17
click at [554, 409] on button "button" at bounding box center [563, 400] width 19 height 19
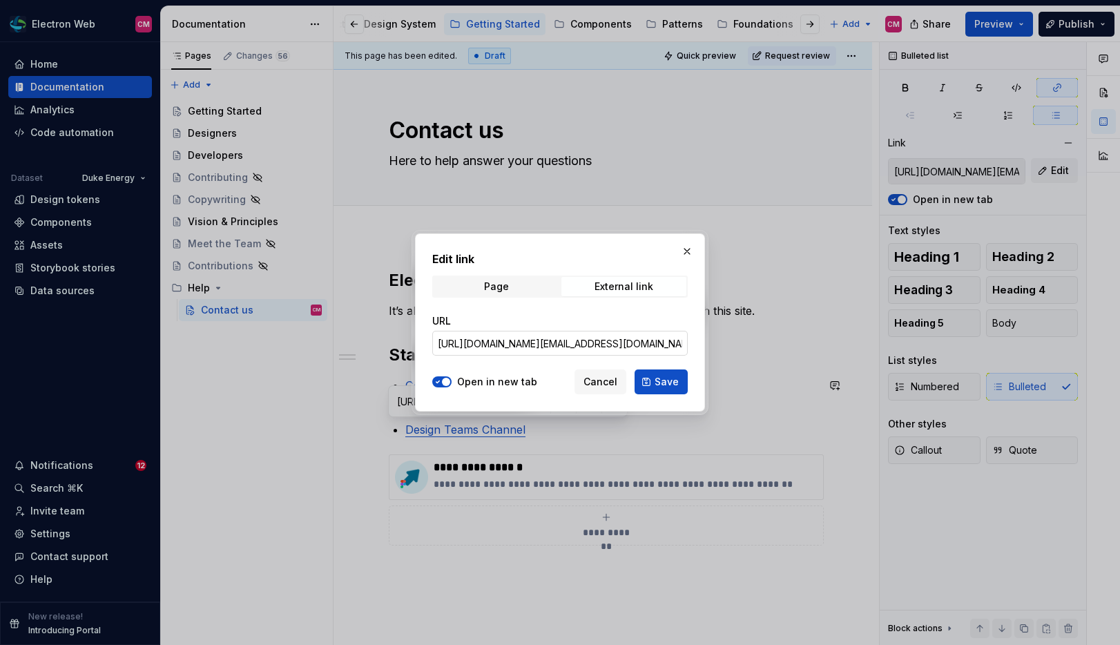
click at [527, 342] on input "[URL][DOMAIN_NAME][EMAIL_ADDRESS][DOMAIN_NAME]" at bounding box center [559, 343] width 255 height 25
paste input "/l/channel/19%3A[EMAIL_ADDRESS][DOMAIN_NAME]/Design?groupId=49ee11c3-feea-44eb-…"
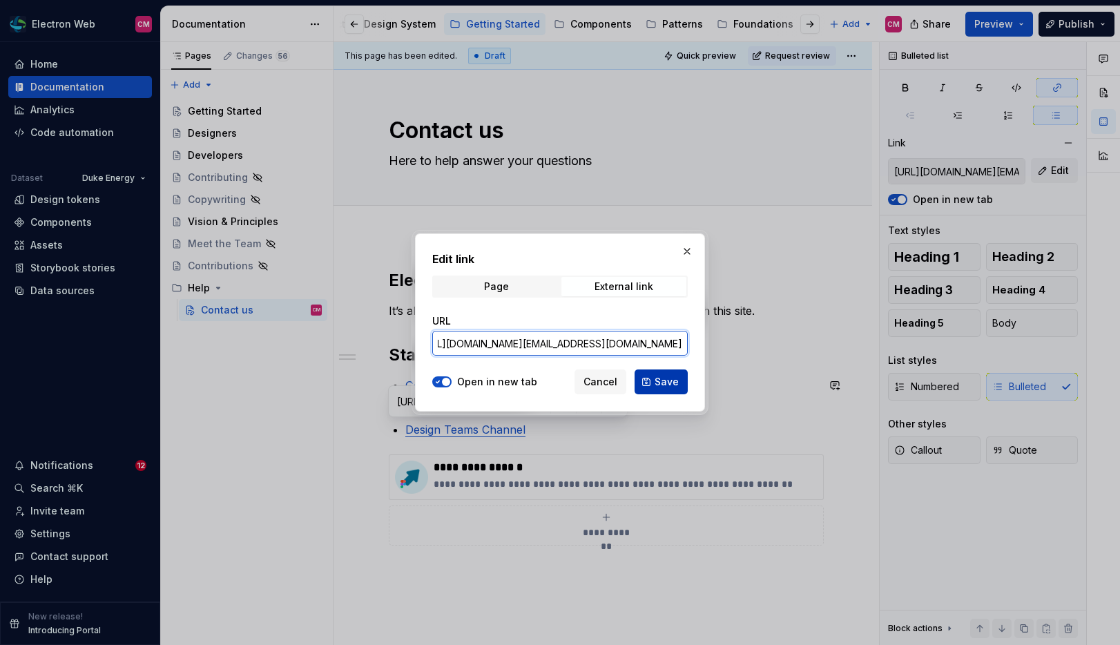
type input "[URL][DOMAIN_NAME][EMAIL_ADDRESS][DOMAIN_NAME]"
click at [653, 378] on button "Save" at bounding box center [660, 381] width 53 height 25
type input "[URL][DOMAIN_NAME][EMAIL_ADDRESS][DOMAIN_NAME]"
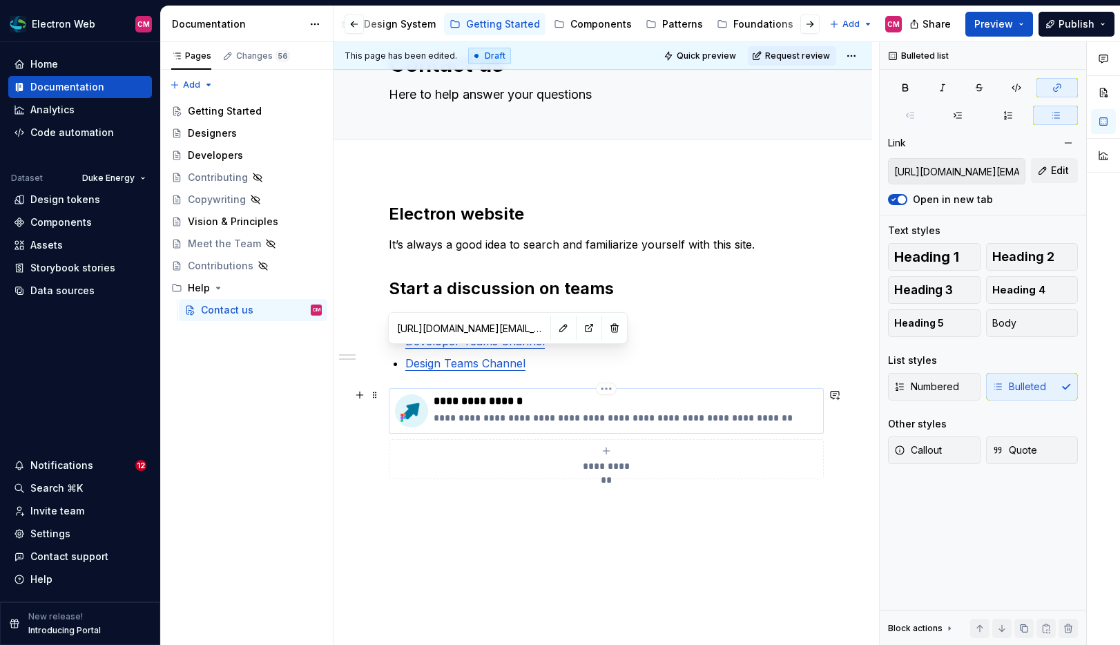
scroll to position [75, 0]
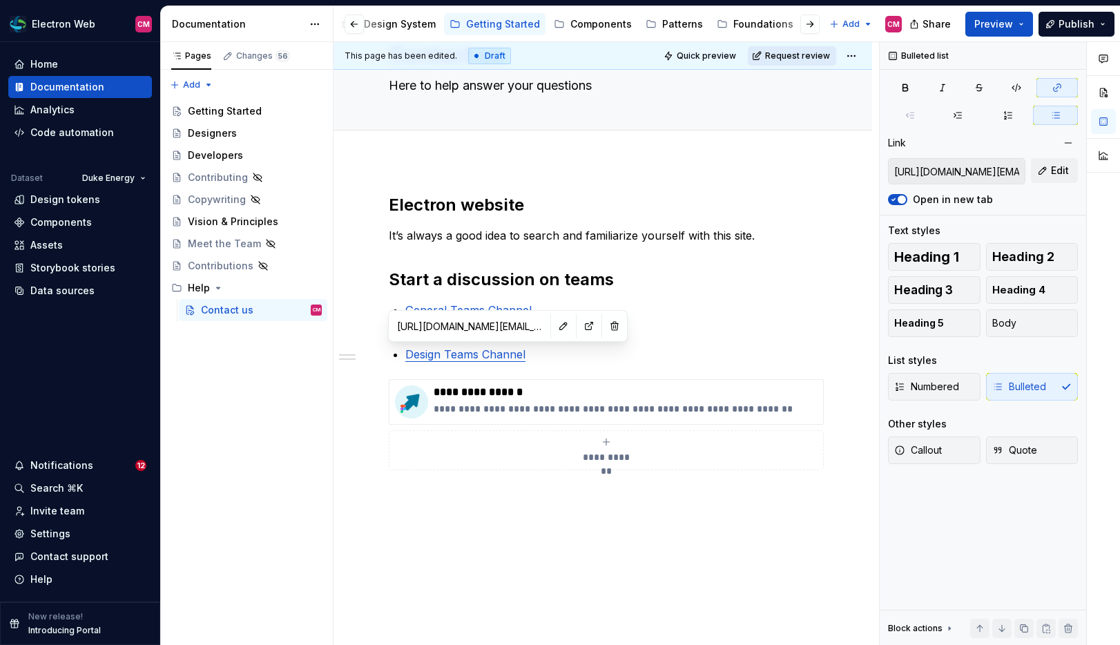
click at [822, 56] on span "Request review" at bounding box center [797, 55] width 65 height 11
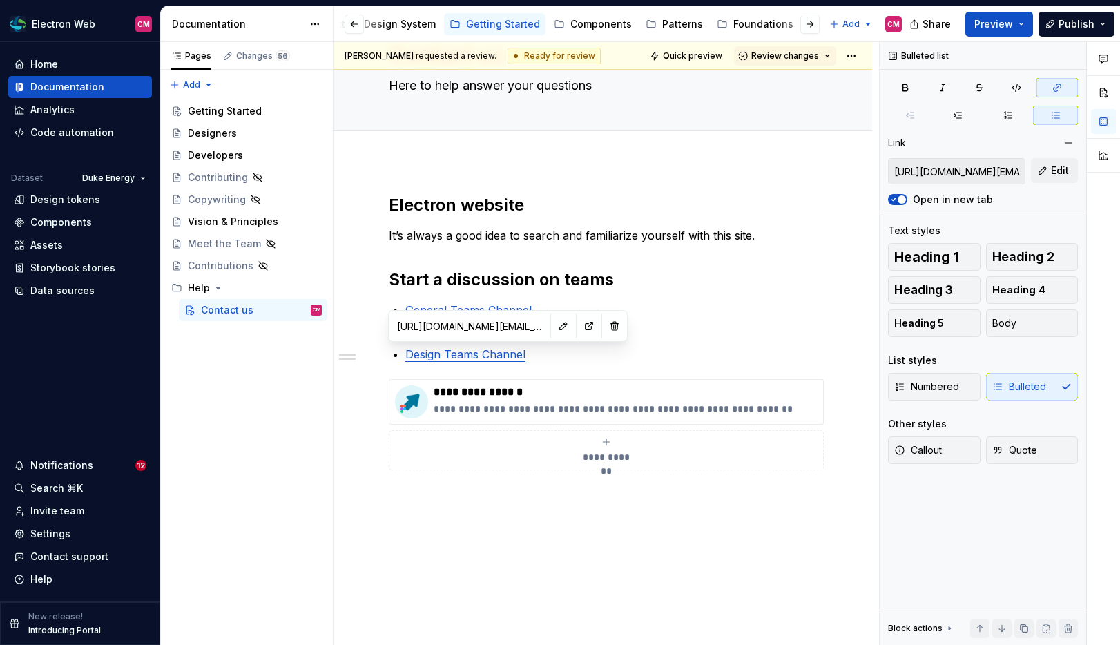
click at [819, 56] on span "Review changes" at bounding box center [785, 55] width 68 height 11
click at [803, 75] on span "Approve This page is ready to publish." at bounding box center [833, 89] width 171 height 35
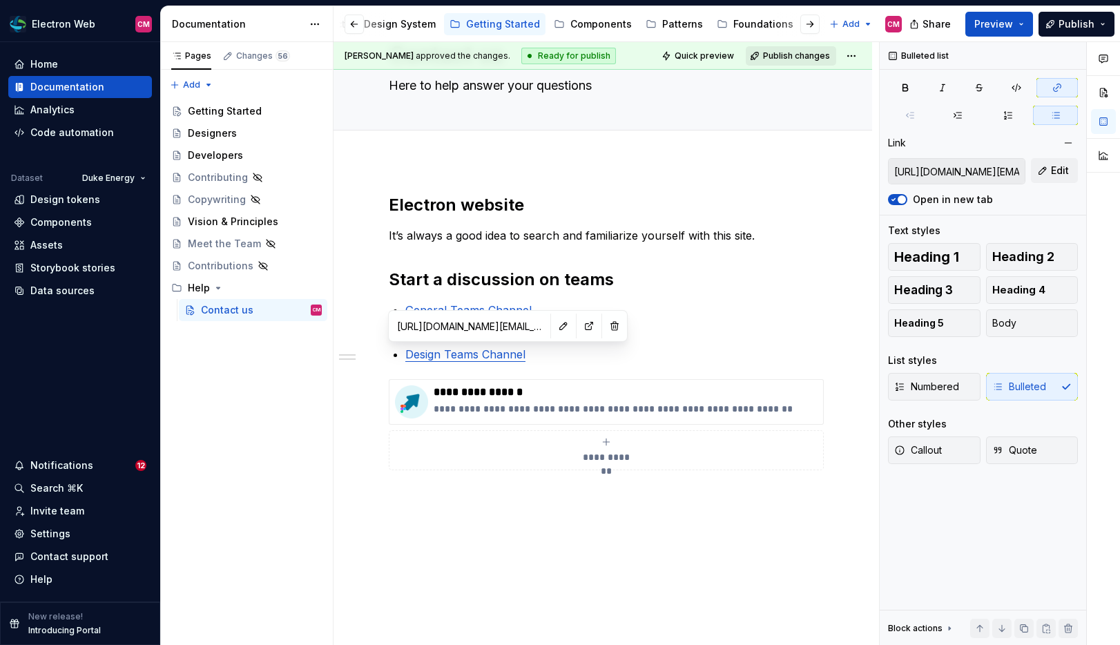
click at [805, 58] on span "Publish changes" at bounding box center [796, 55] width 67 height 11
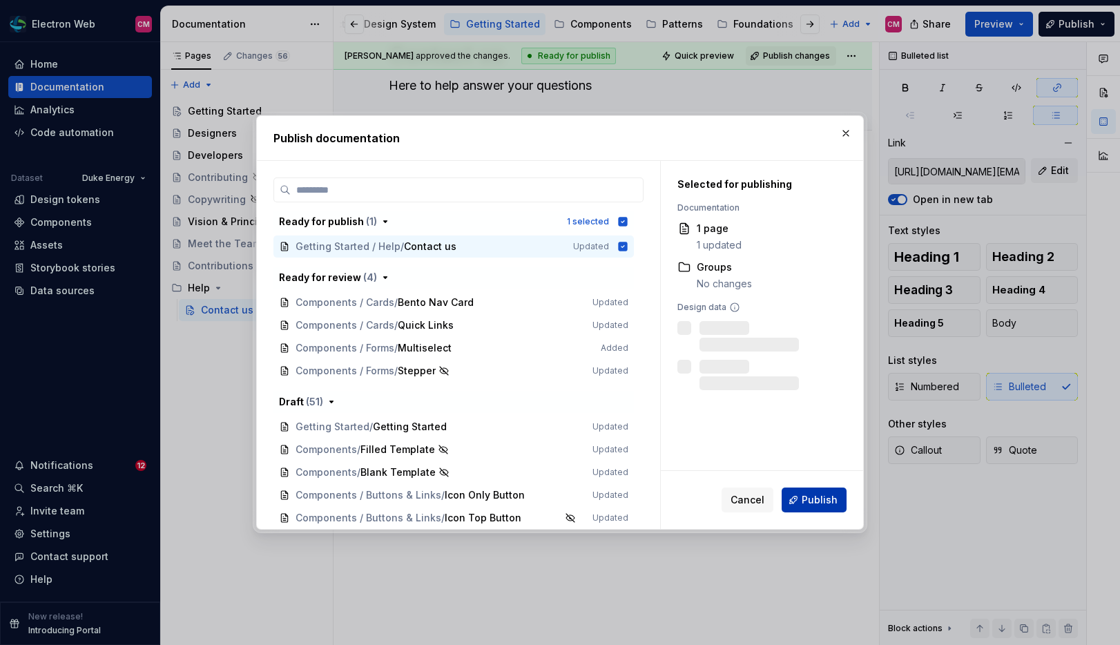
click at [816, 504] on span "Publish" at bounding box center [819, 500] width 36 height 14
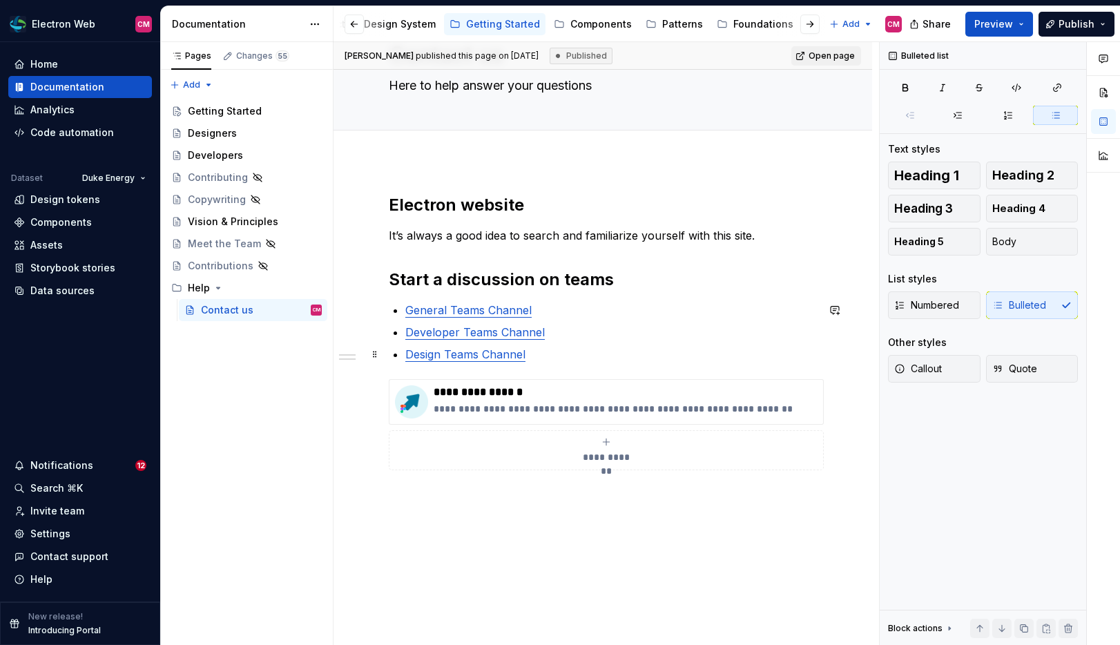
click at [687, 342] on ul "General Teams Channel Developer Teams Channel Design Teams Channel" at bounding box center [610, 332] width 411 height 61
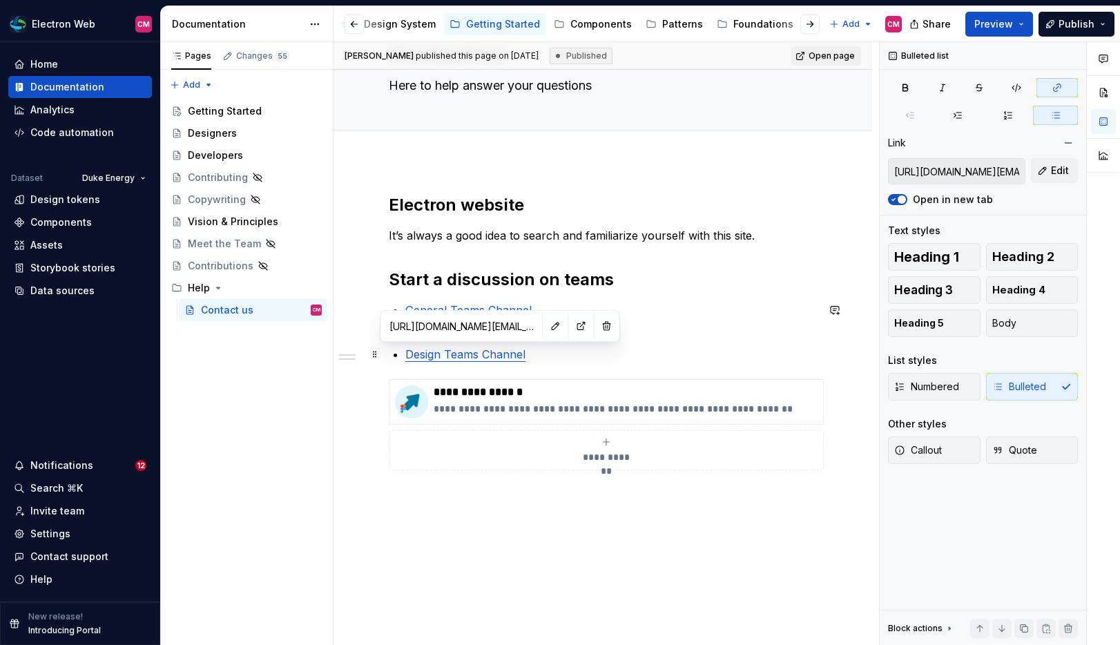
click at [484, 355] on link "Design Teams Channel" at bounding box center [465, 354] width 120 height 14
type textarea "*"
